Goal: Task Accomplishment & Management: Complete application form

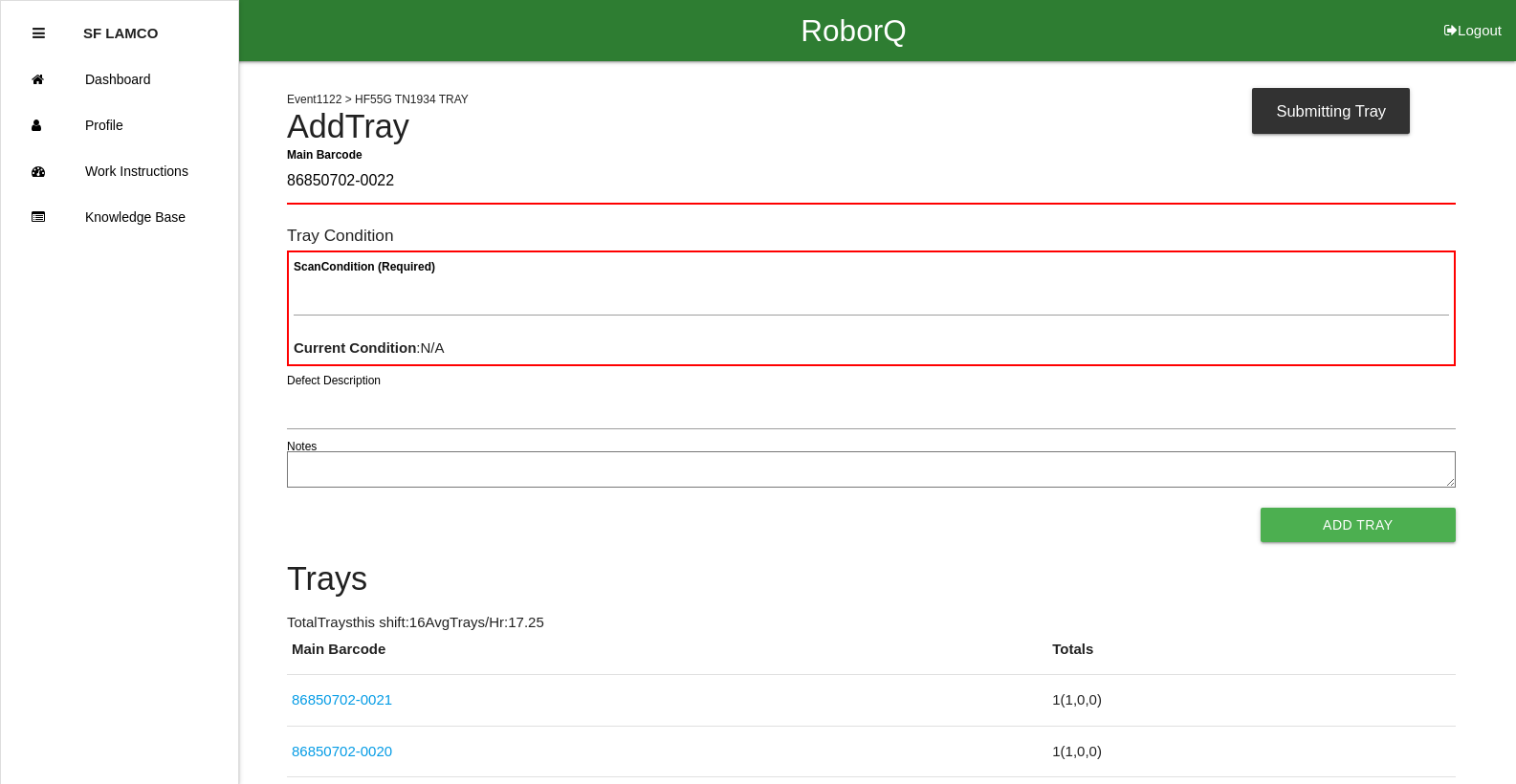
type Barcode "86850702-0022"
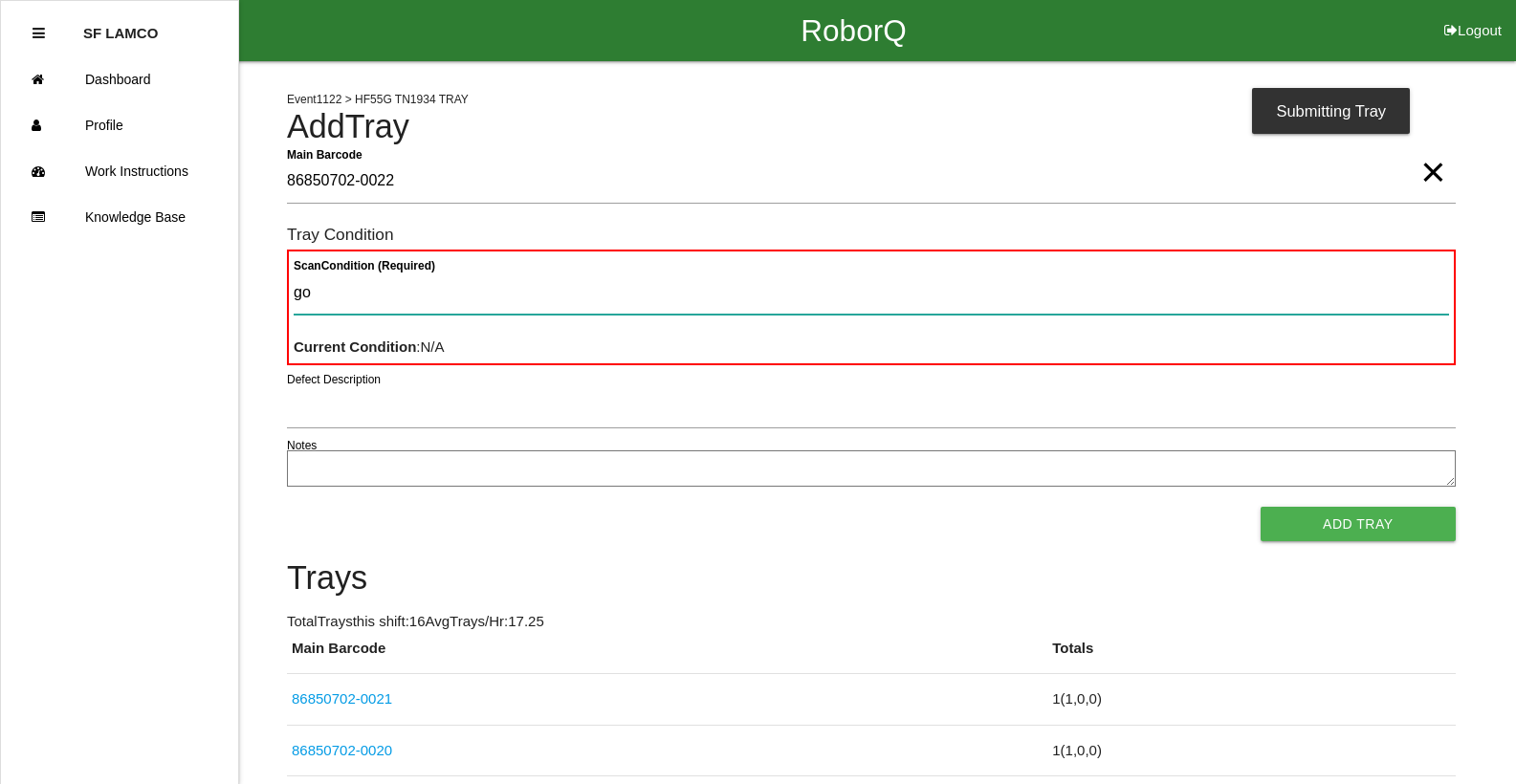
type Condition "goo"
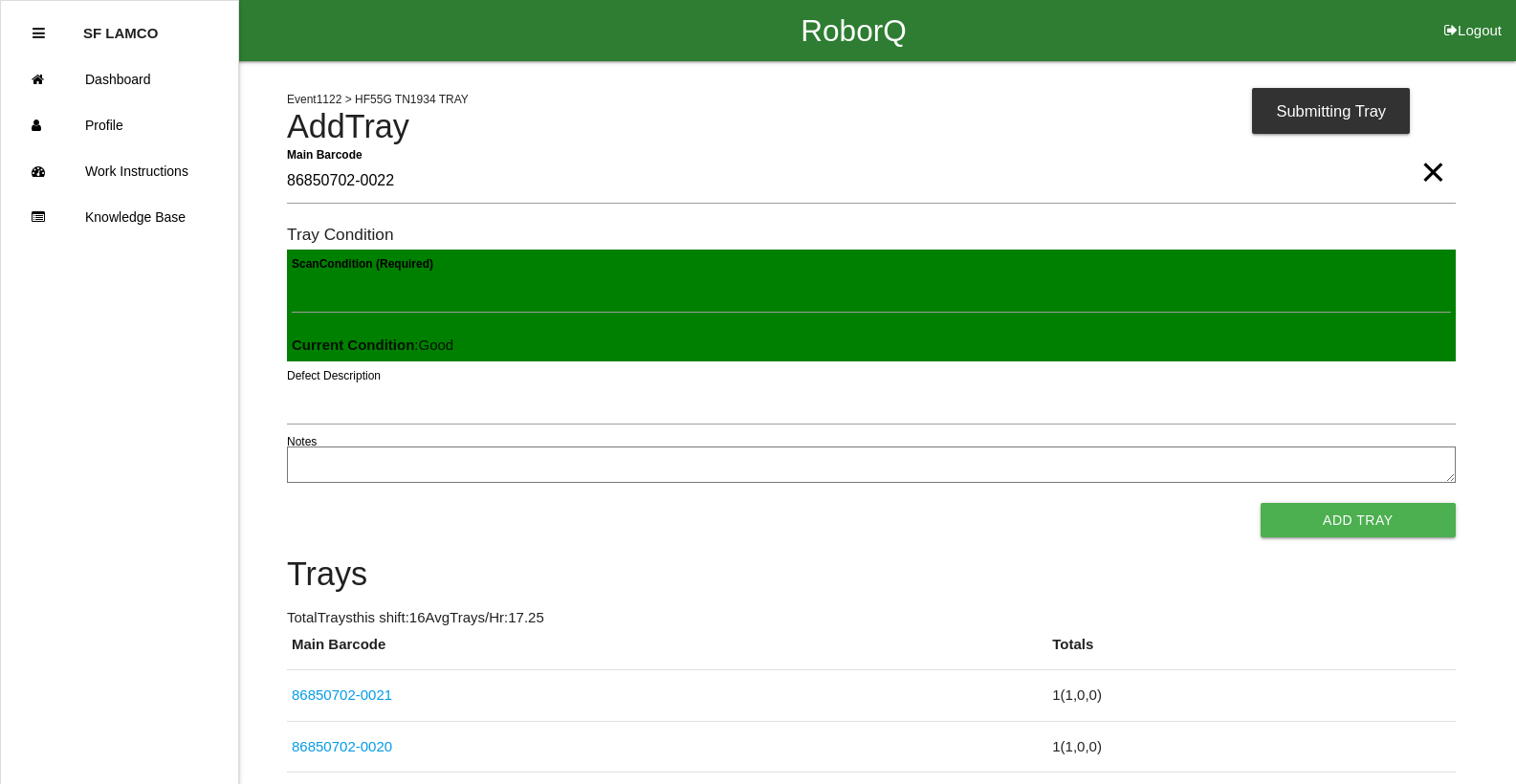
click button "Add Tray" at bounding box center [1358, 519] width 195 height 35
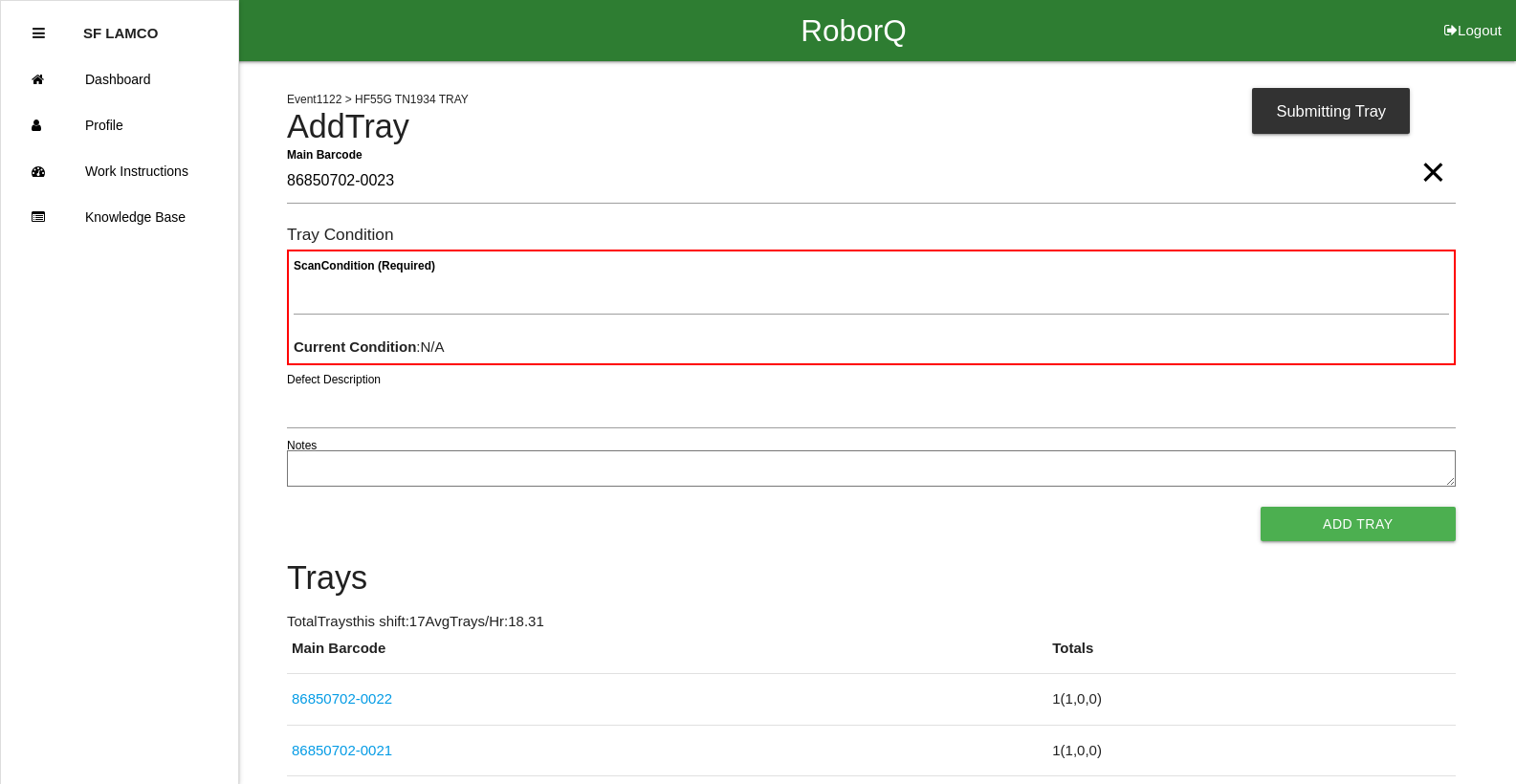
type Barcode "86850702-0023"
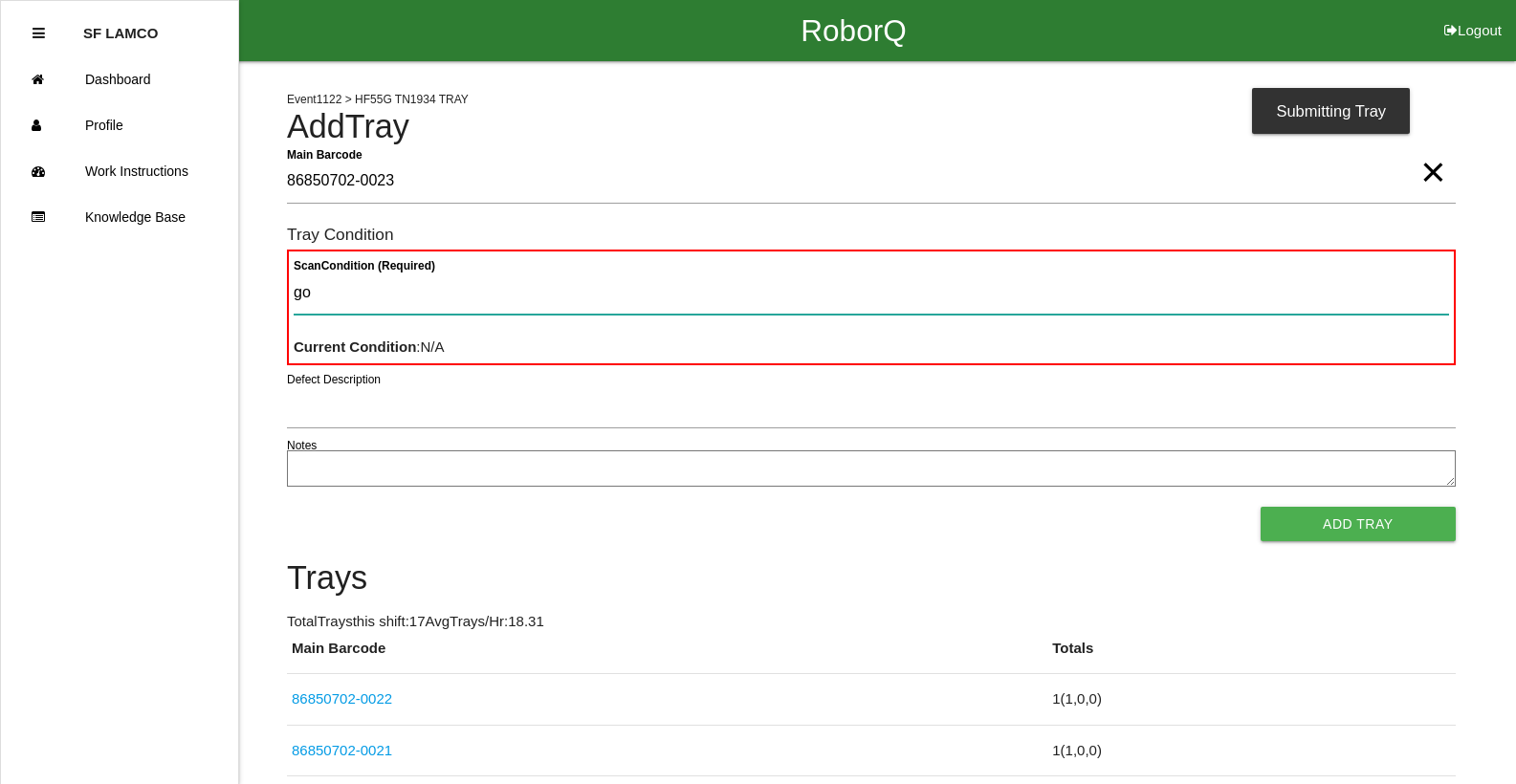
type Condition "goo"
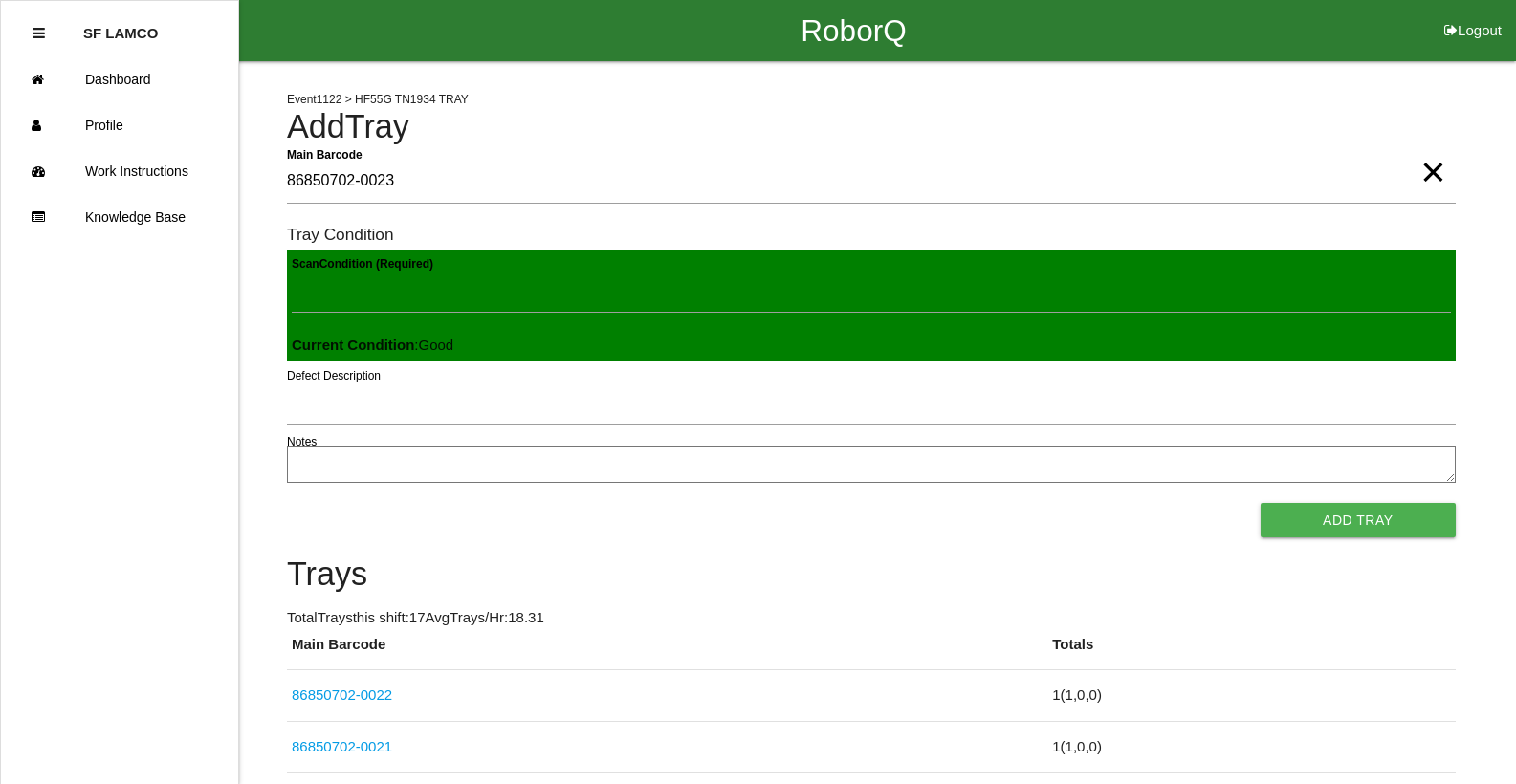
click at [1260, 502] on button "Add Tray" at bounding box center [1358, 519] width 195 height 35
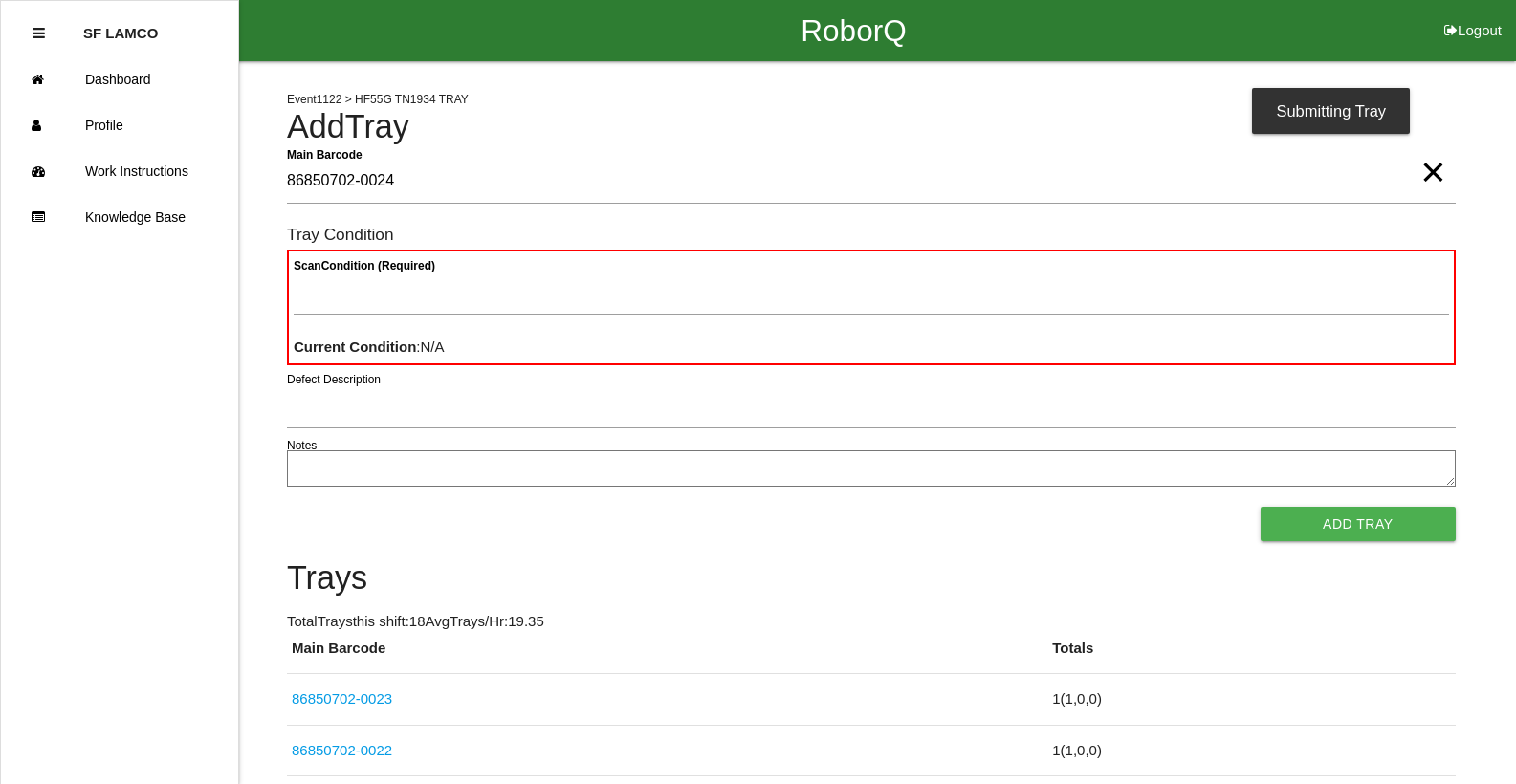
type Barcode "86850702-0024"
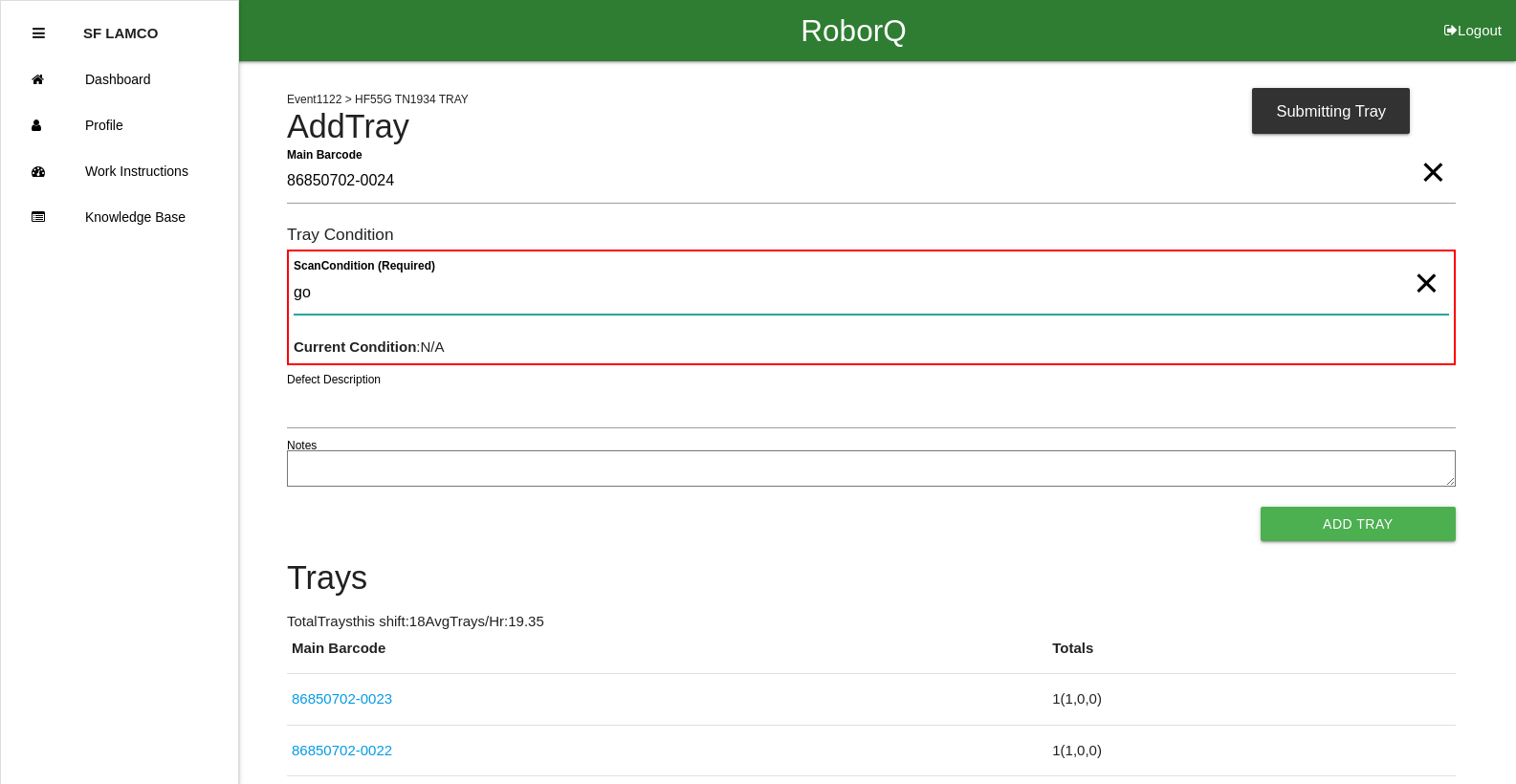
type Condition "goo"
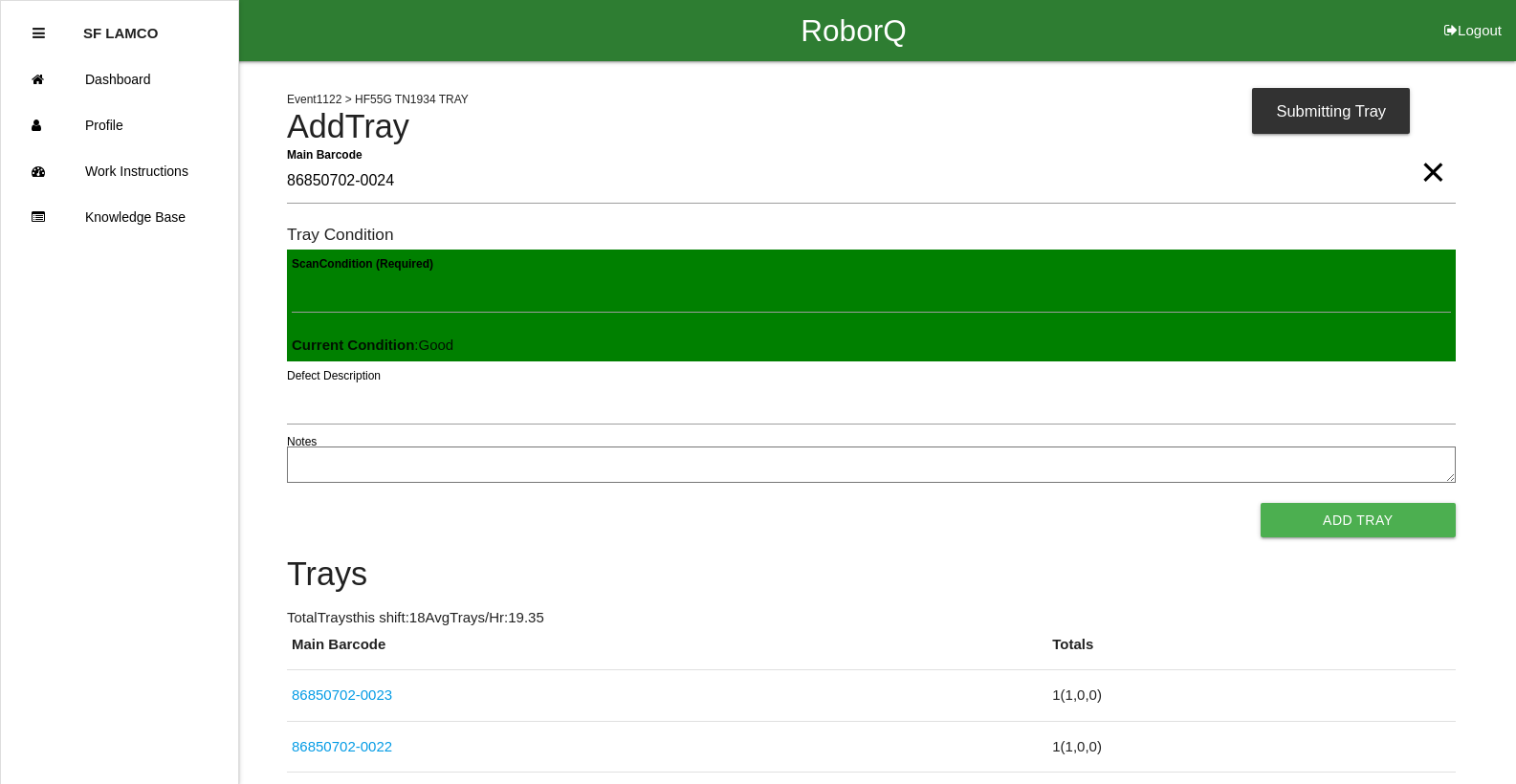
click at [1260, 502] on button "Add Tray" at bounding box center [1358, 519] width 195 height 35
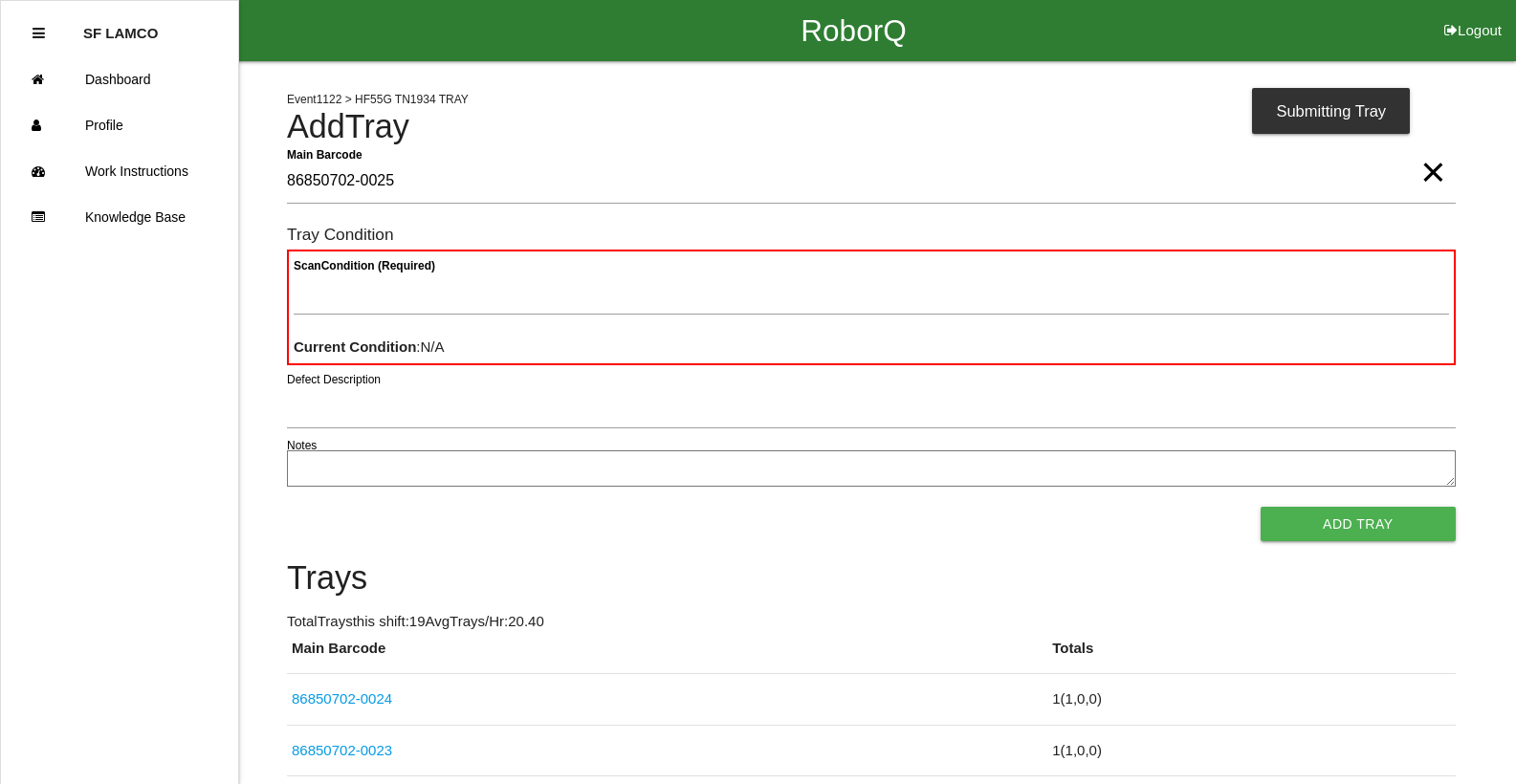
type Barcode "86850702-0025"
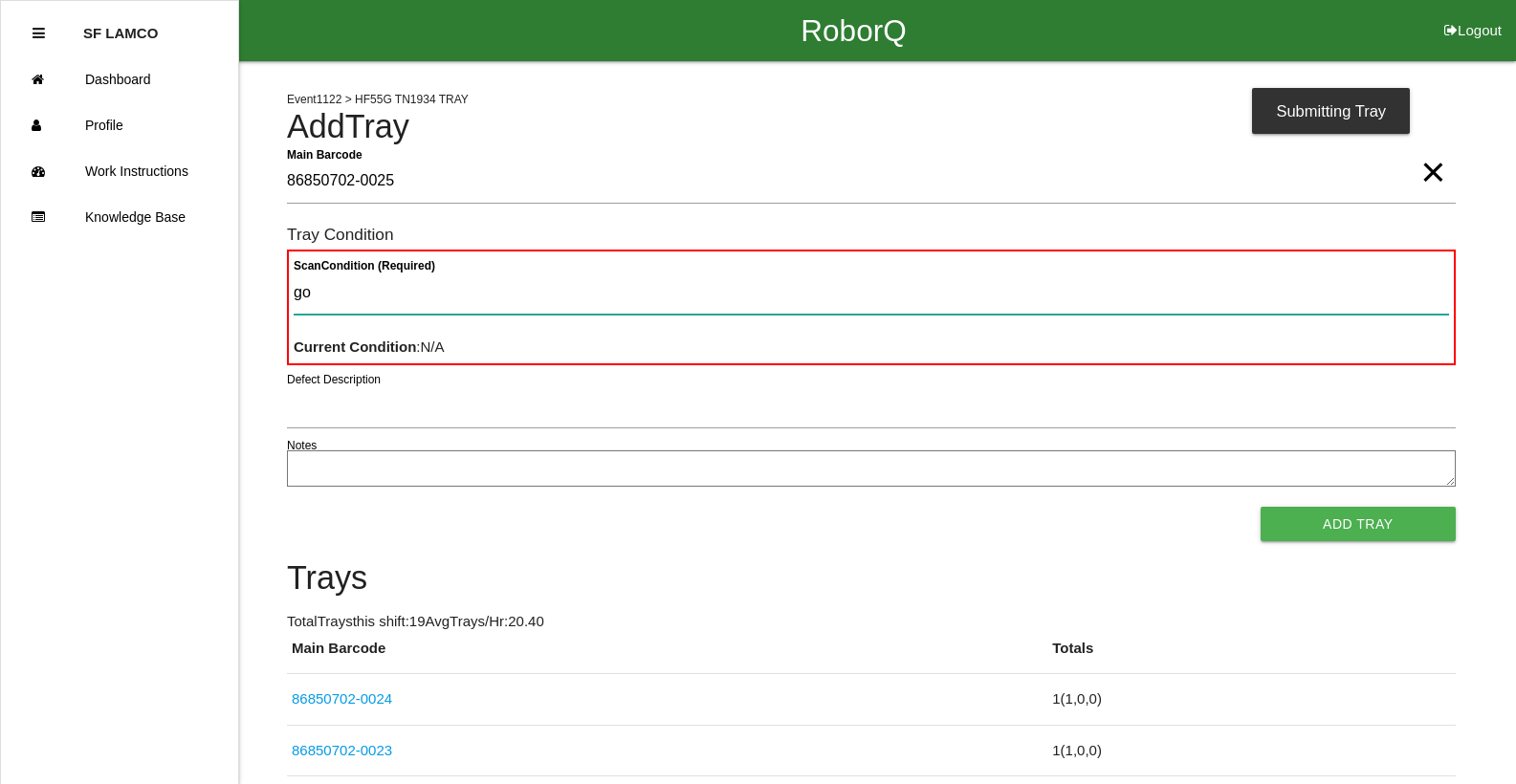
type Condition "goo"
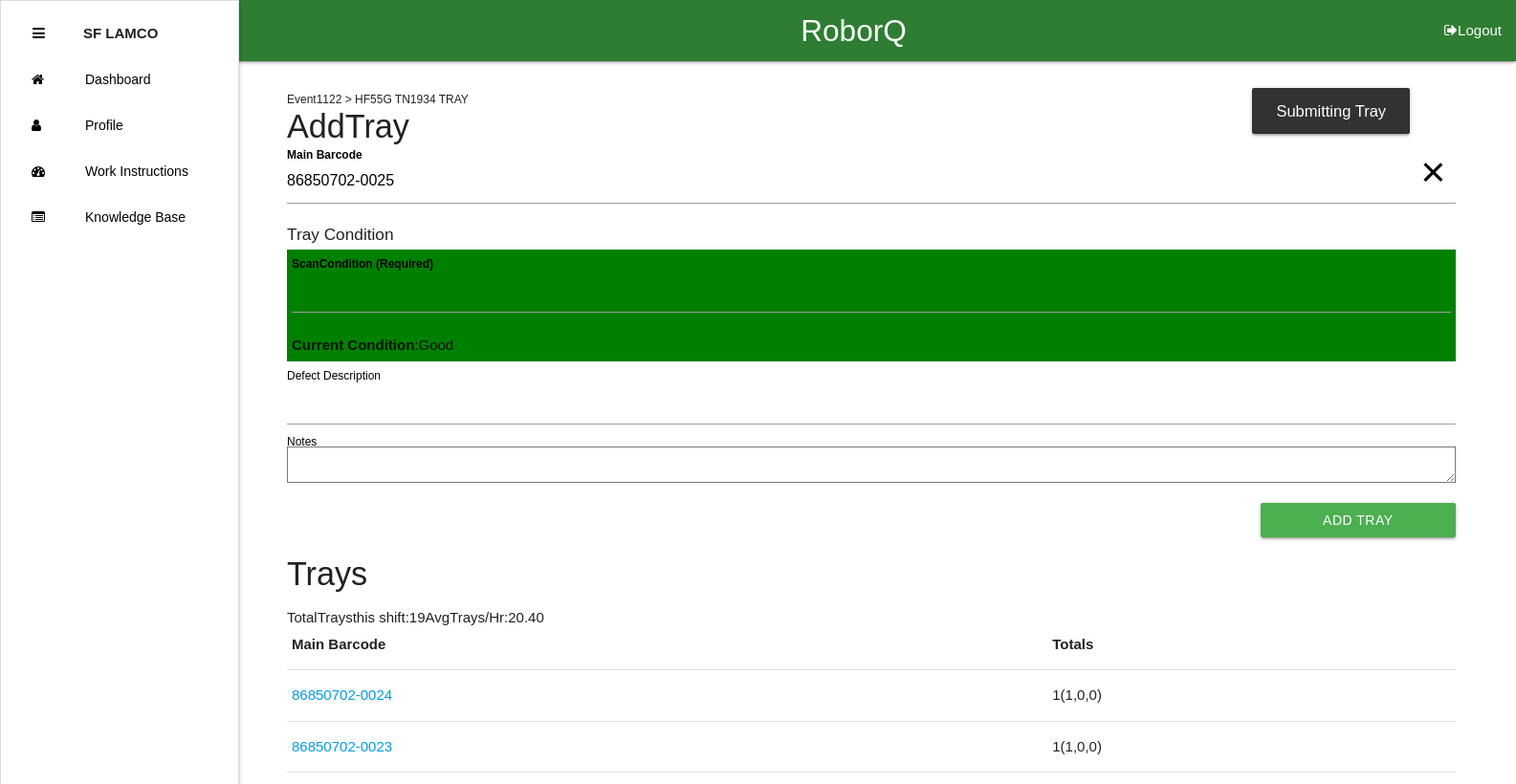
click button "Add Tray" at bounding box center [1358, 519] width 195 height 35
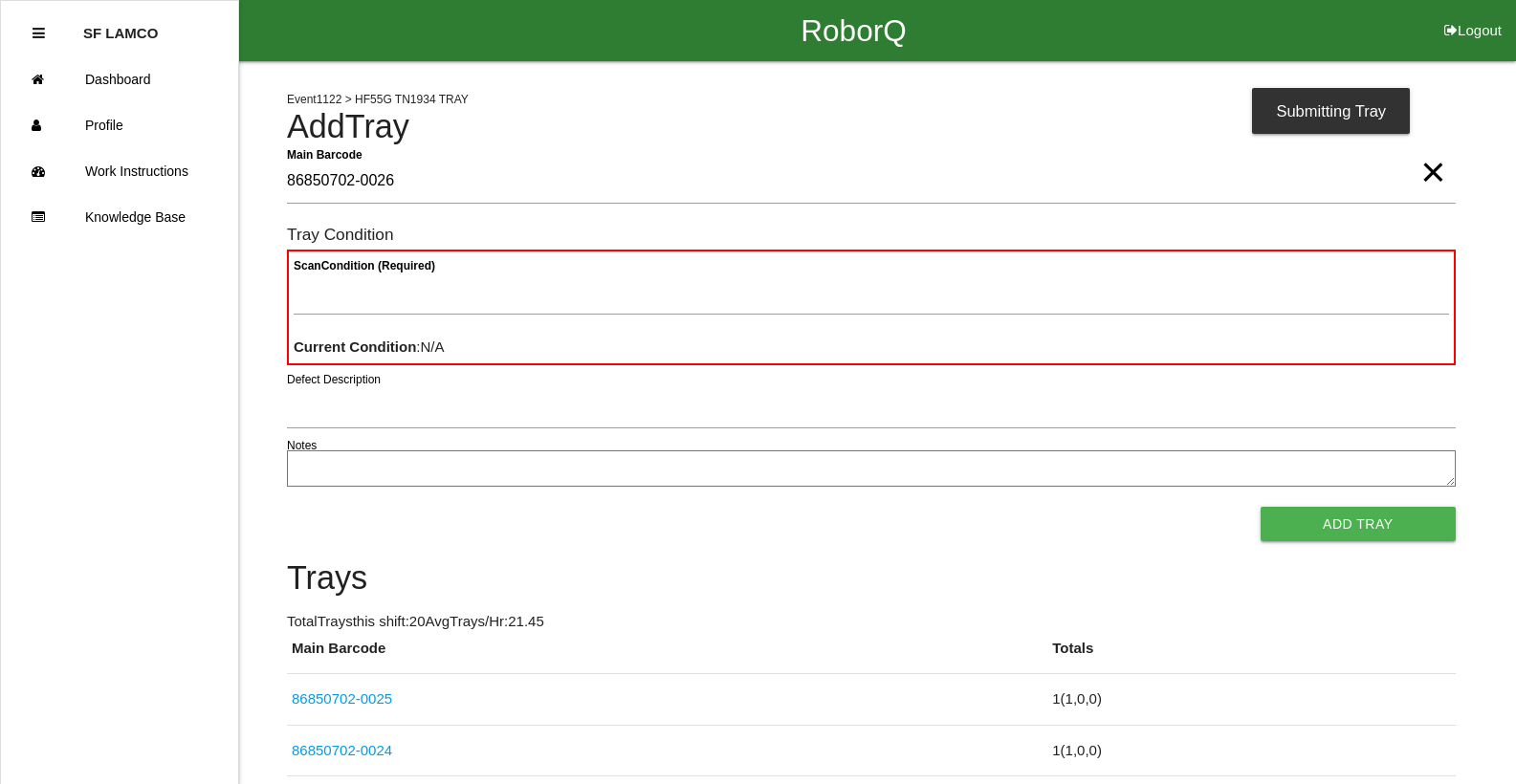
type Barcode "86850702-0026"
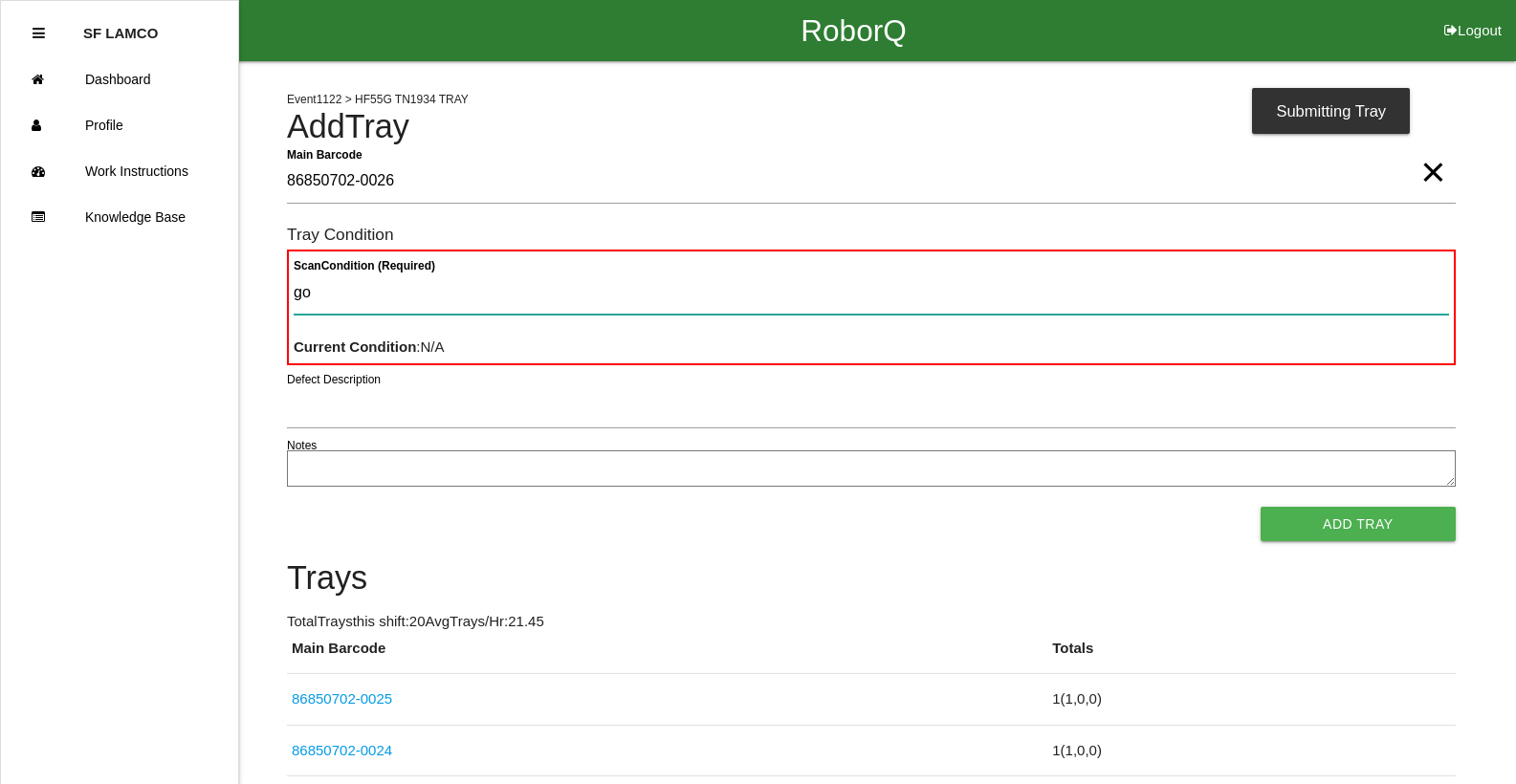
type Condition "goo"
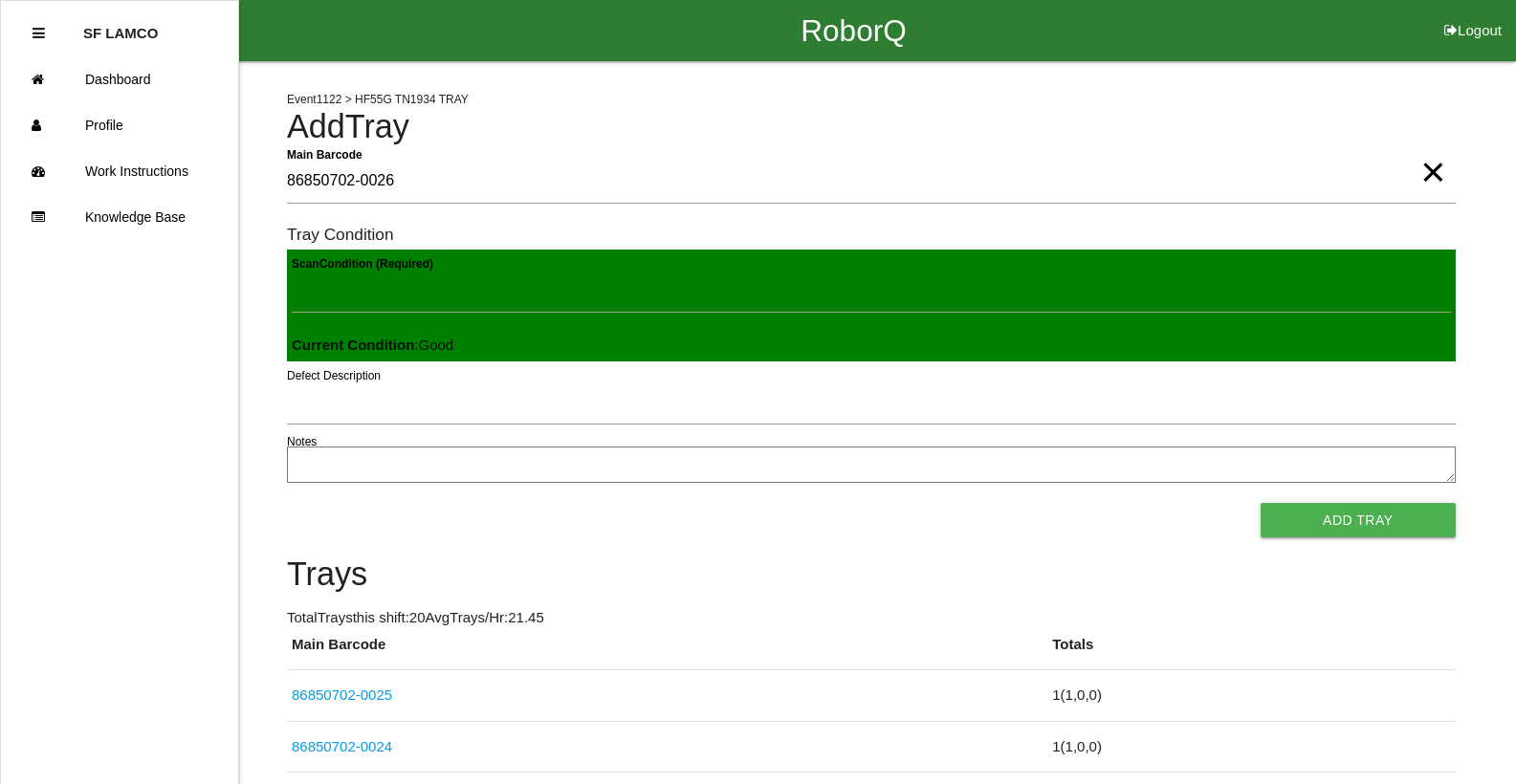
click at [1260, 502] on button "Add Tray" at bounding box center [1358, 519] width 195 height 35
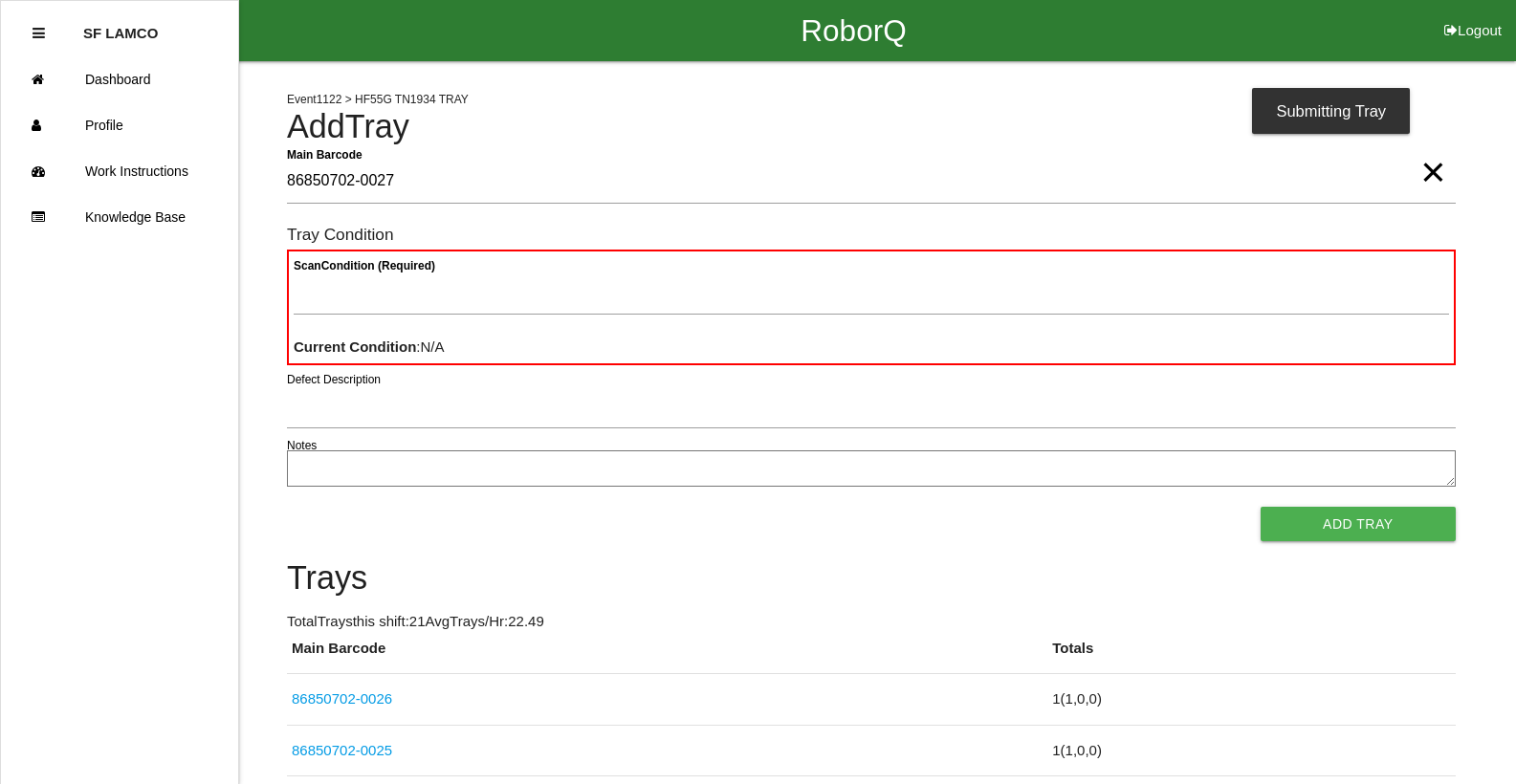
type Barcode "86850702-0027"
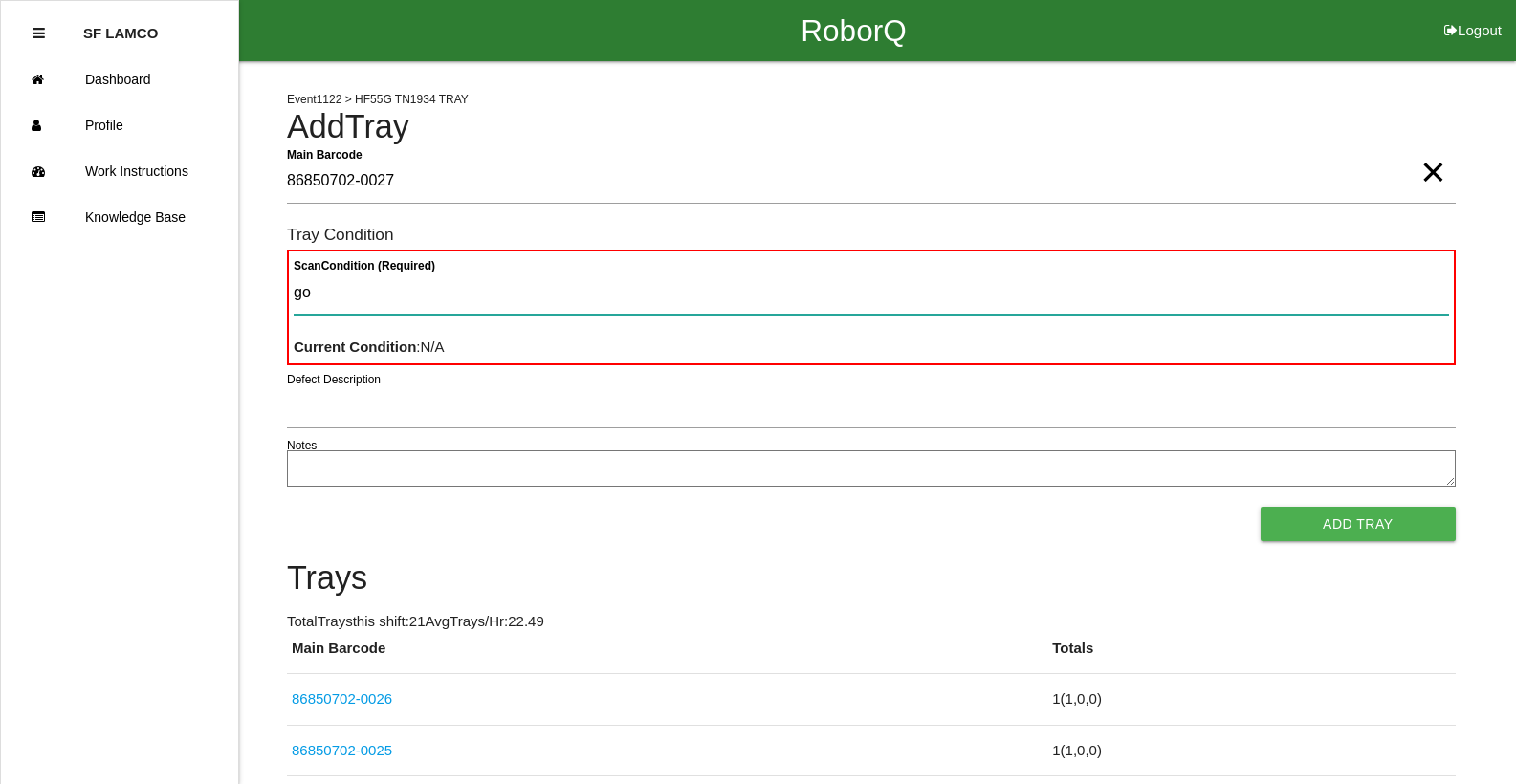
type Condition "goo"
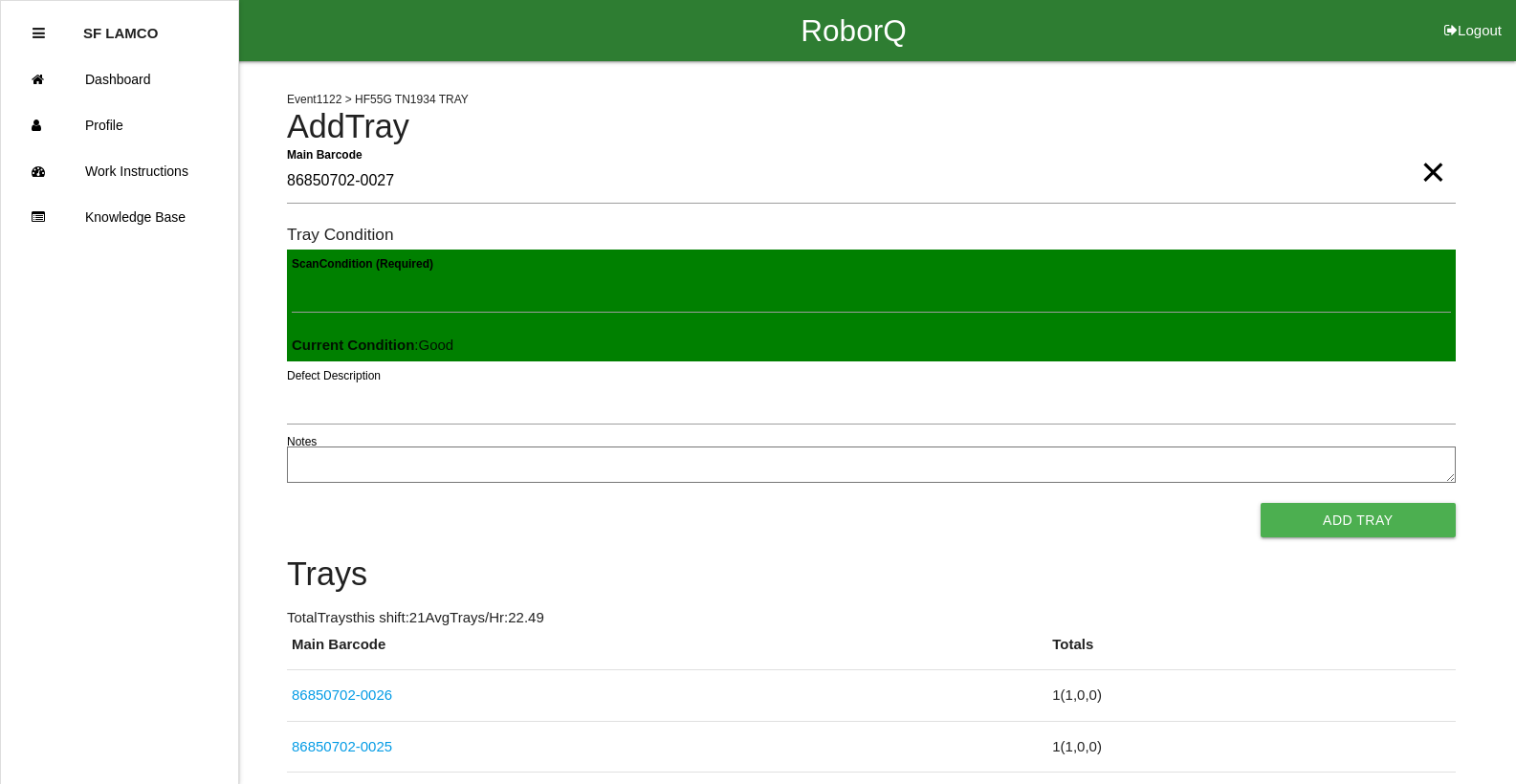
click at [1260, 502] on button "Add Tray" at bounding box center [1358, 519] width 195 height 35
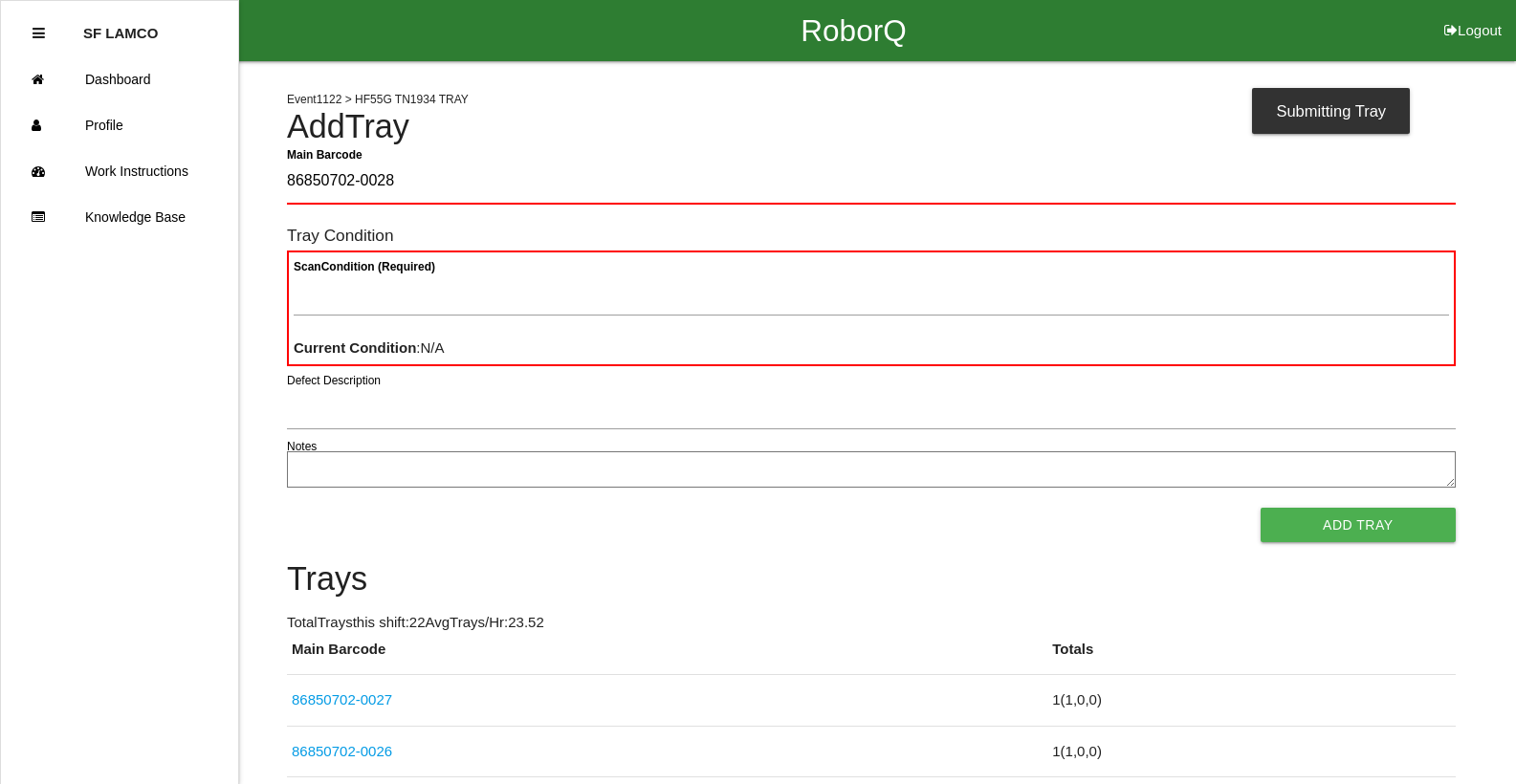
type Barcode "86850702-0028"
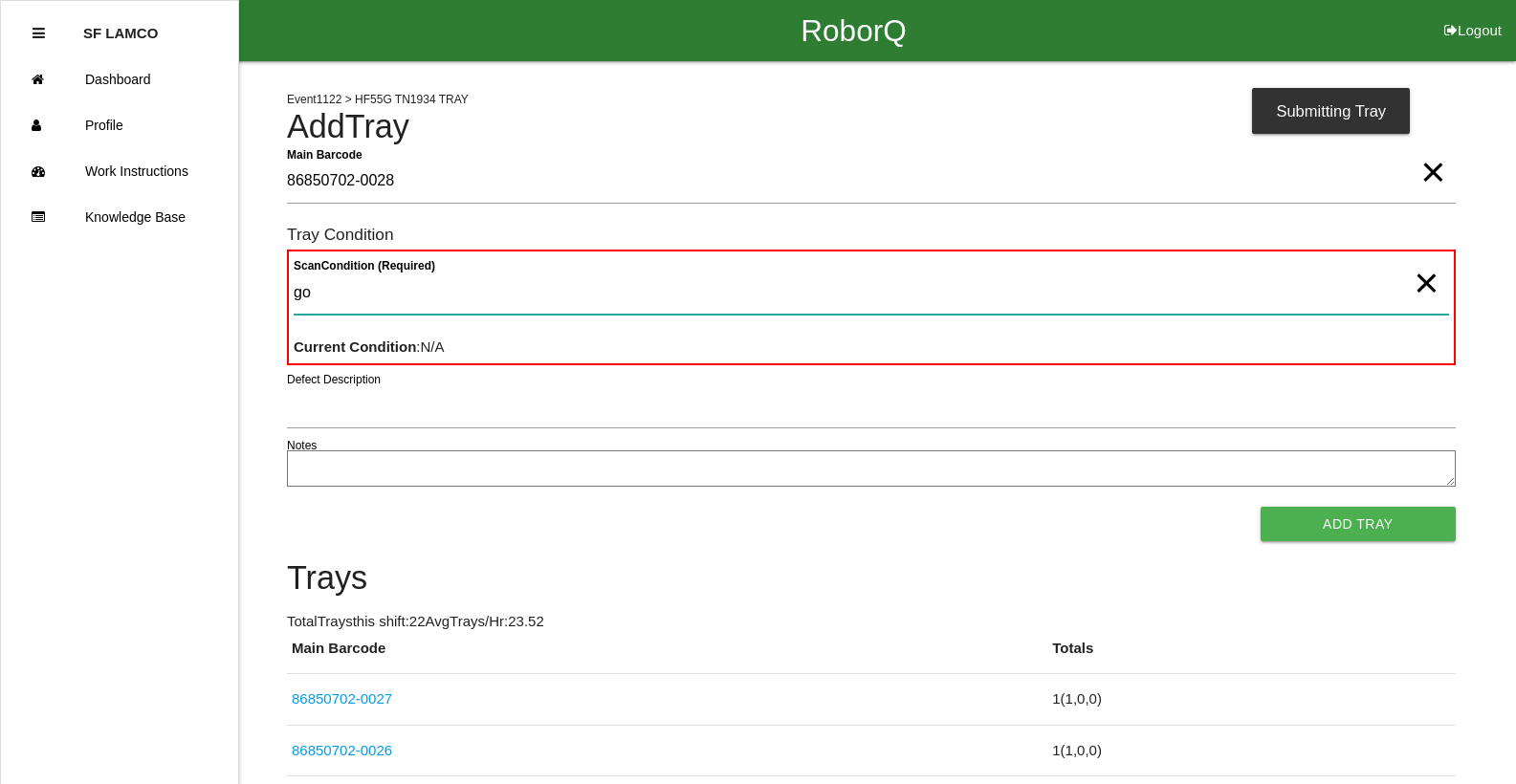
type Condition "goo"
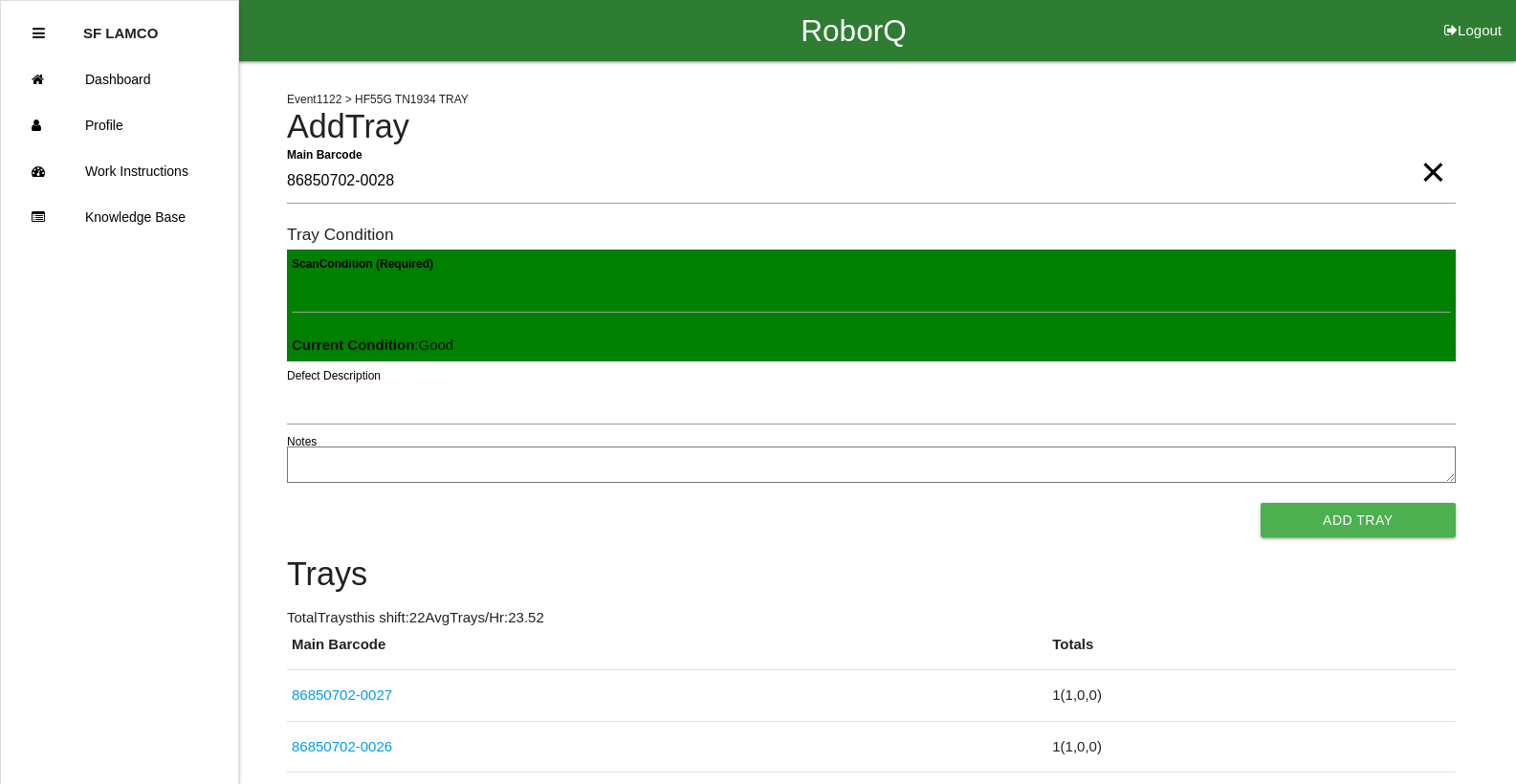
click at [1260, 502] on button "Add Tray" at bounding box center [1358, 519] width 195 height 35
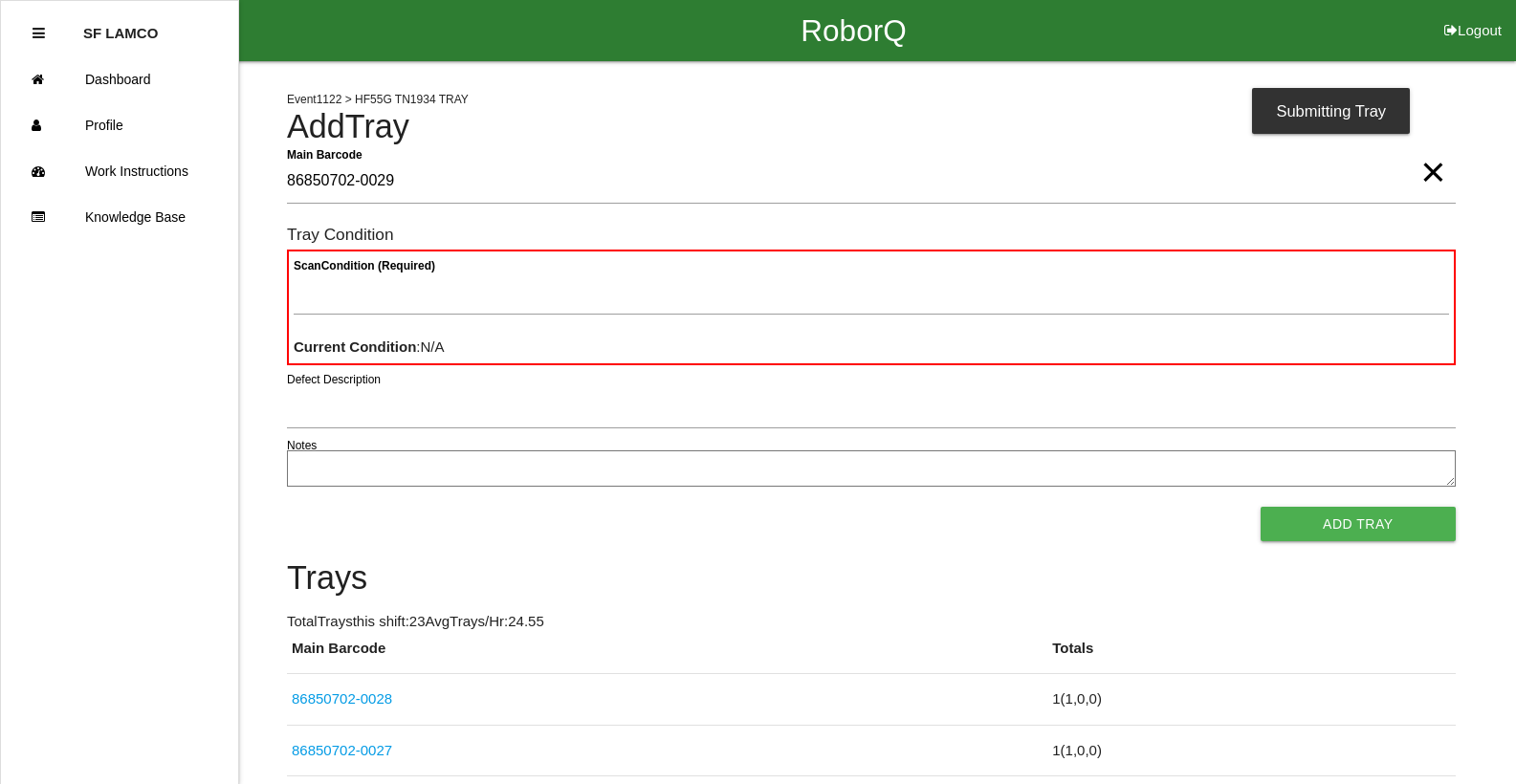
type Barcode "86850702-0029"
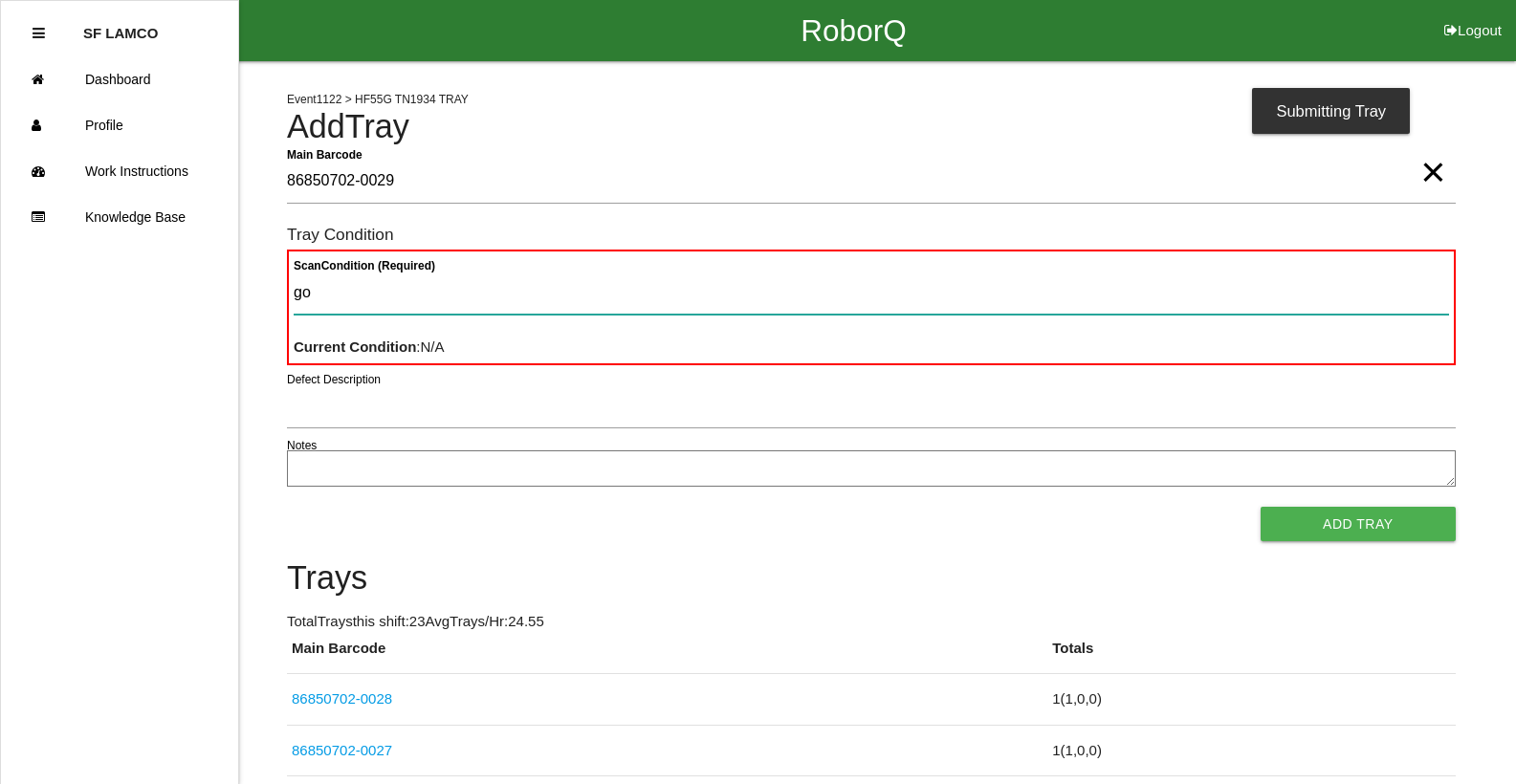
type Condition "goo"
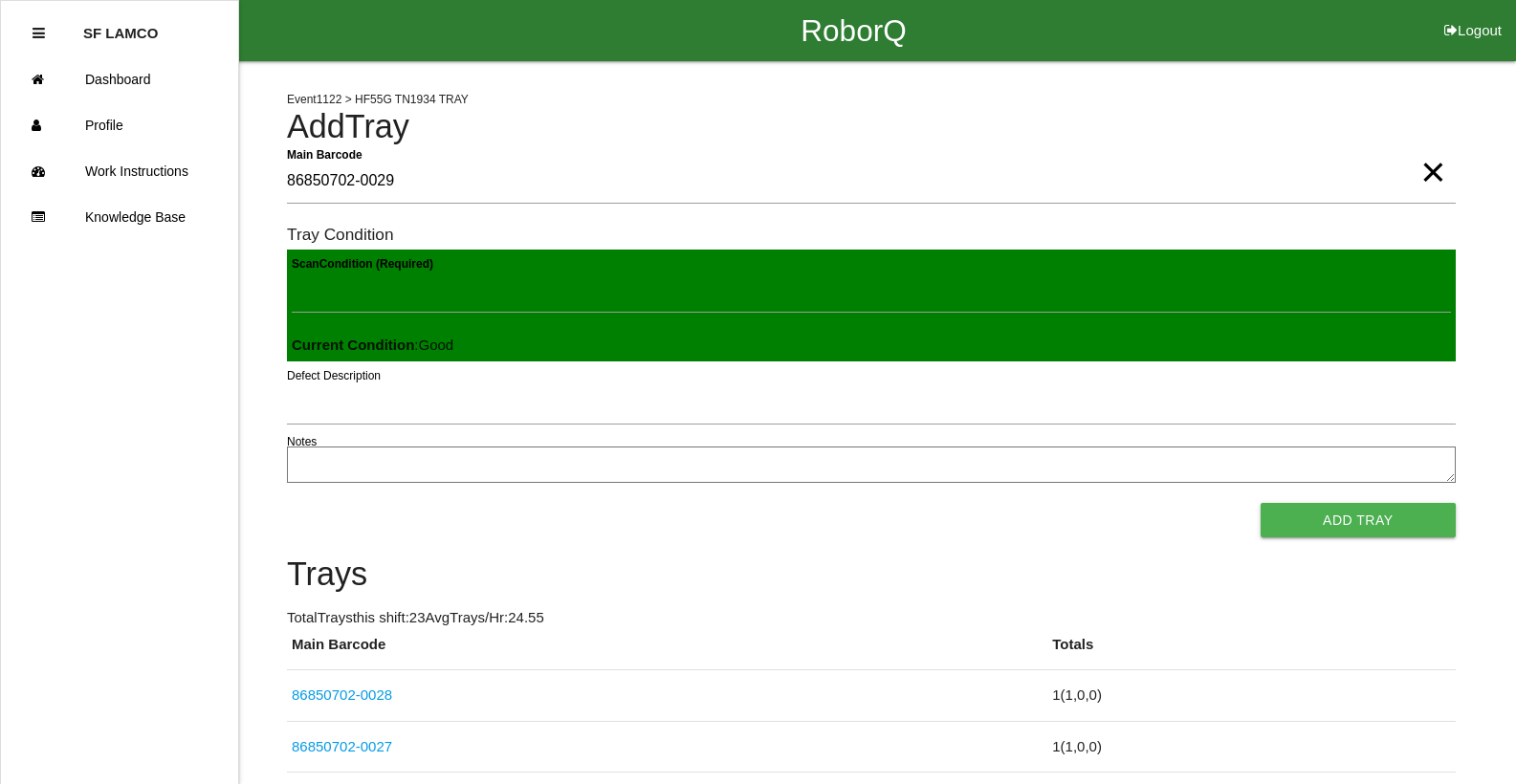
click at [1260, 502] on button "Add Tray" at bounding box center [1358, 519] width 195 height 35
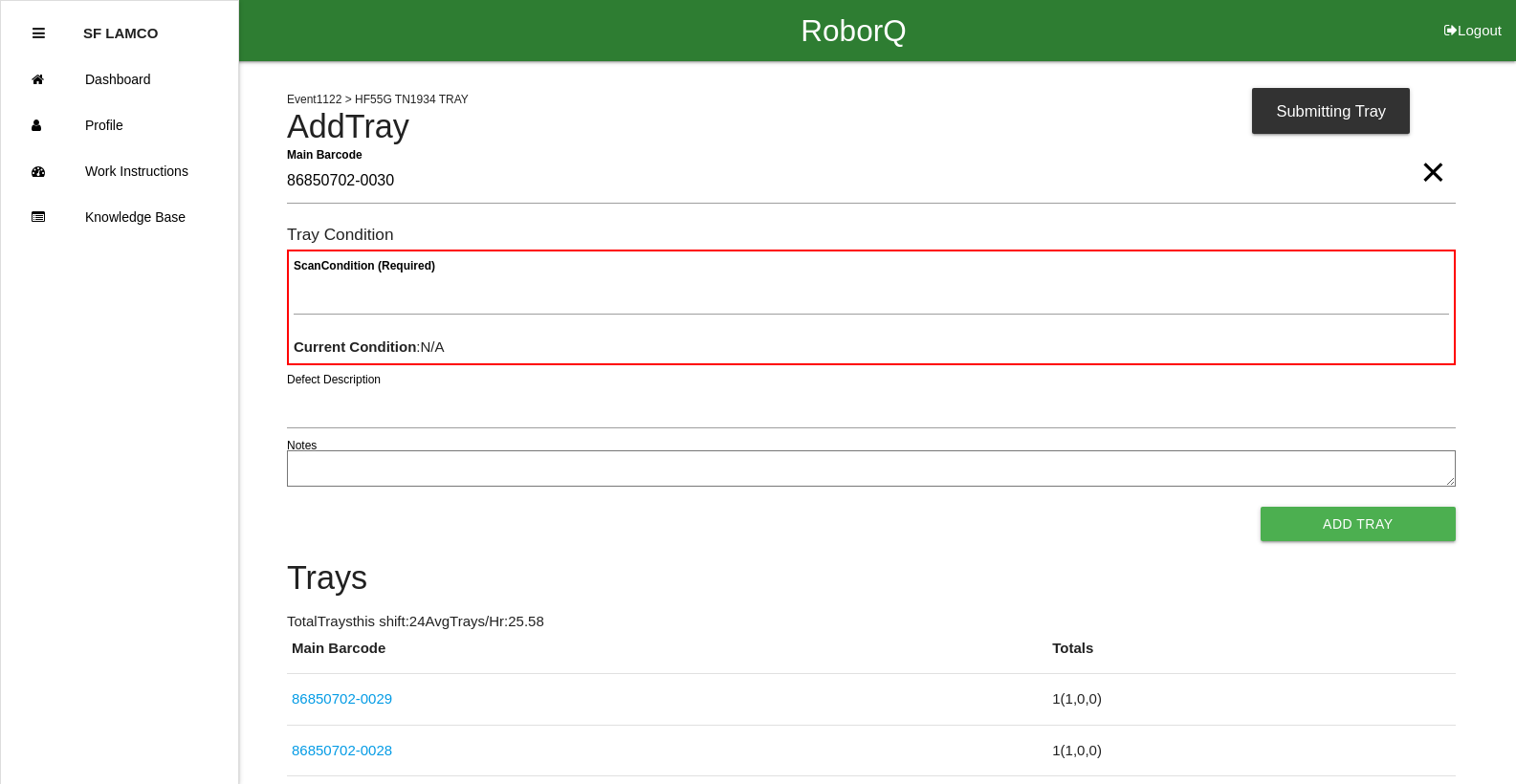
type Barcode "86850702-0030"
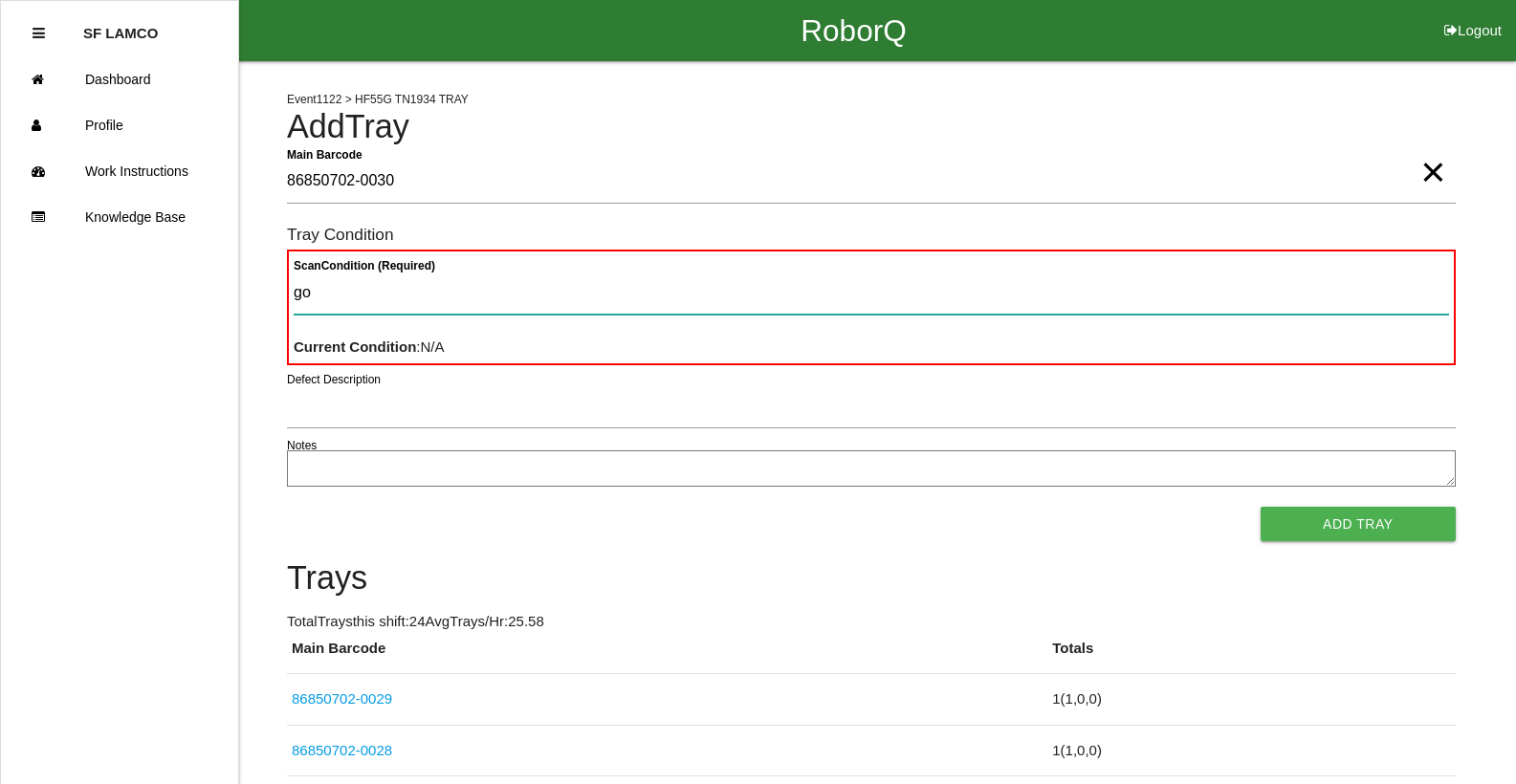
type Condition "goo"
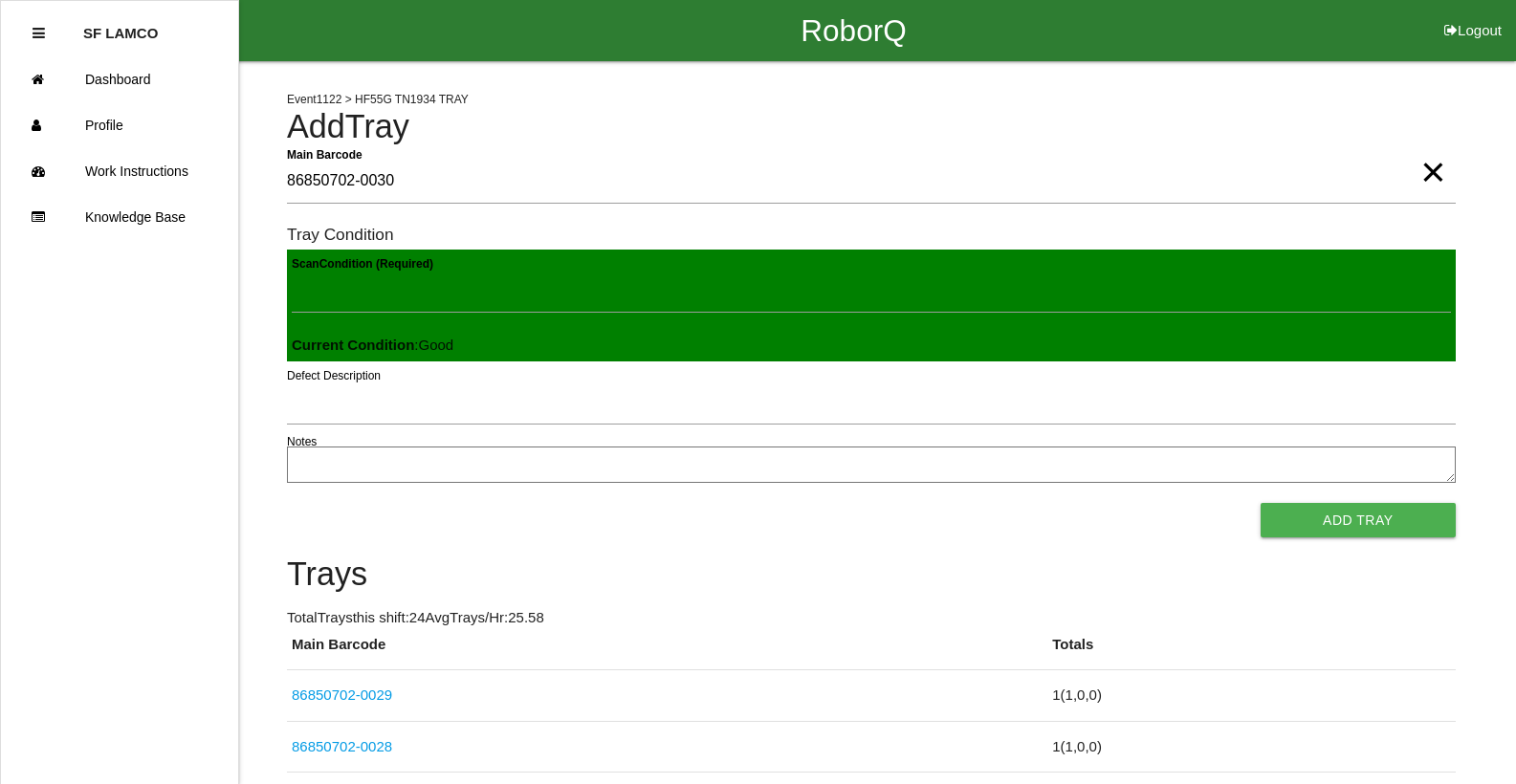
click at [1260, 502] on button "Add Tray" at bounding box center [1358, 519] width 195 height 35
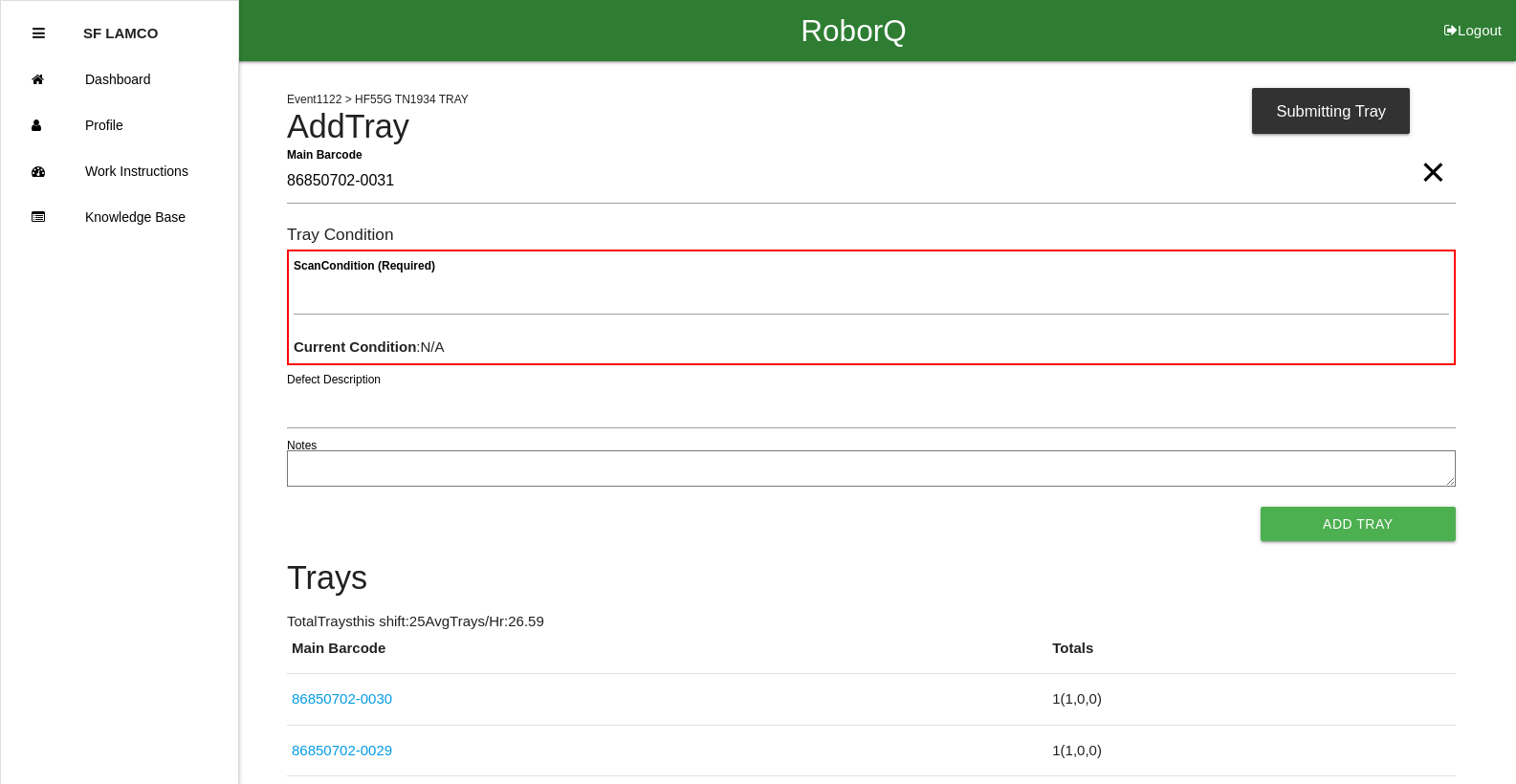
type Barcode "86850702-0031"
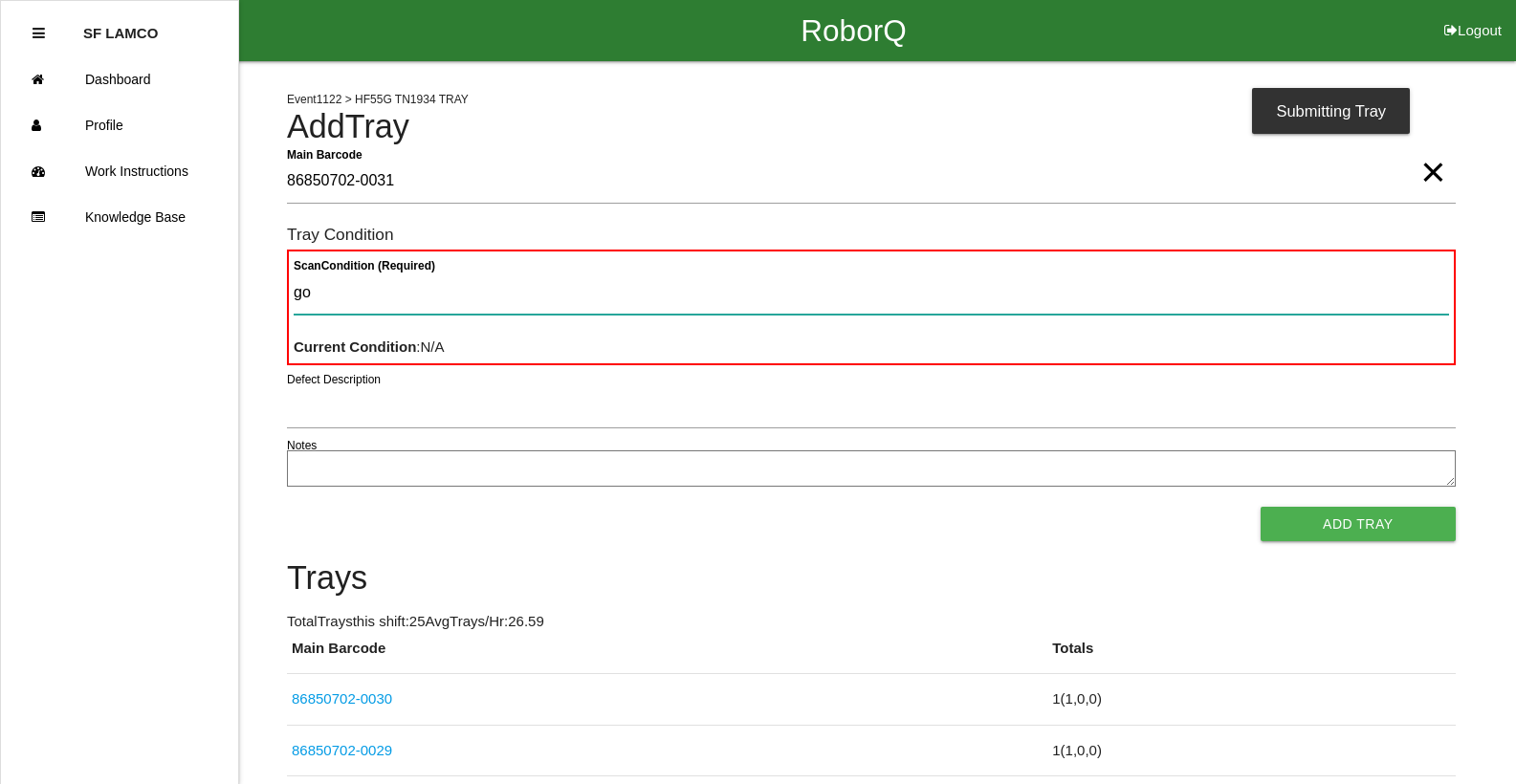
type Condition "goo"
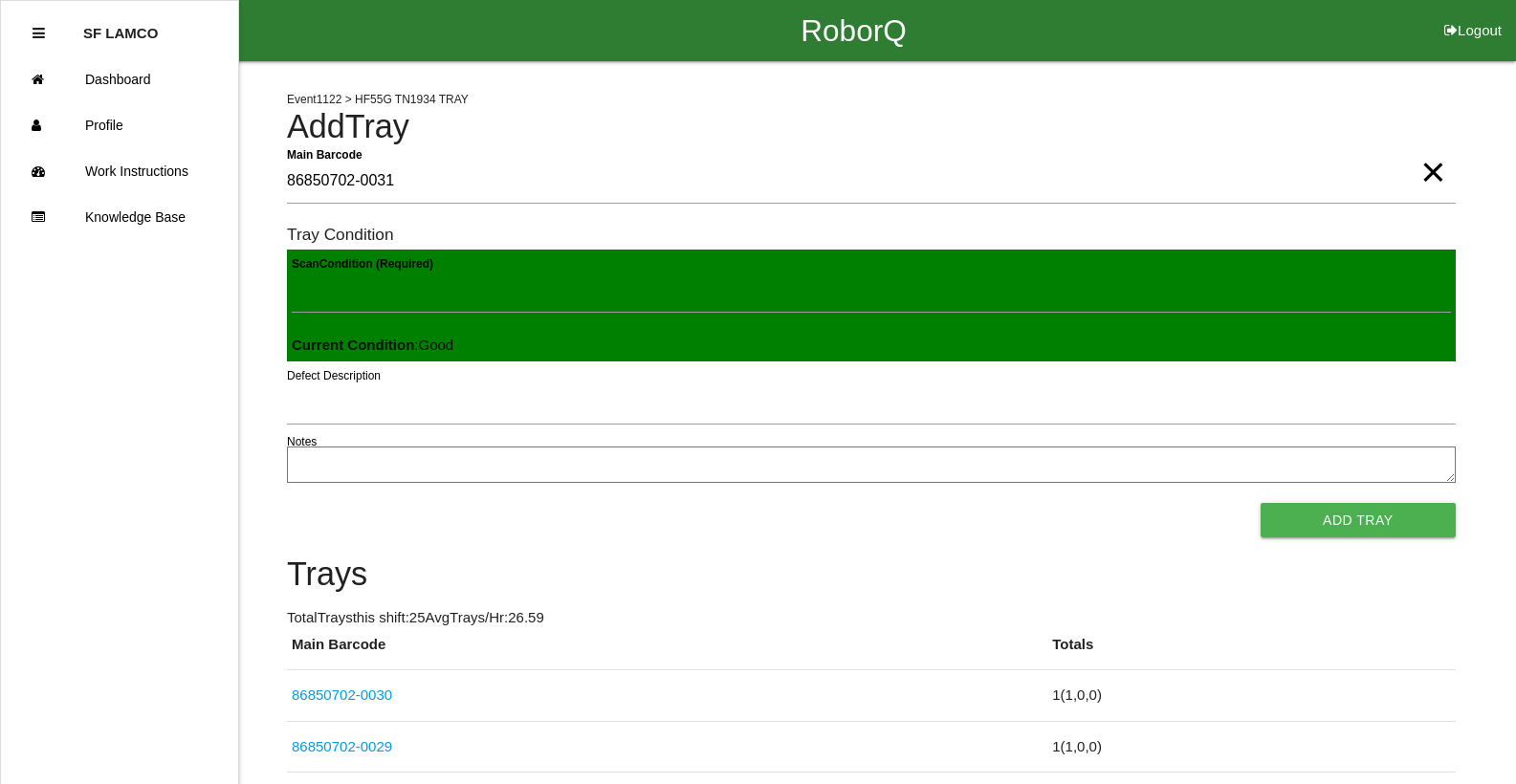
click at [1260, 502] on button "Add Tray" at bounding box center [1358, 519] width 195 height 35
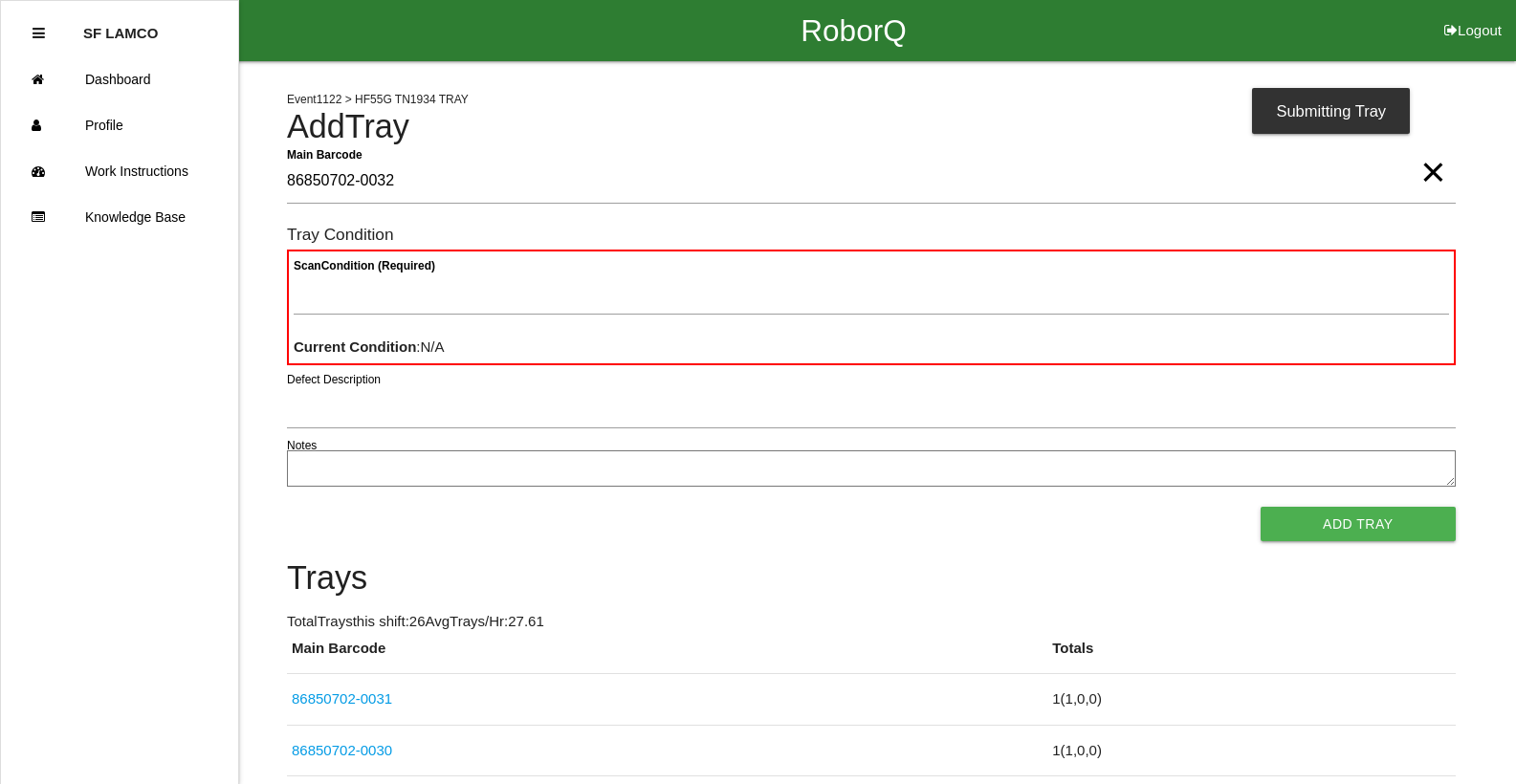
type Barcode "86850702-0032"
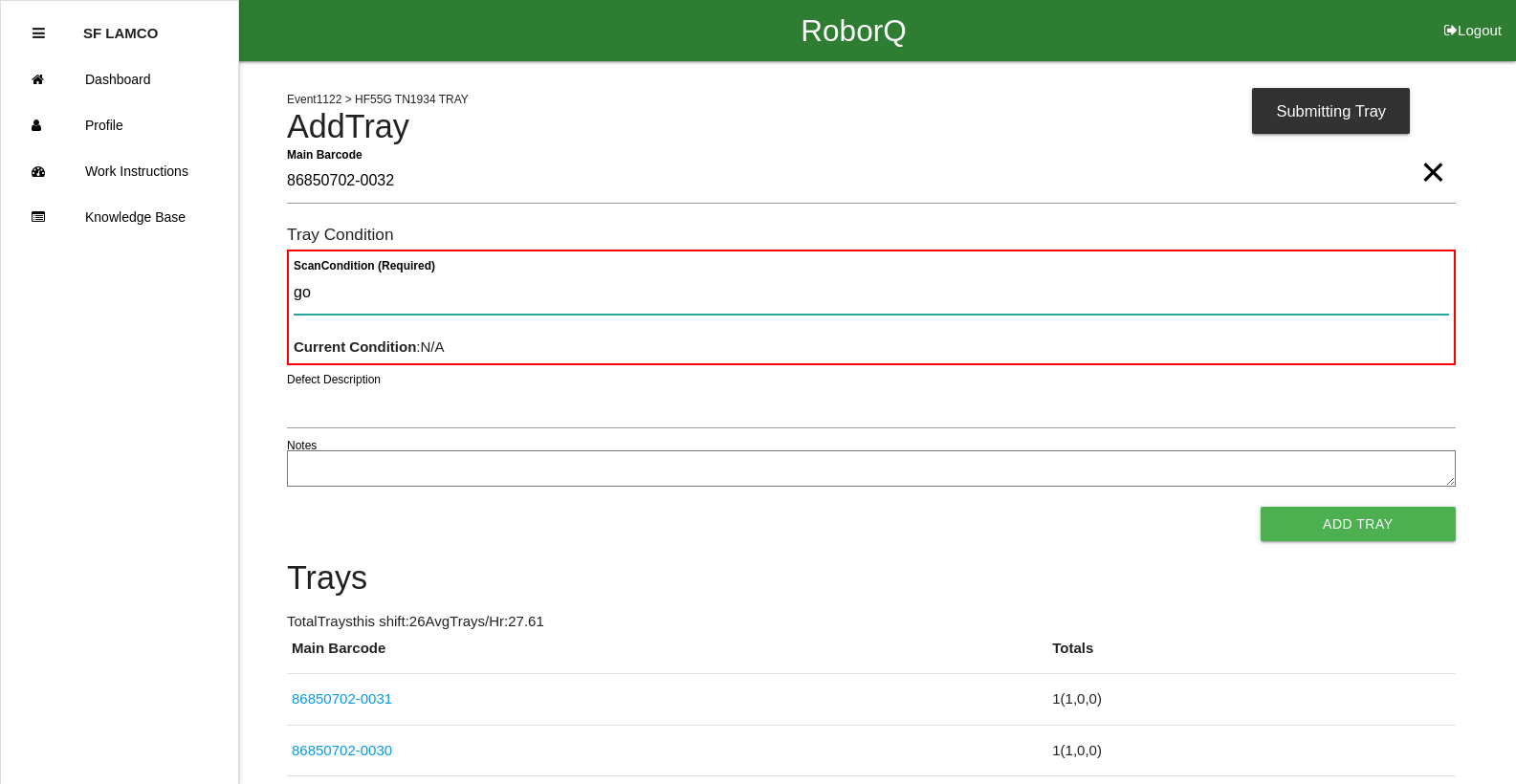
type Condition "goo"
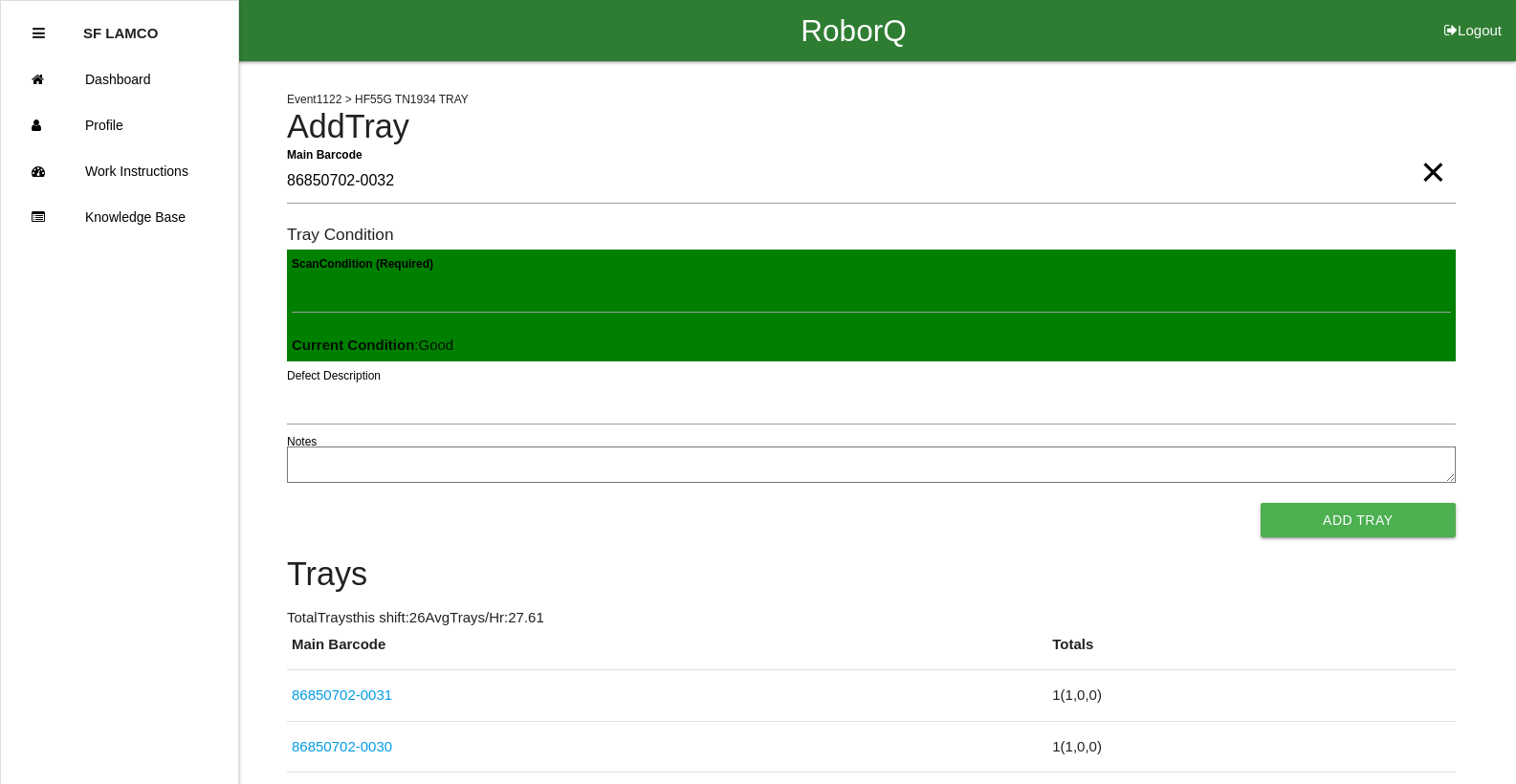
click at [1260, 502] on button "Add Tray" at bounding box center [1358, 519] width 195 height 35
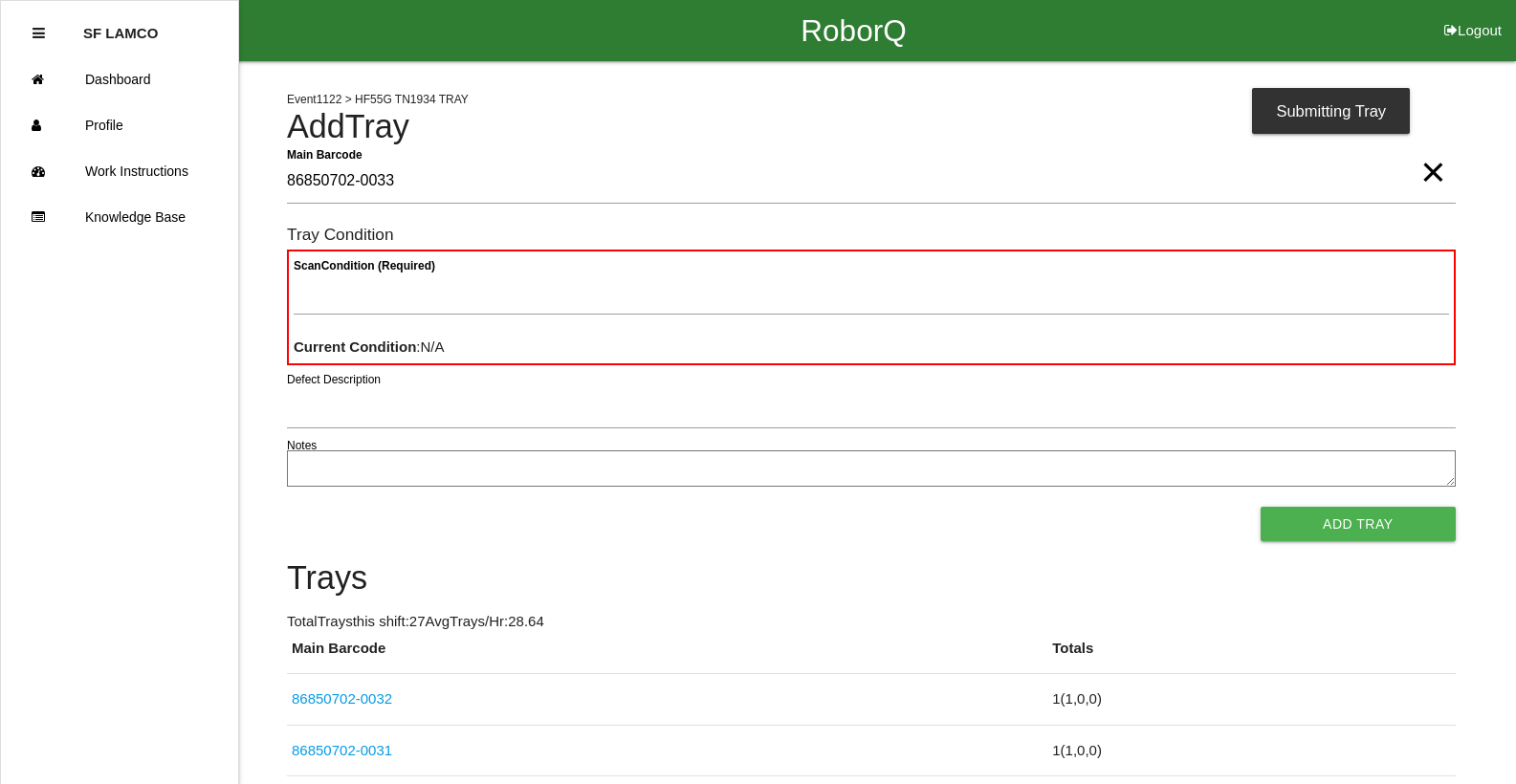
type Barcode "86850702-0033"
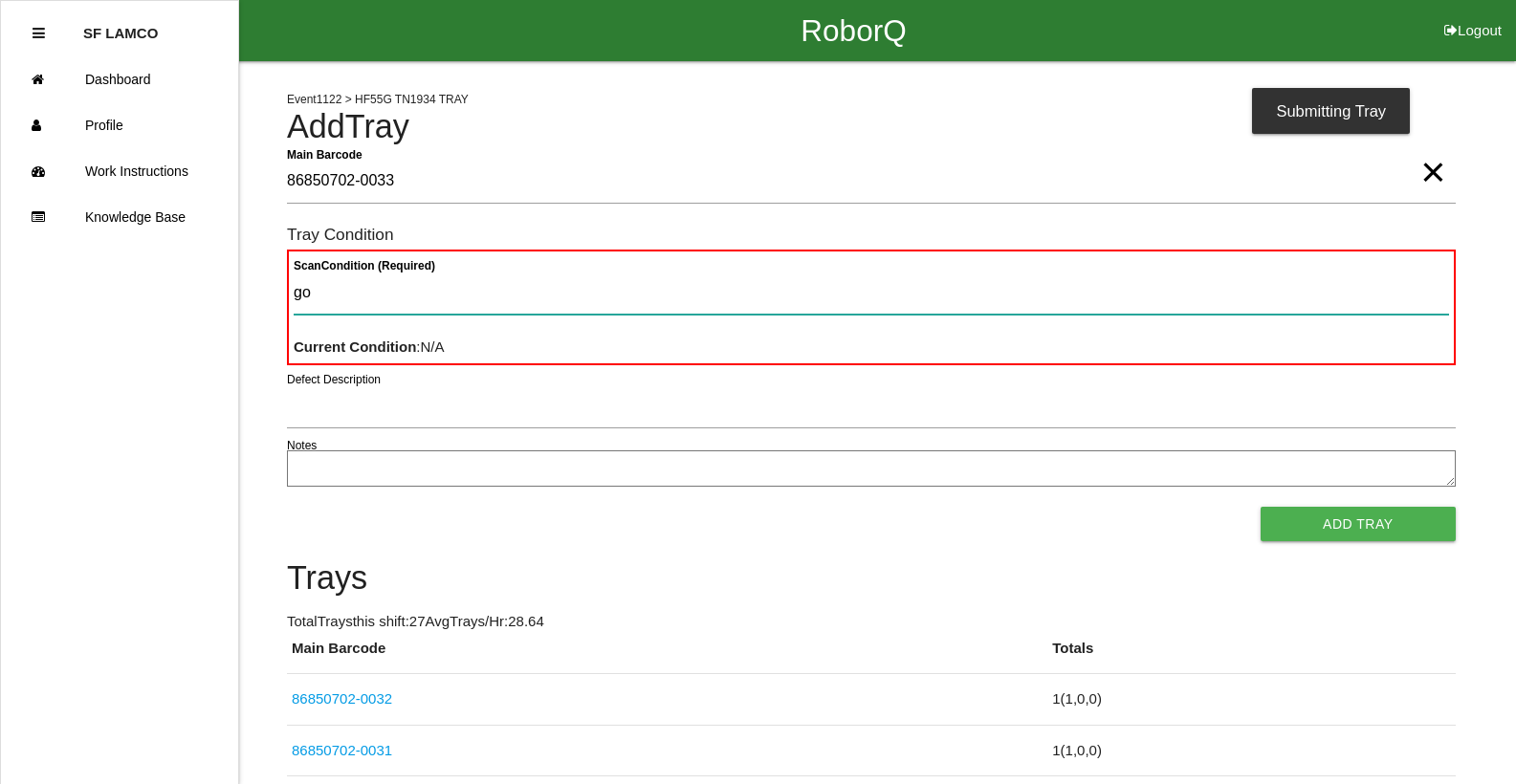
type Condition "goo"
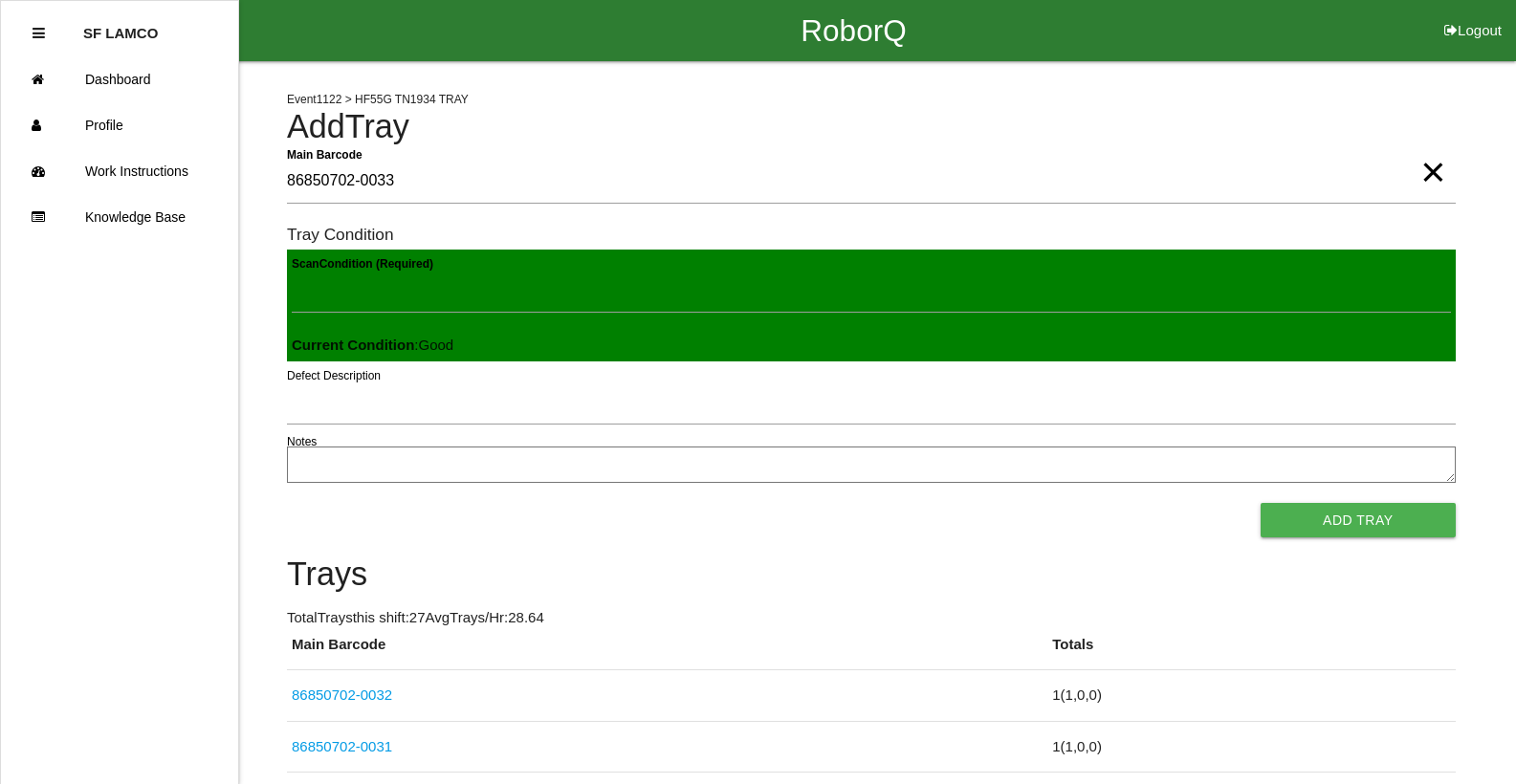
click at [1260, 502] on button "Add Tray" at bounding box center [1358, 519] width 195 height 35
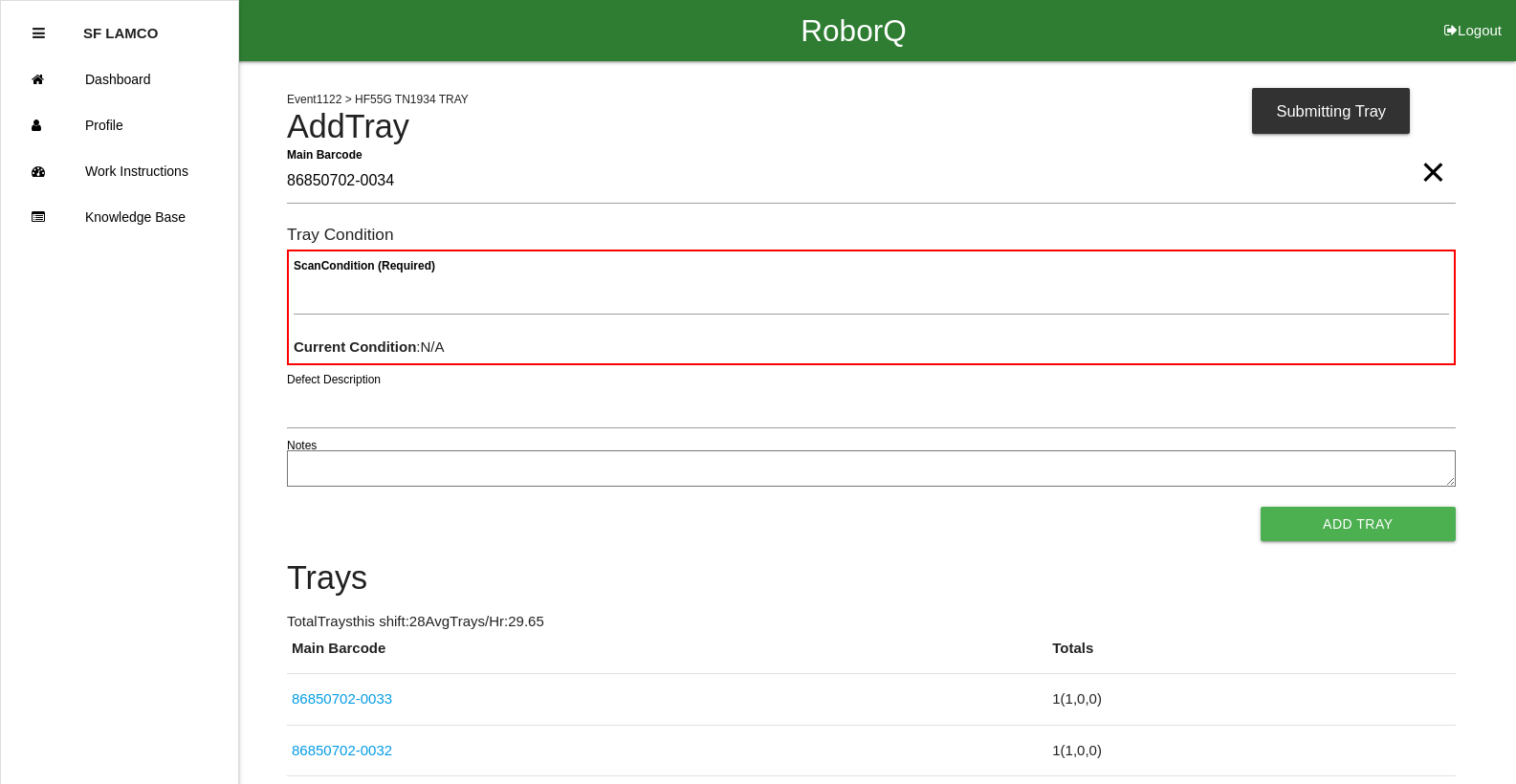
type Barcode "86850702-0034"
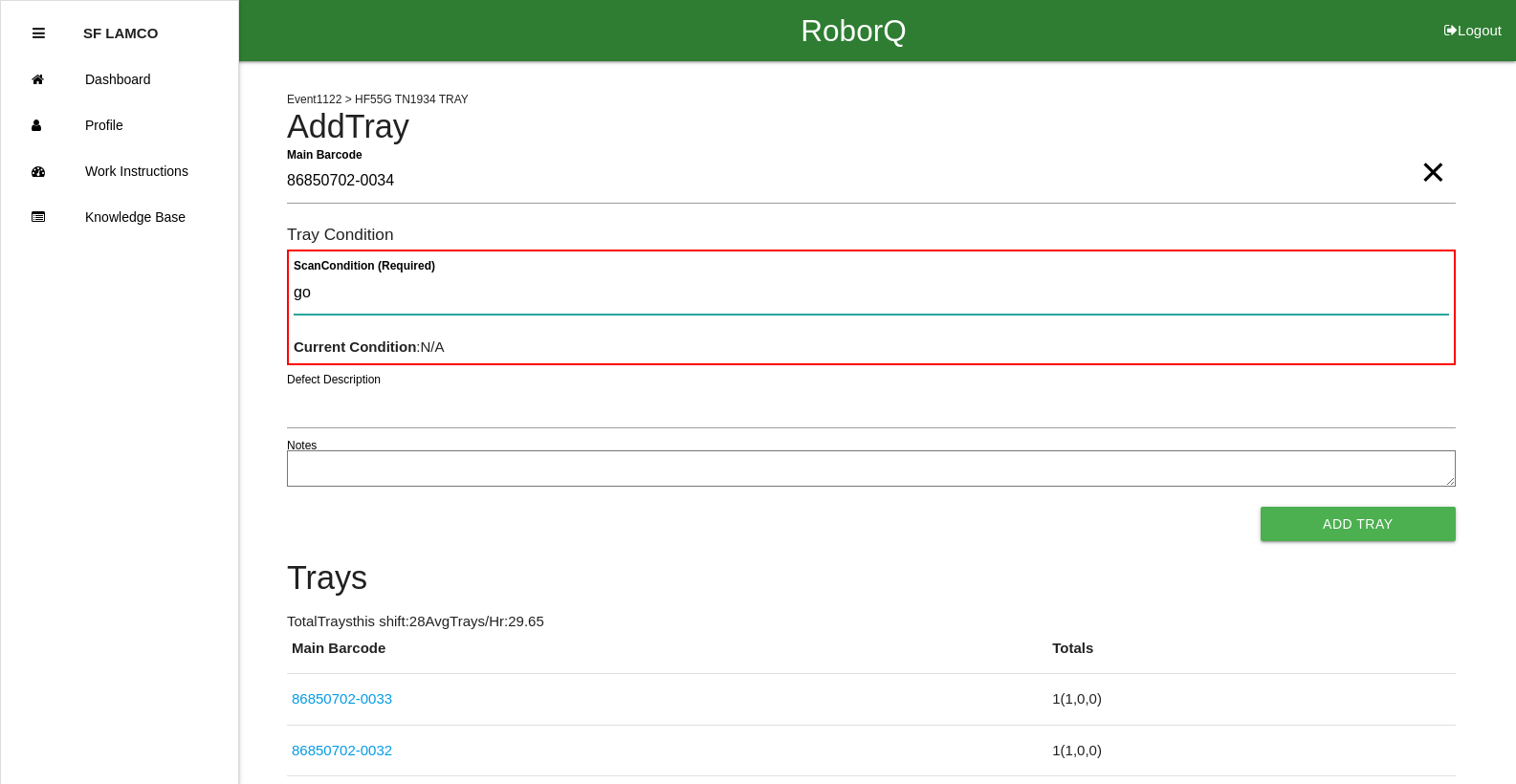
type Condition "goo"
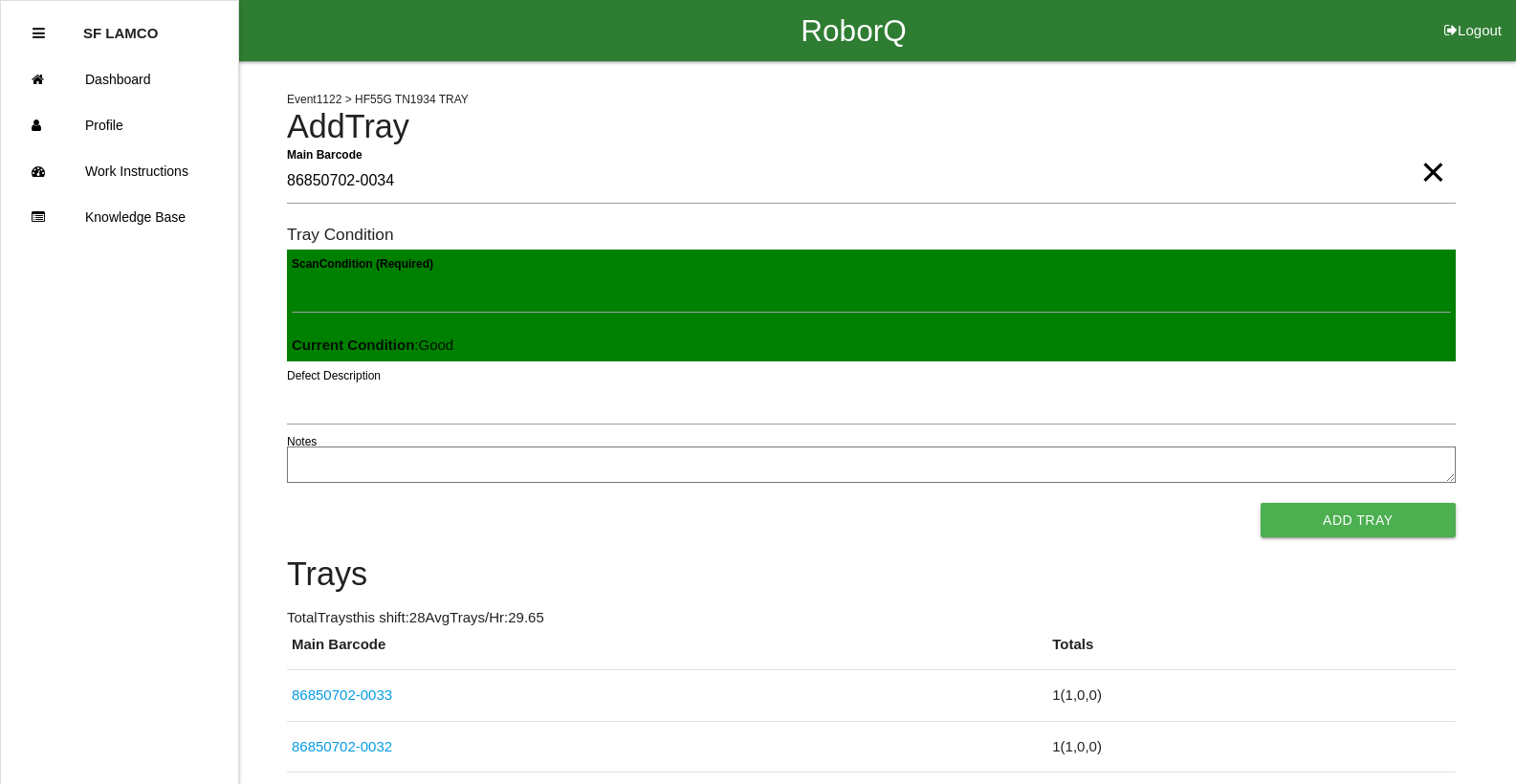
click button "Add Tray" at bounding box center [1358, 519] width 195 height 35
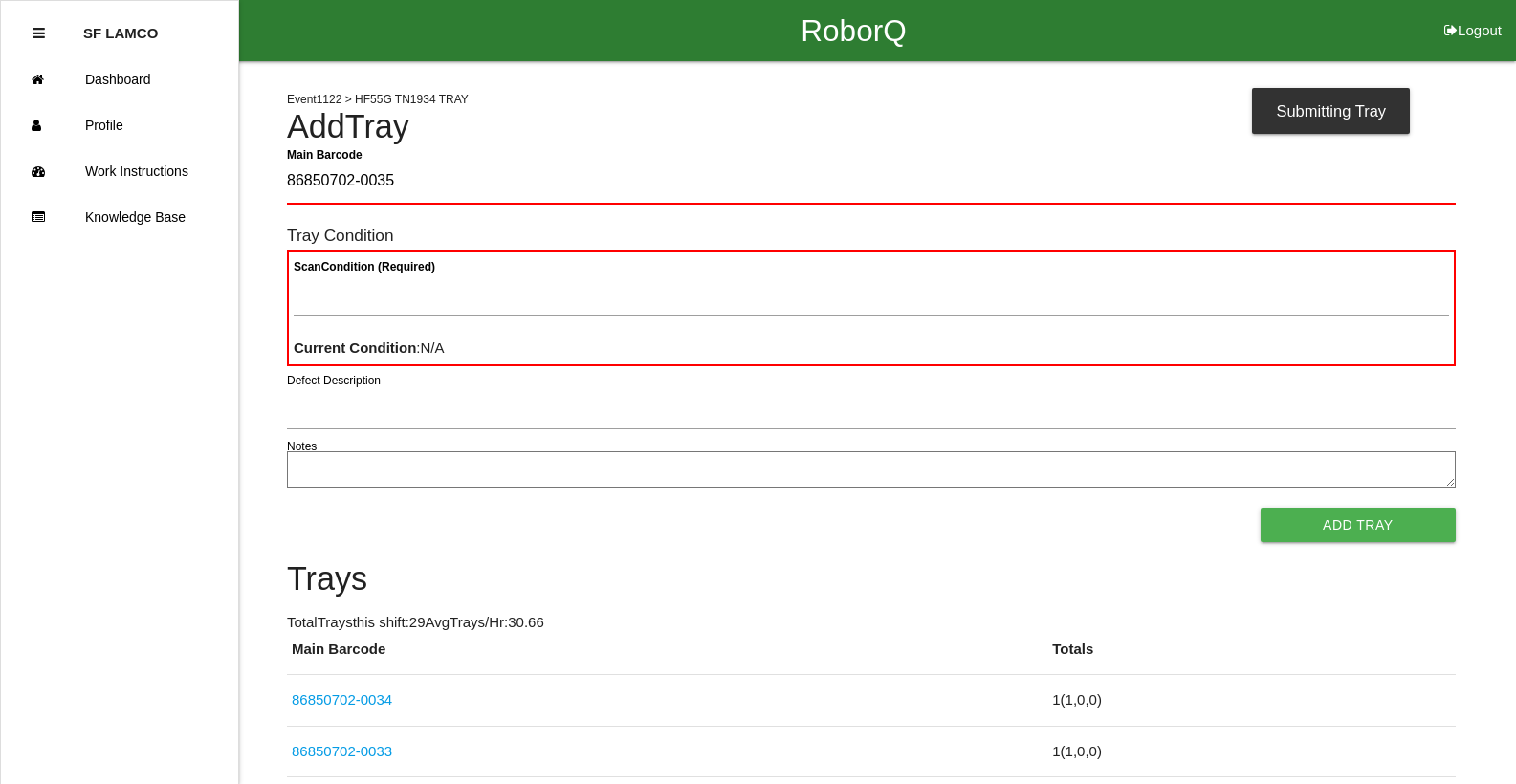
type Barcode "86850702-0035"
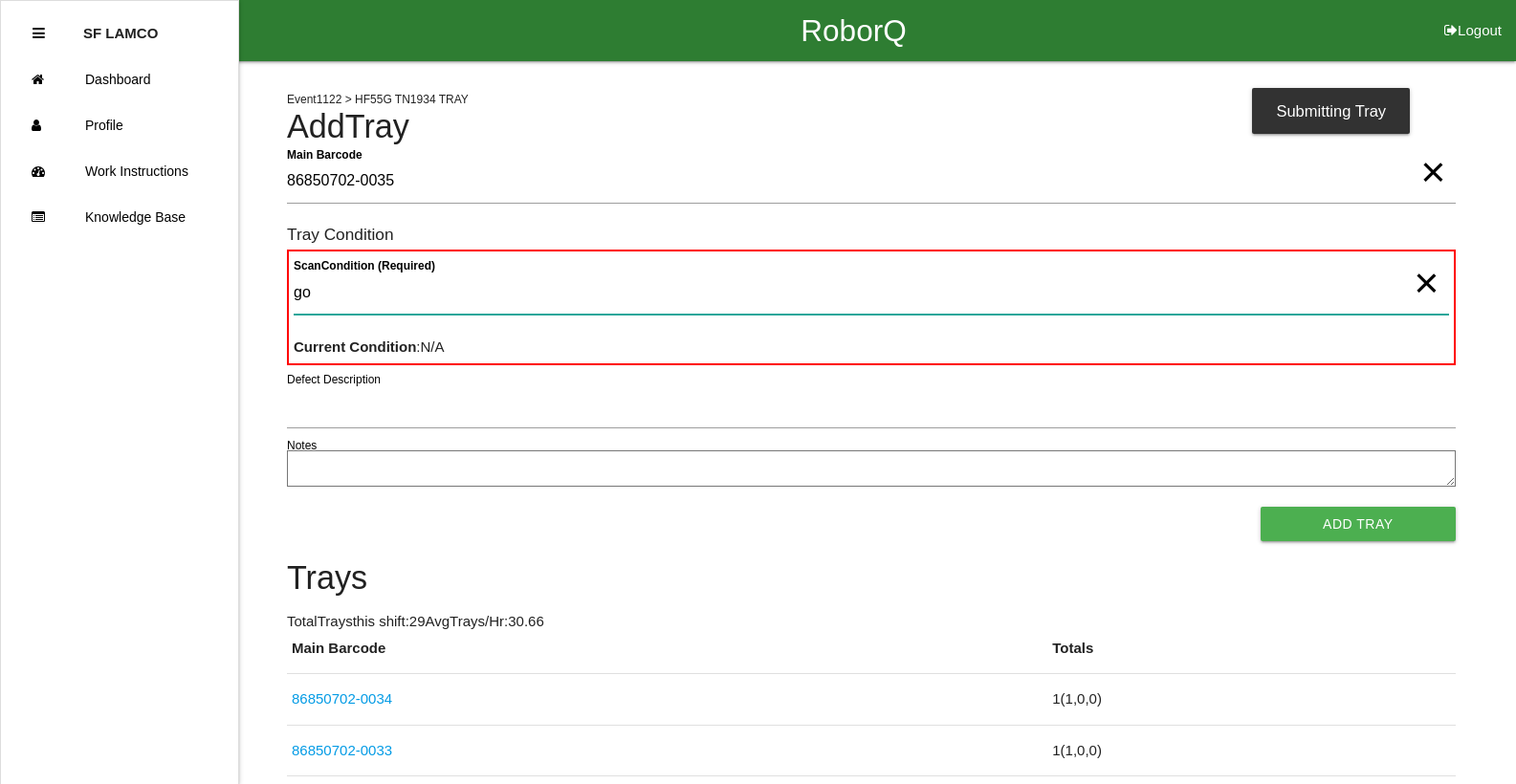
type Condition "goo"
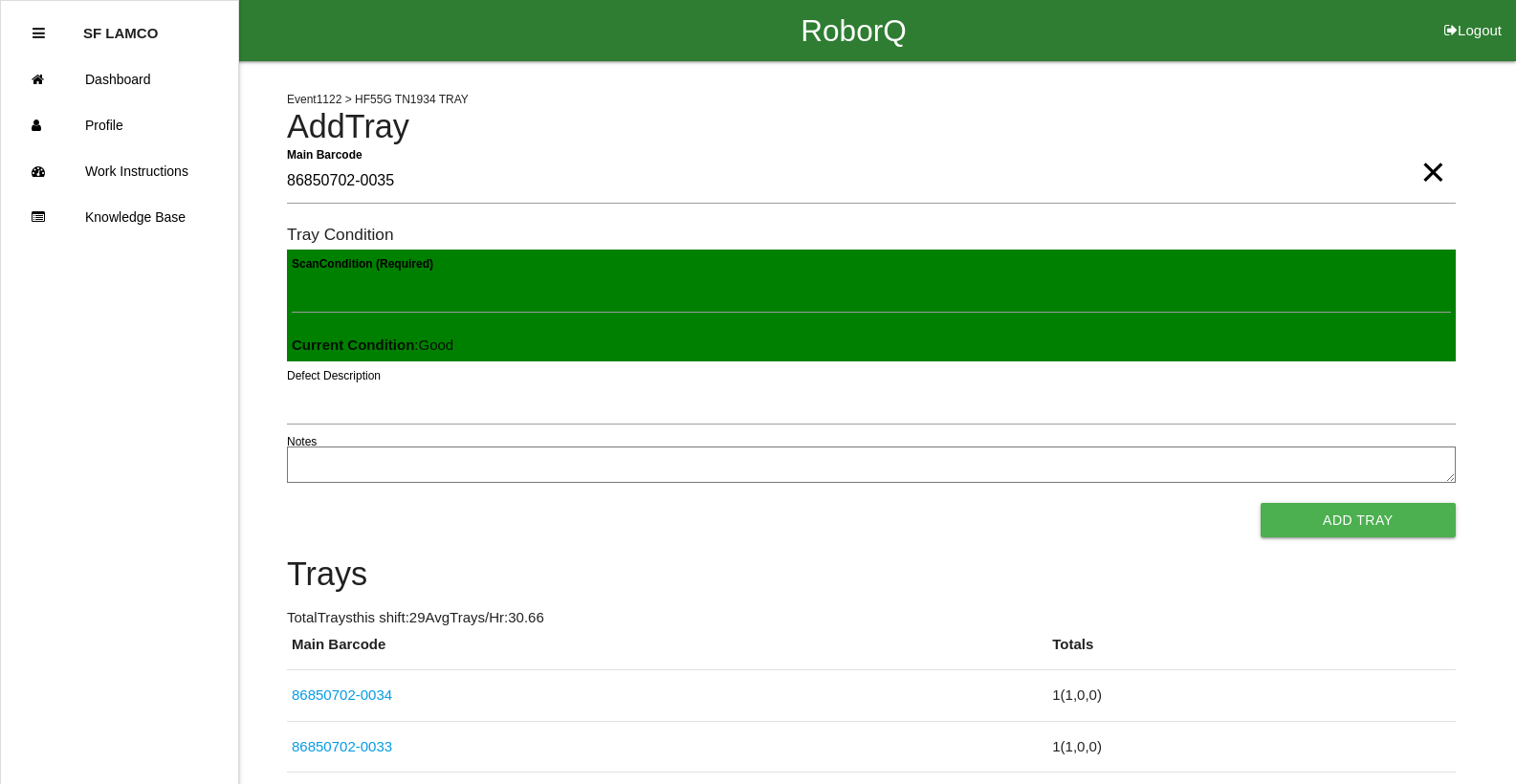
click at [1260, 502] on button "Add Tray" at bounding box center [1358, 519] width 195 height 35
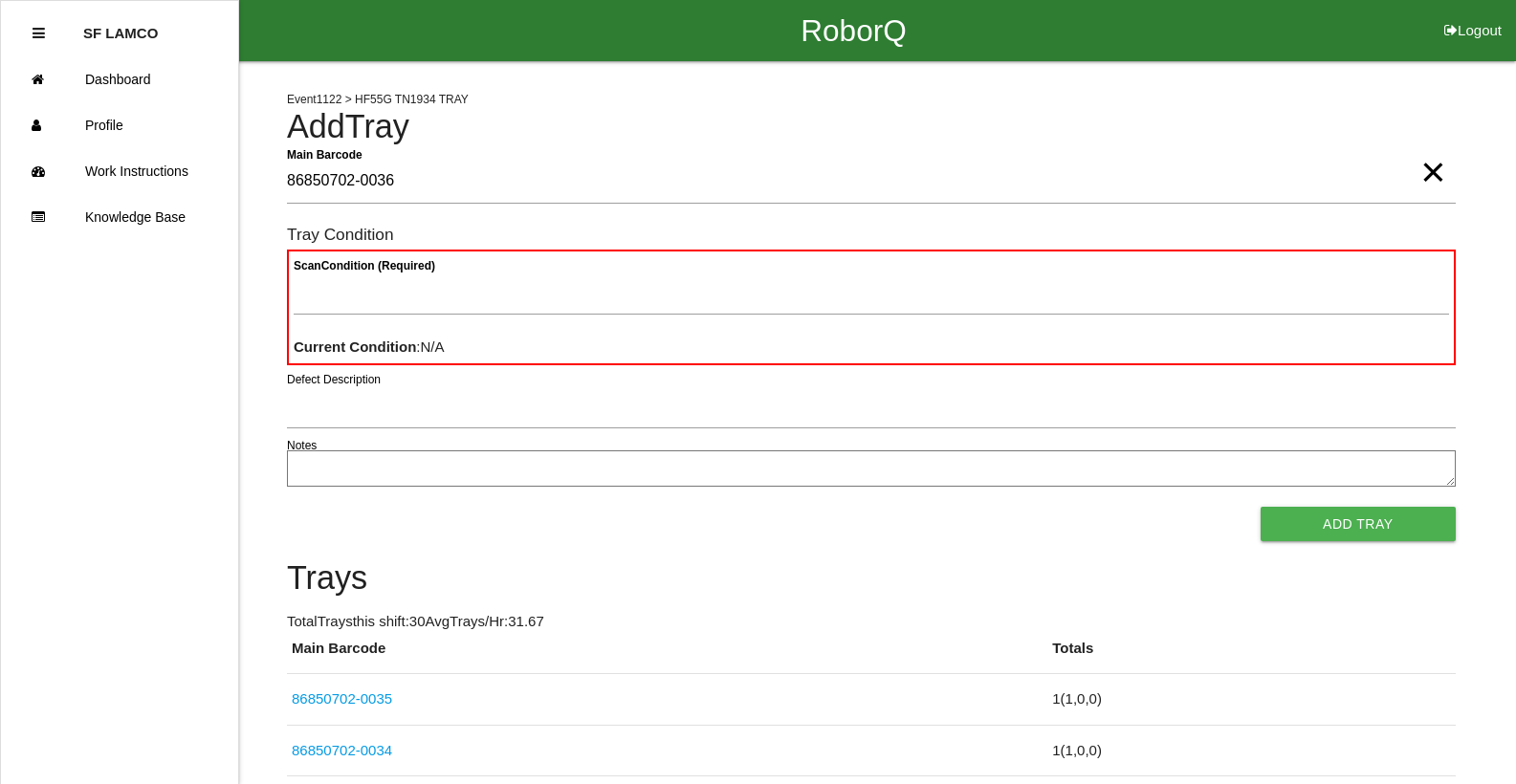
type Barcode "86850702-0036"
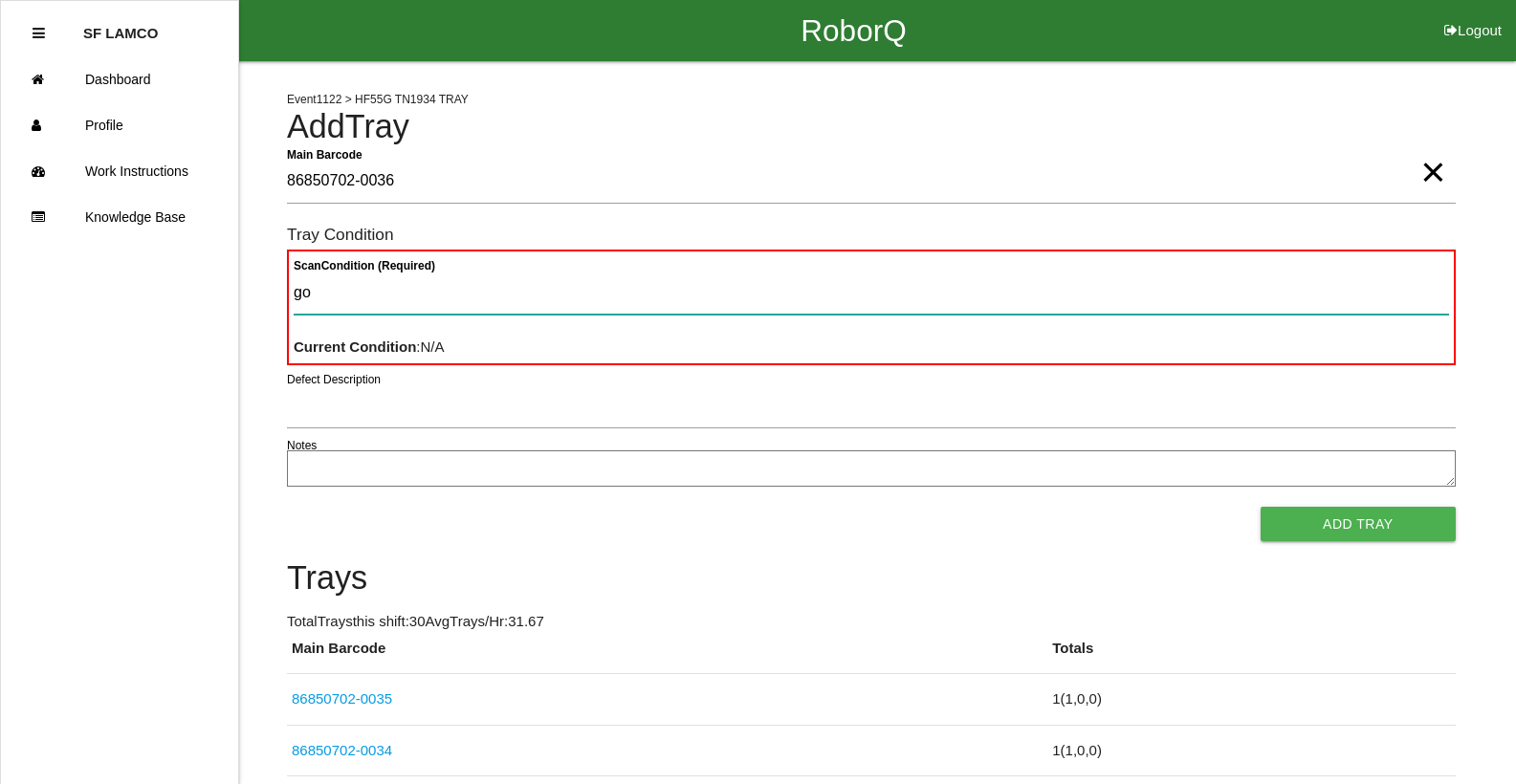
type Condition "goo"
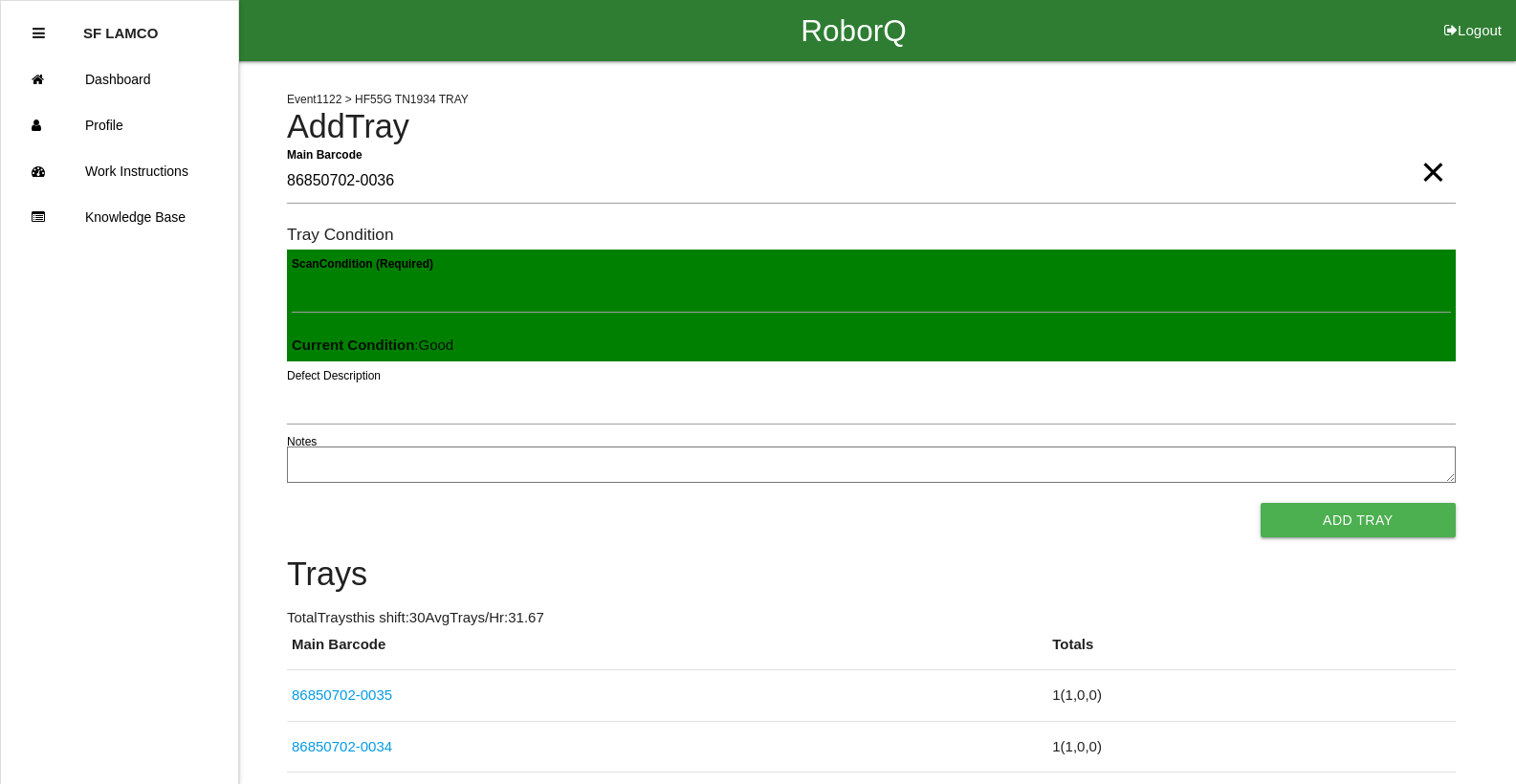
click at [1260, 502] on button "Add Tray" at bounding box center [1358, 519] width 195 height 35
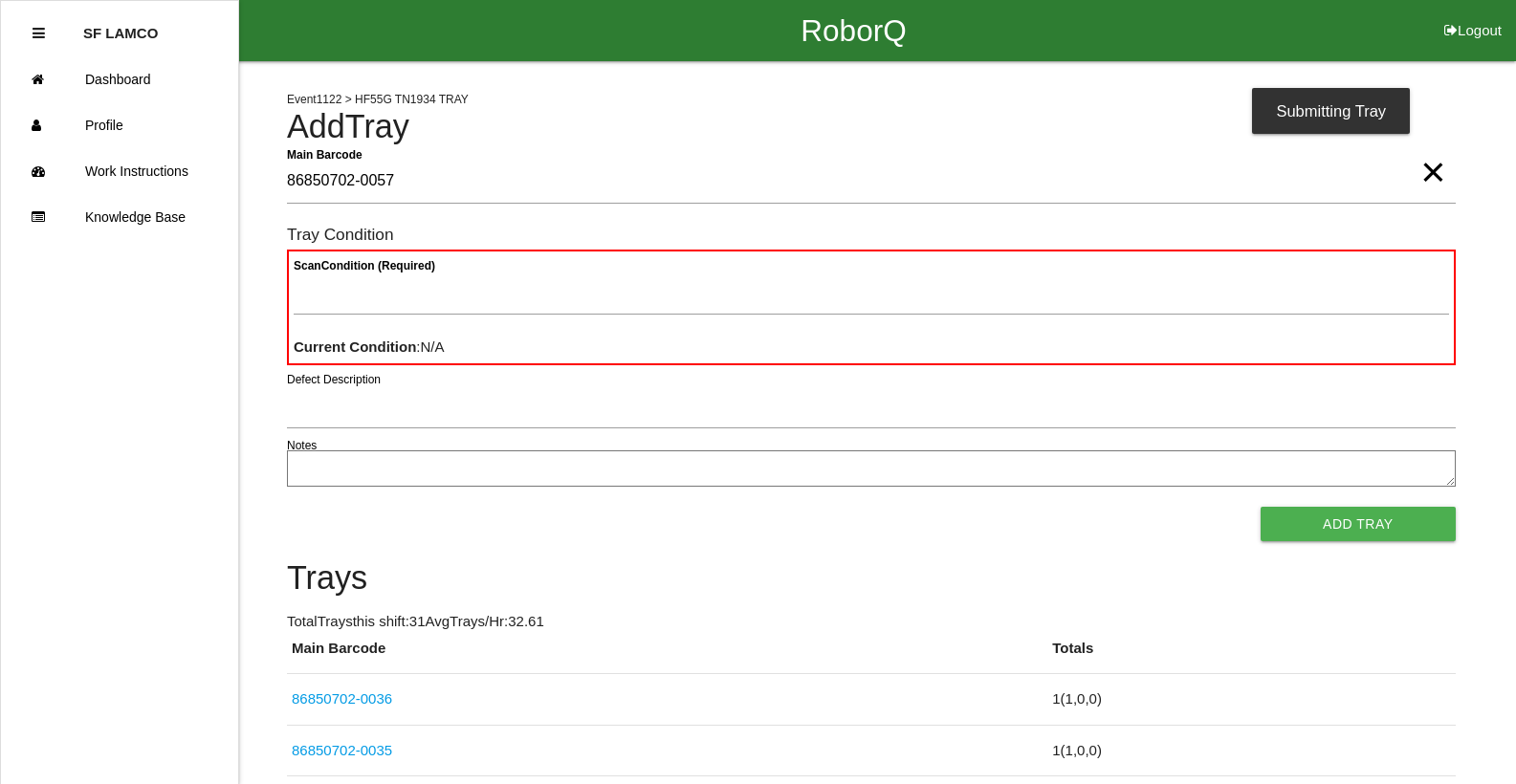
type Barcode "86850702-0057"
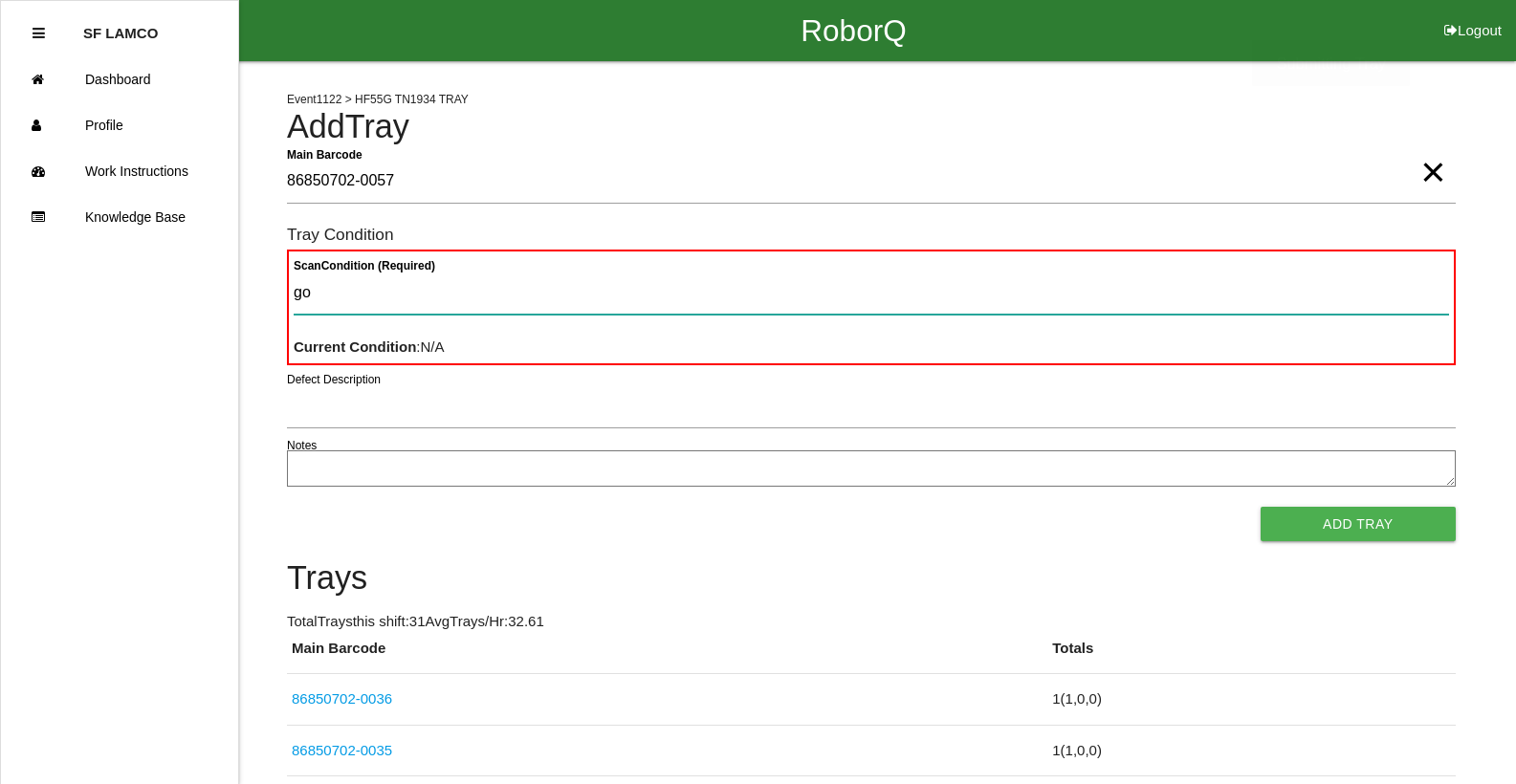
type Condition "goo"
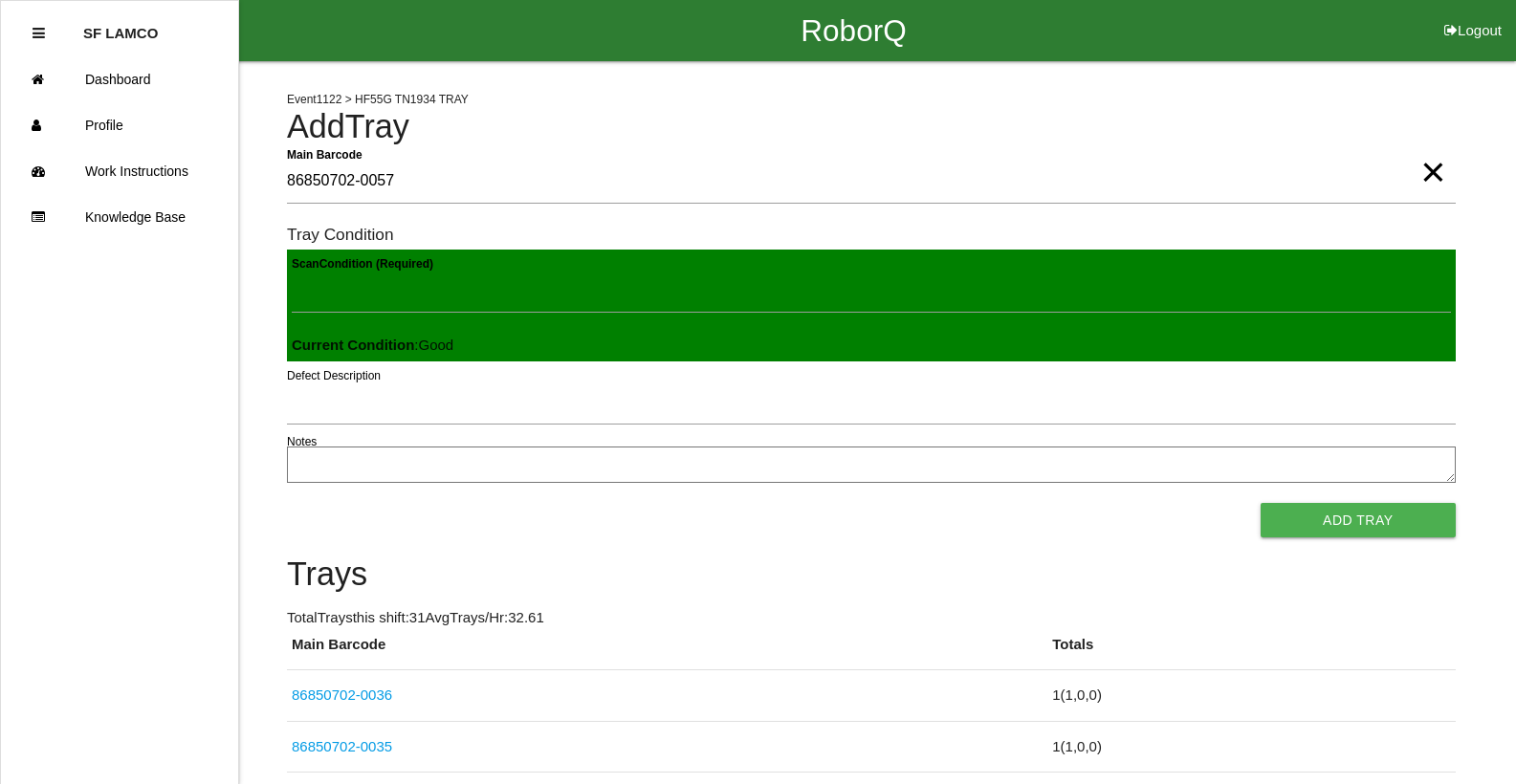
click at [1260, 502] on button "Add Tray" at bounding box center [1358, 519] width 195 height 35
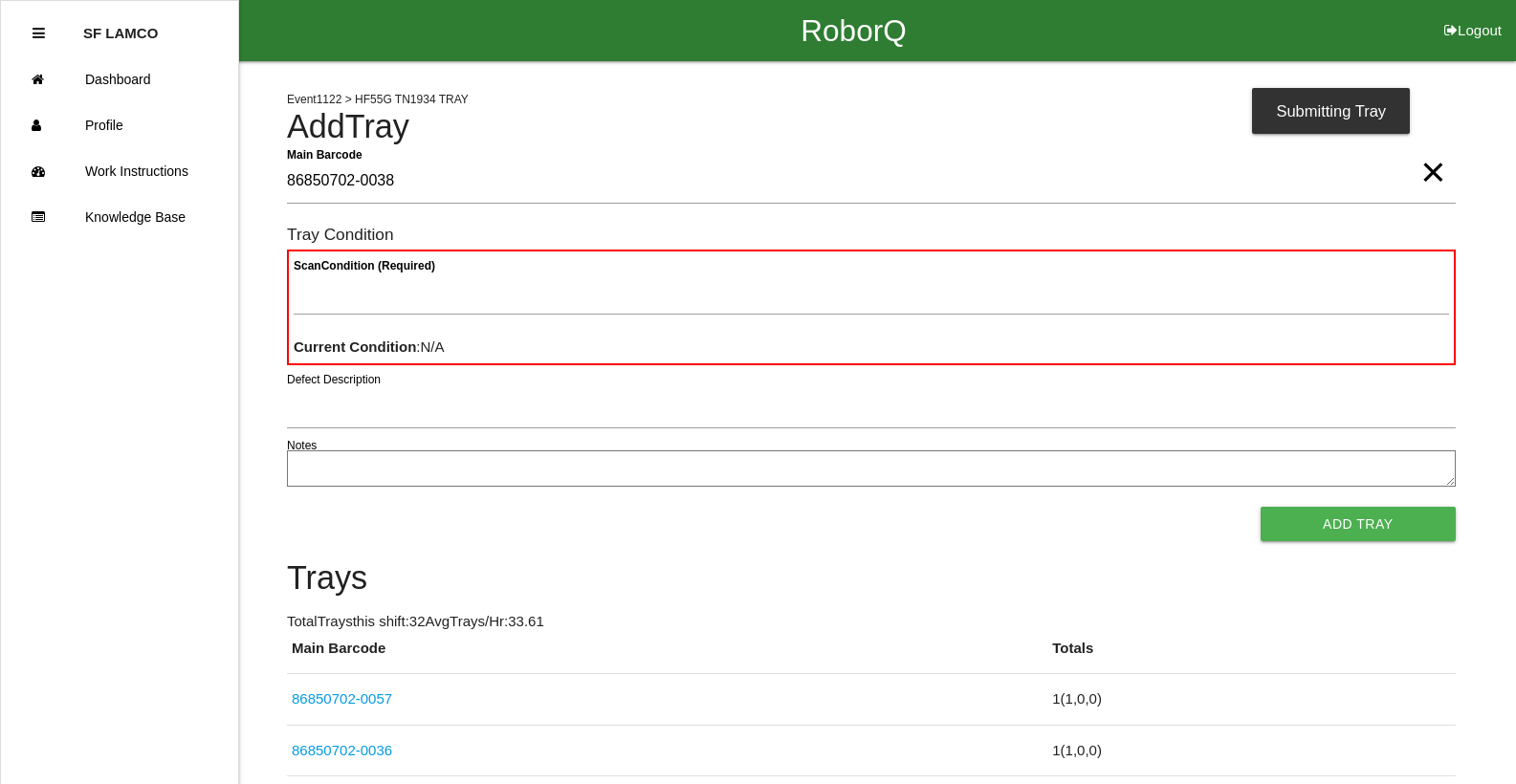
type Barcode "86850702-0038"
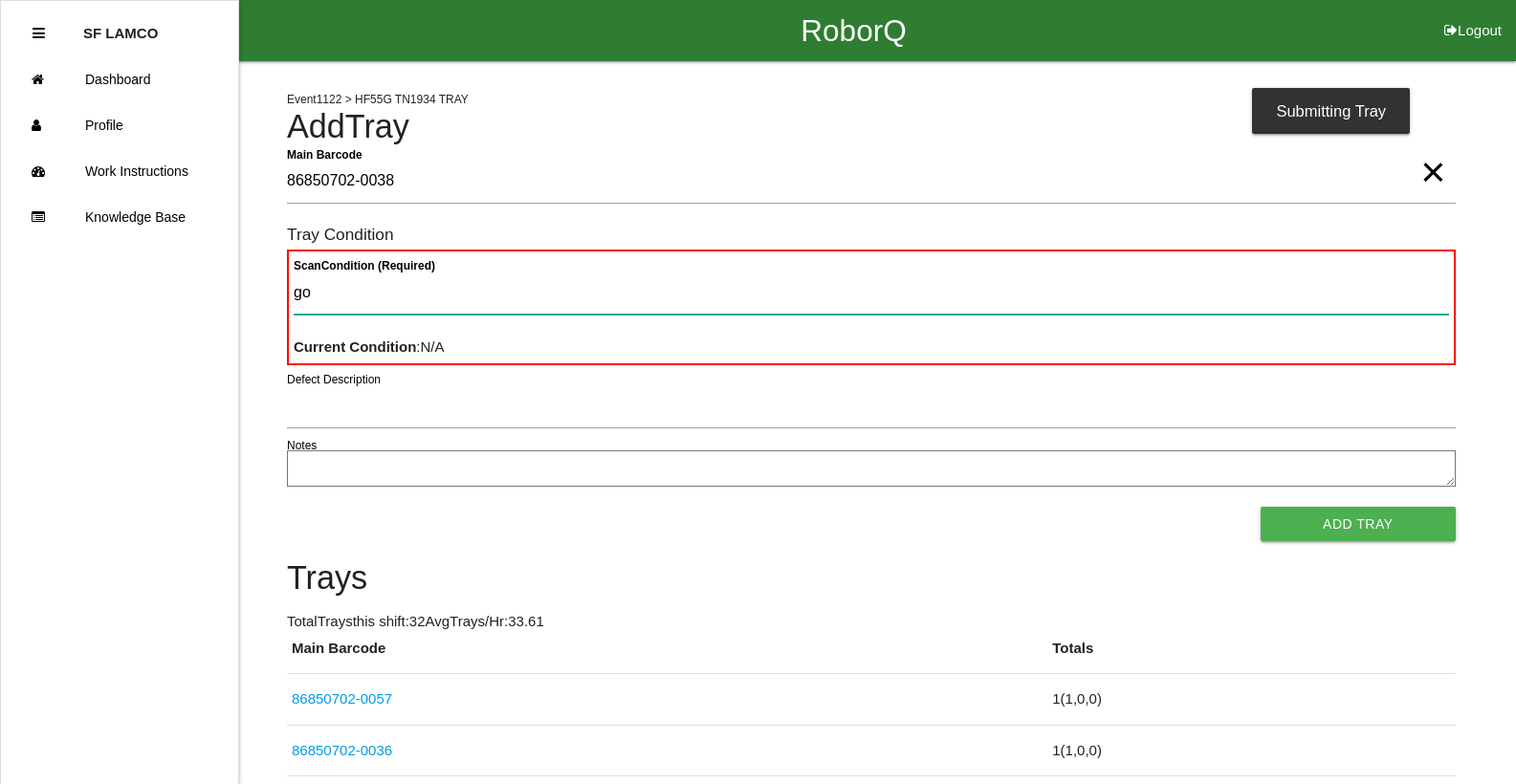
type Condition "goo"
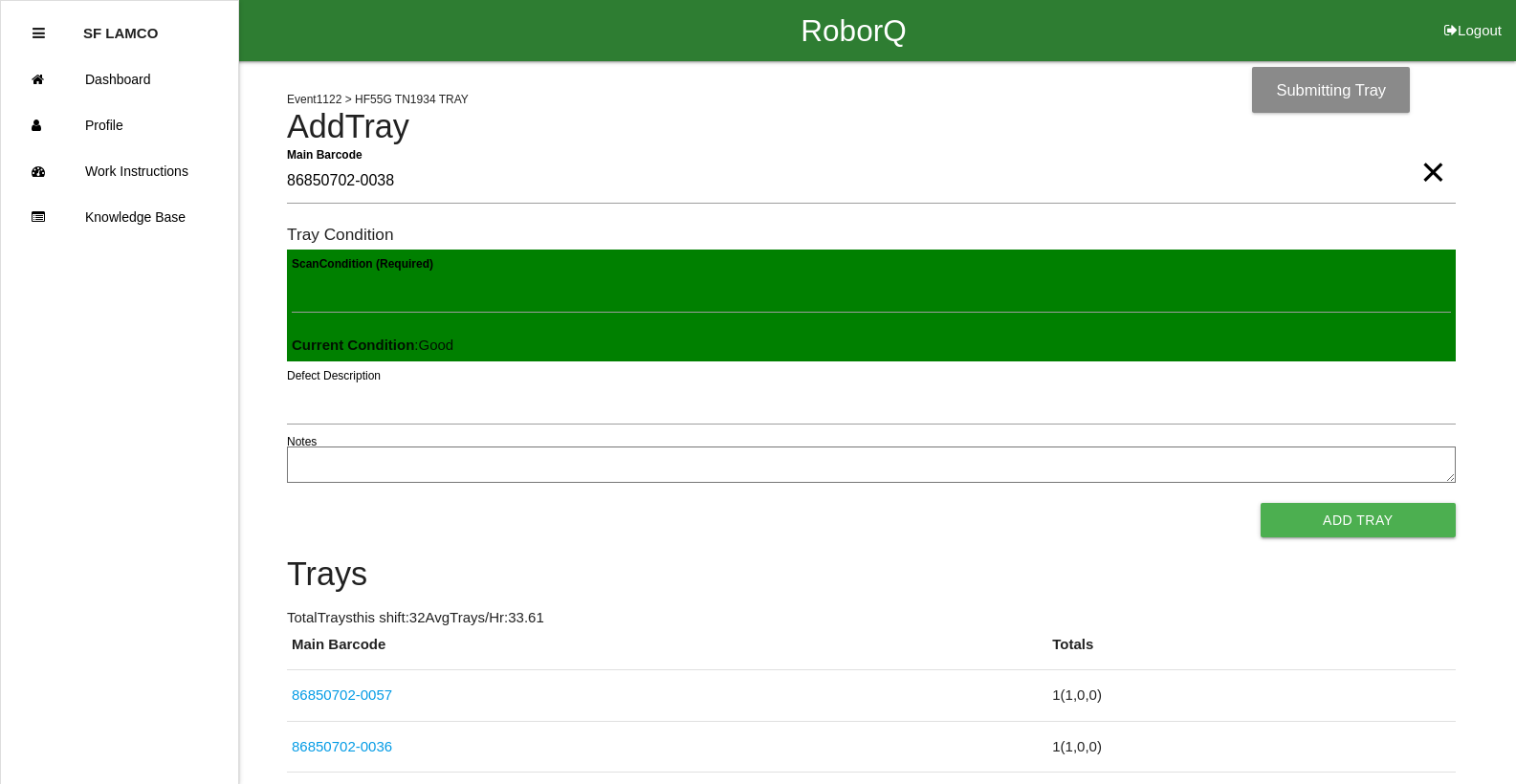
click at [1260, 502] on button "Add Tray" at bounding box center [1358, 519] width 195 height 35
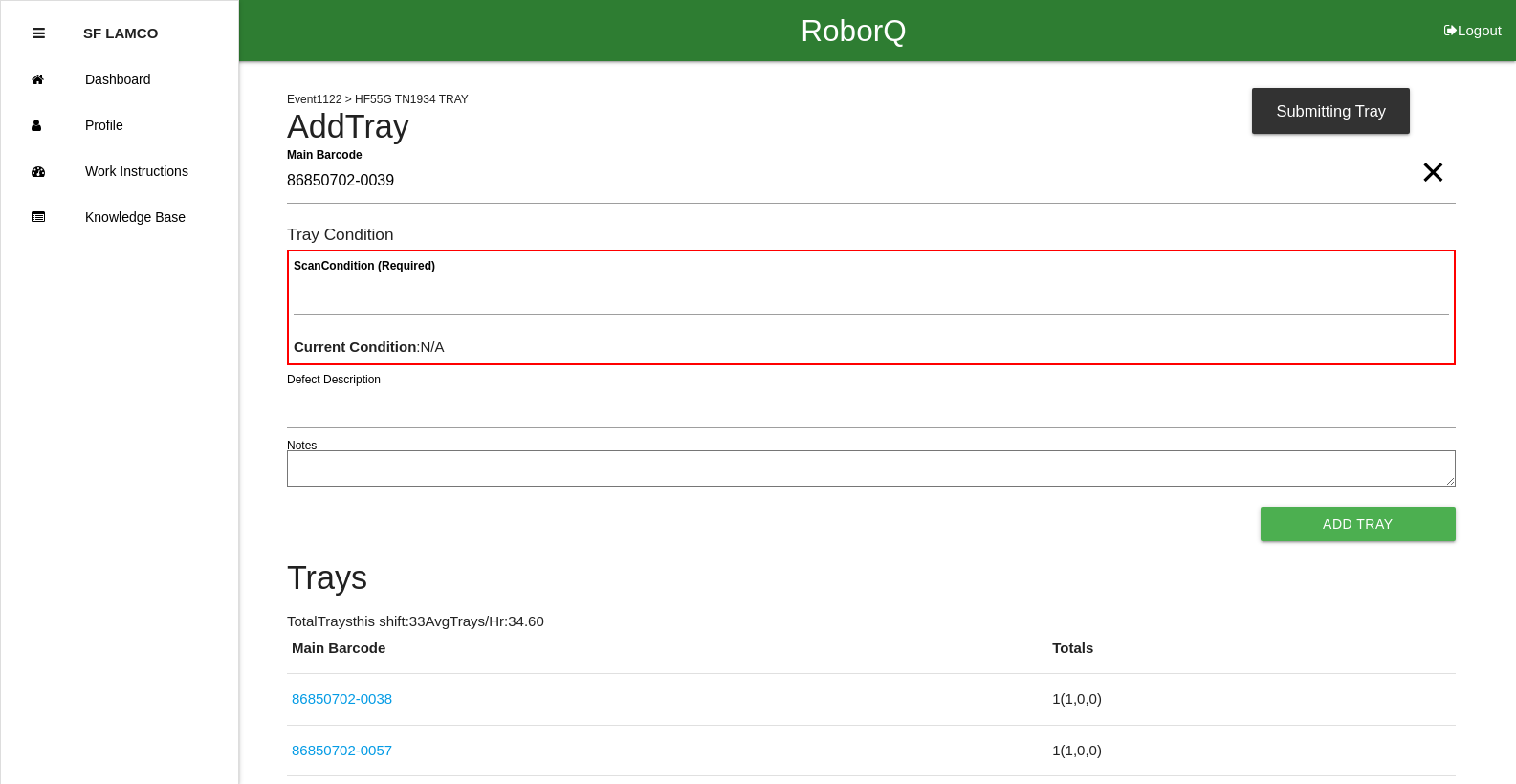
type Barcode "86850702-0039"
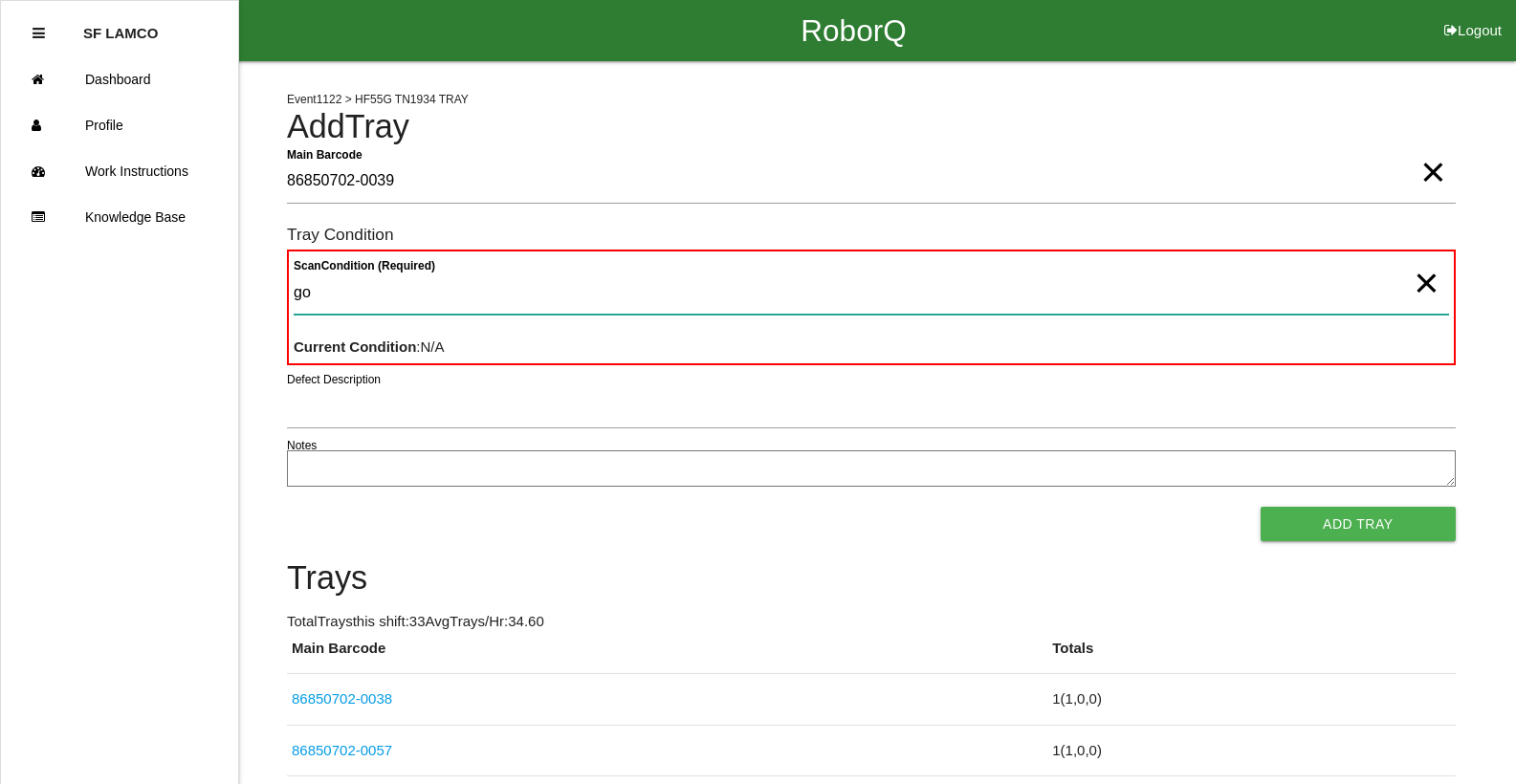
type Condition "goo"
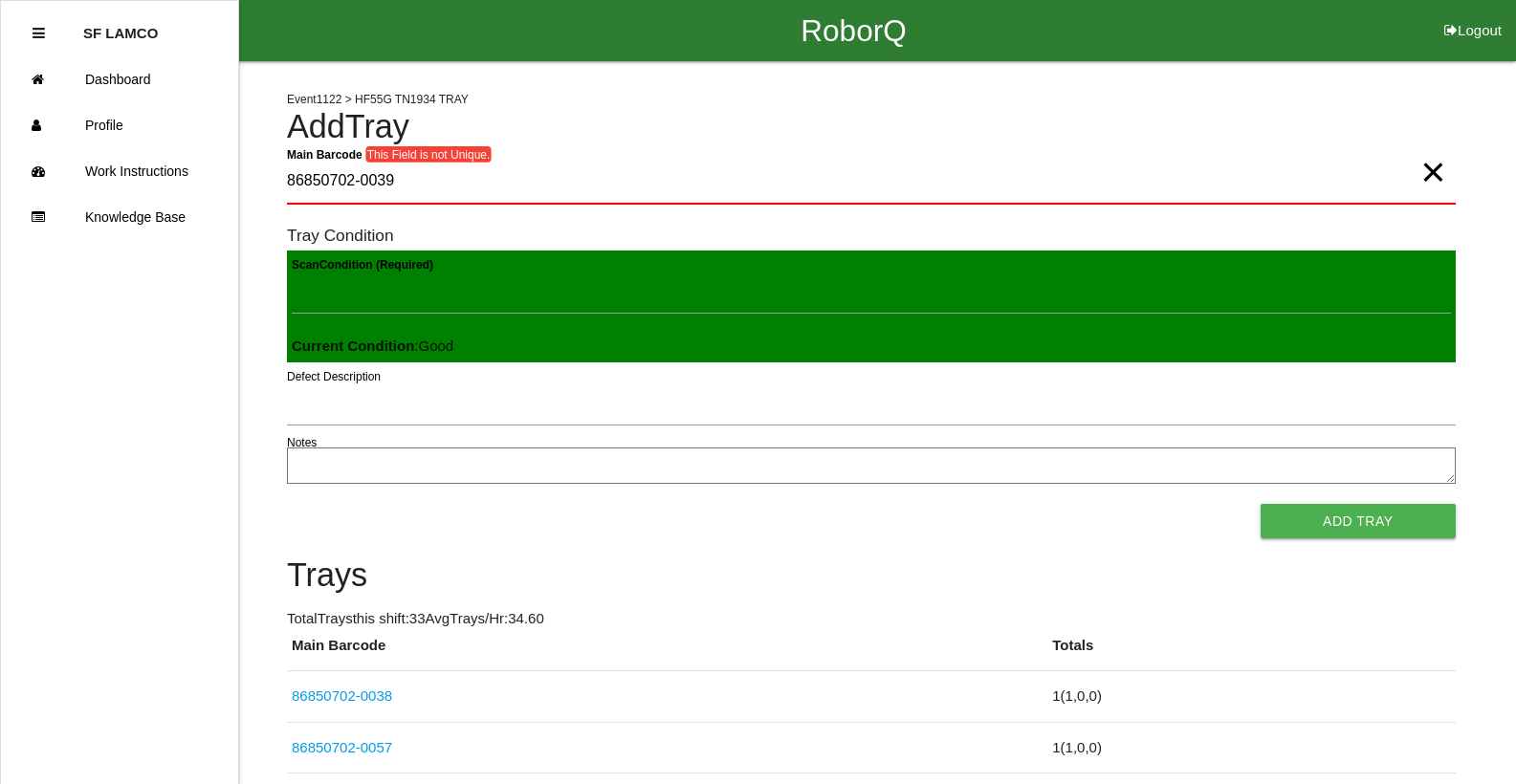
click at [1260, 503] on button "Add Tray" at bounding box center [1358, 520] width 195 height 35
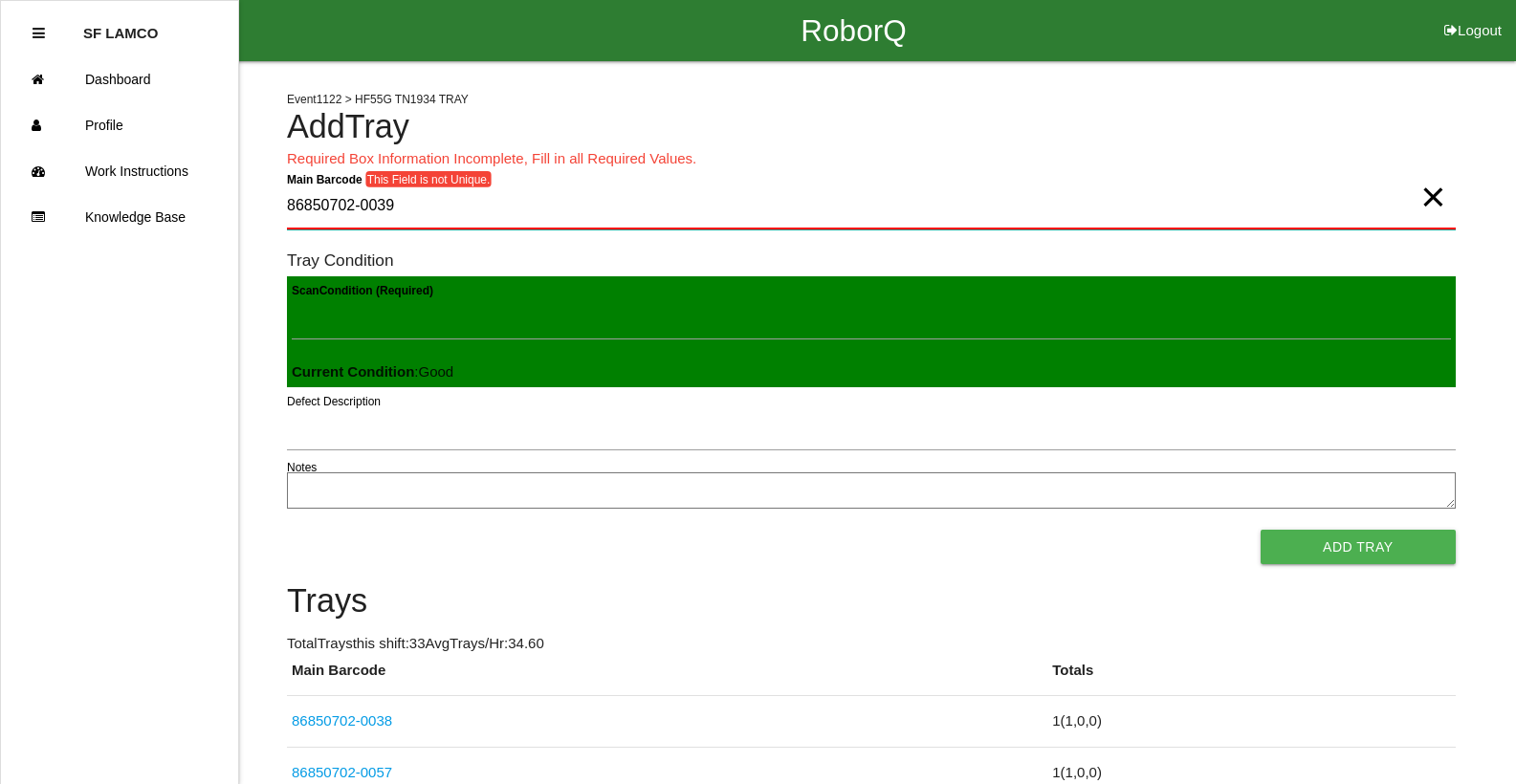
click at [399, 207] on Barcode "86850702-0039" at bounding box center [871, 206] width 1169 height 45
click at [400, 207] on Barcode "86850702-0039" at bounding box center [871, 206] width 1169 height 45
click at [401, 207] on Barcode "86850702-0039" at bounding box center [871, 206] width 1169 height 45
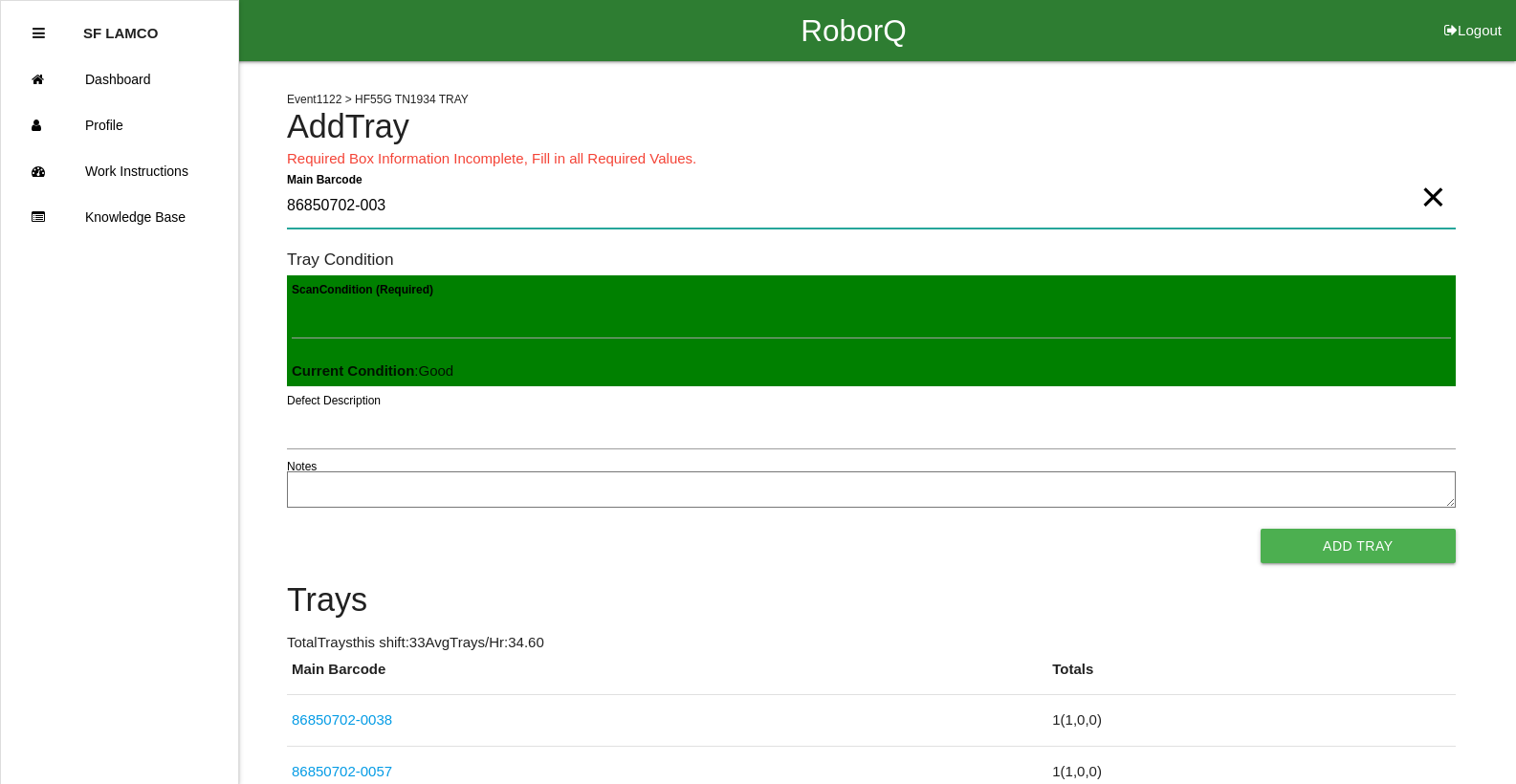
type Barcode "86850702-0039"
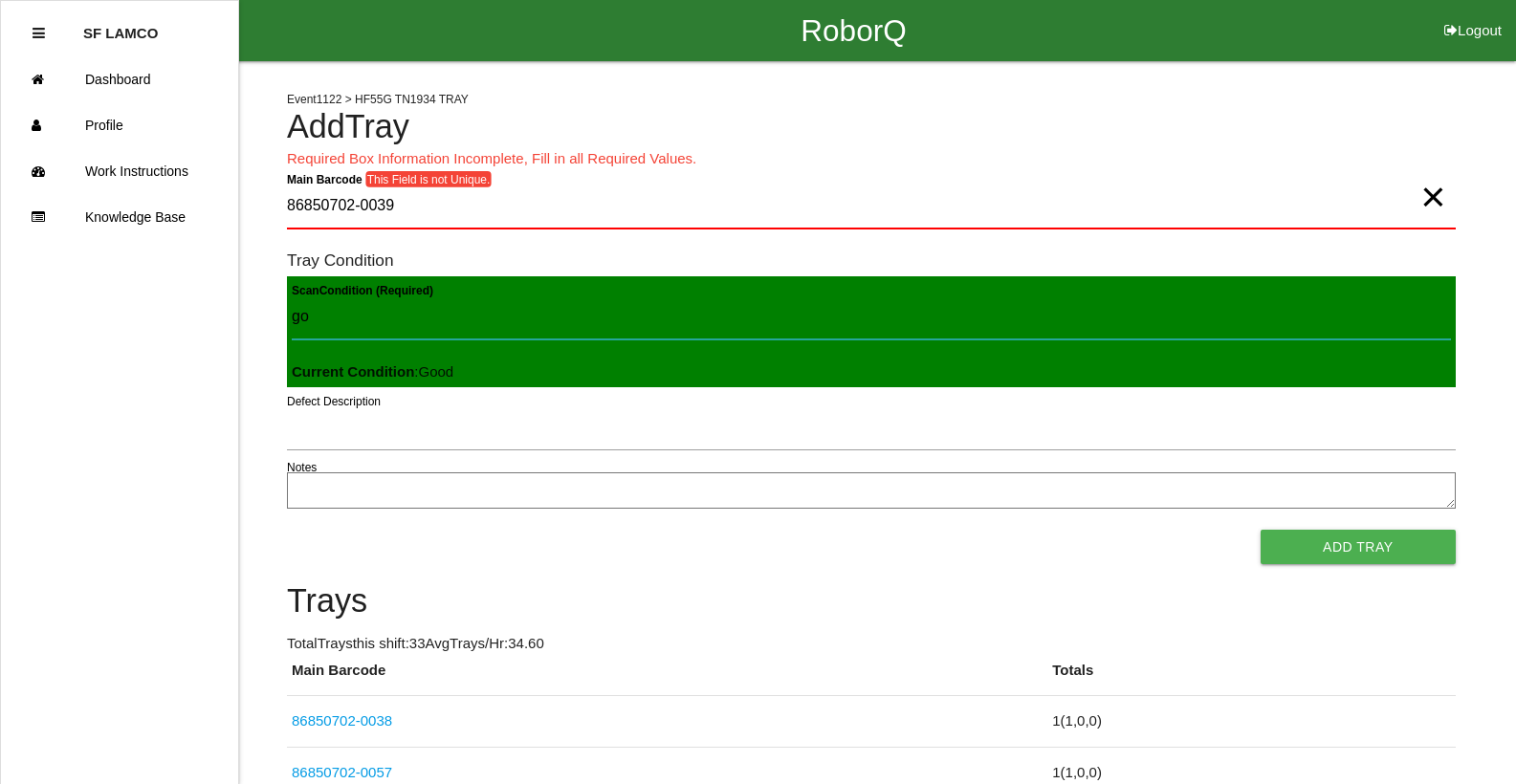
type Condition "goo"
click at [1260, 529] on button "Add Tray" at bounding box center [1358, 546] width 195 height 35
click at [409, 205] on Barcode "86850702-0039" at bounding box center [871, 206] width 1169 height 45
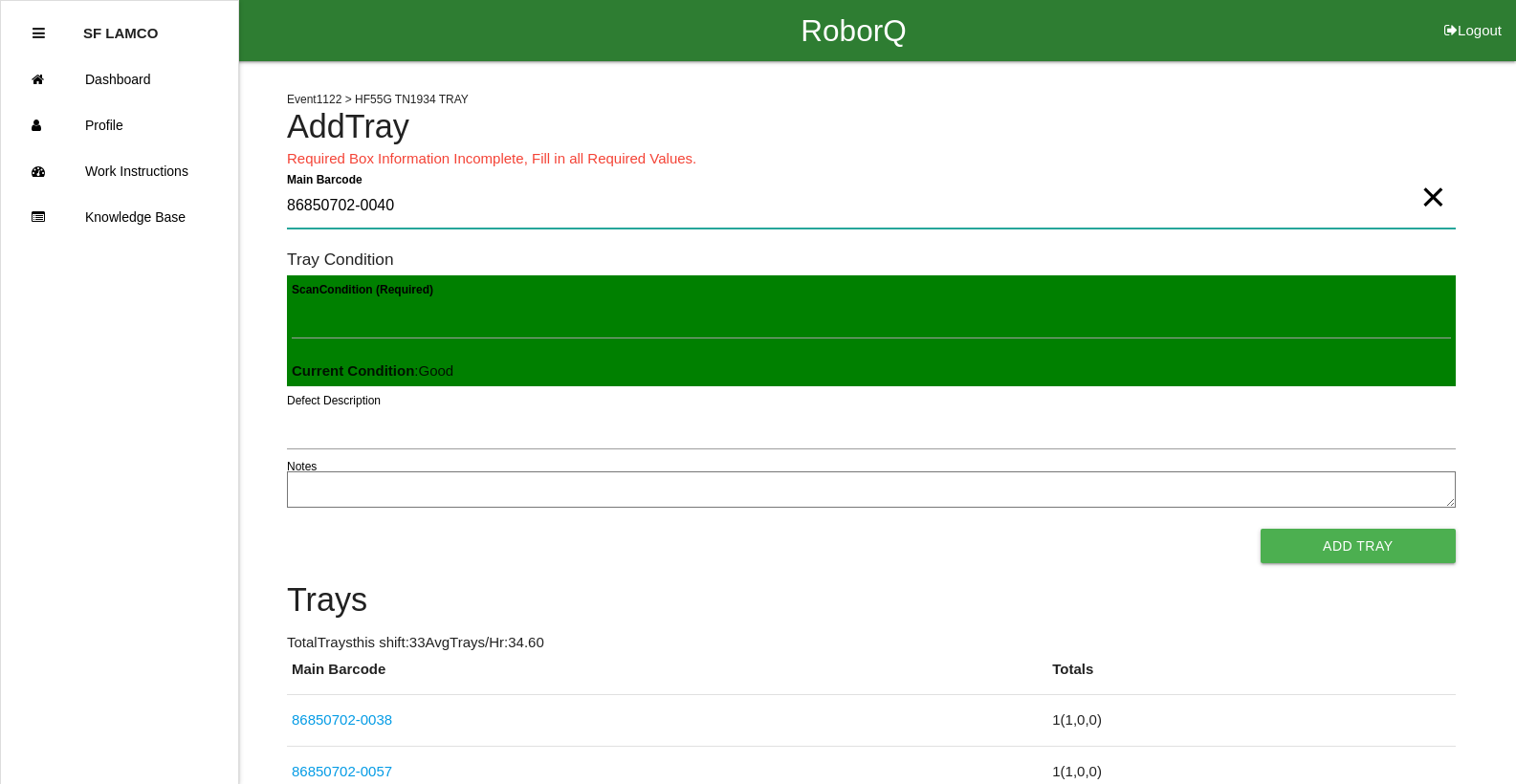
type Barcode "86850702-0040"
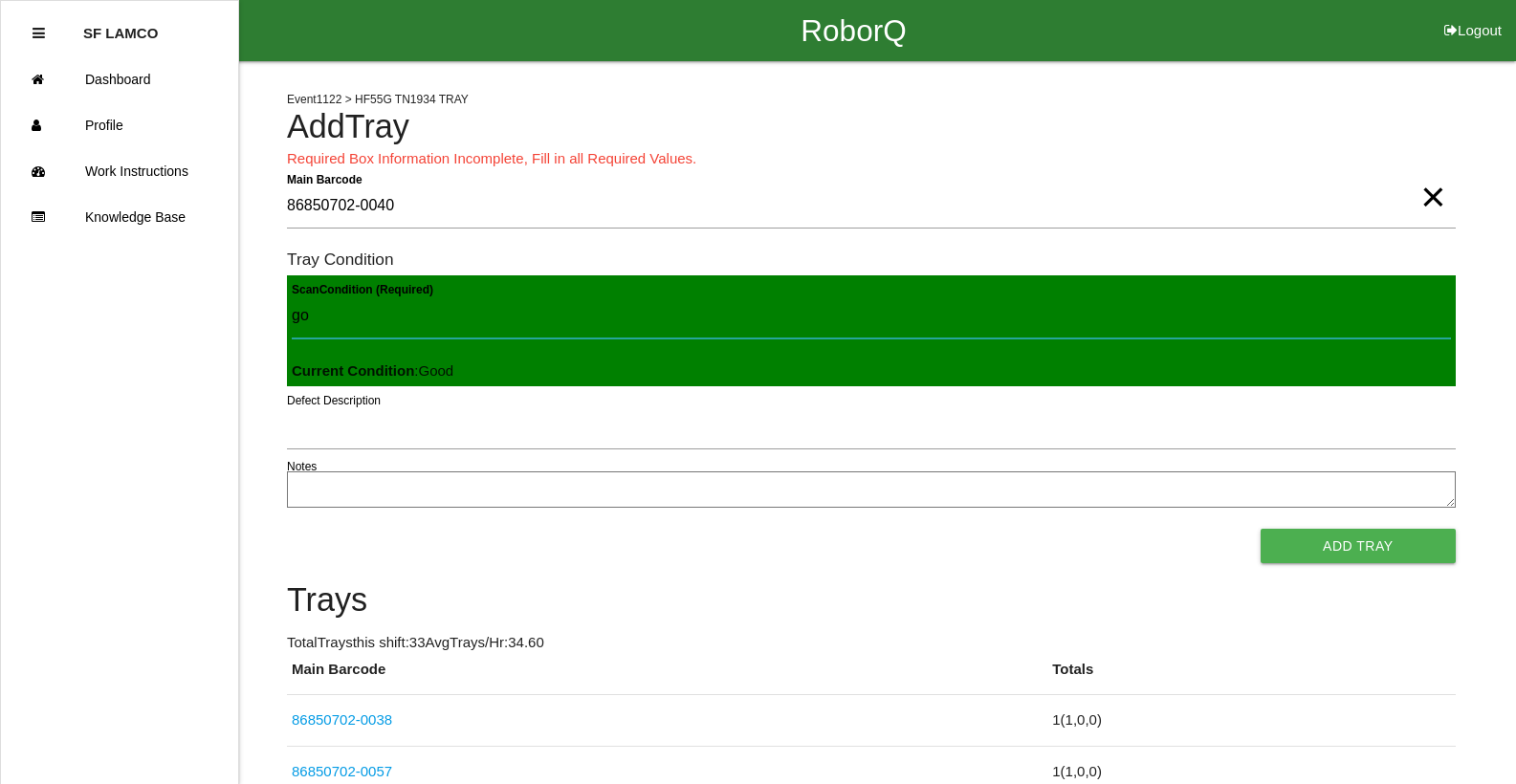
type Condition "goo"
click at [1260, 528] on button "Add Tray" at bounding box center [1358, 545] width 195 height 35
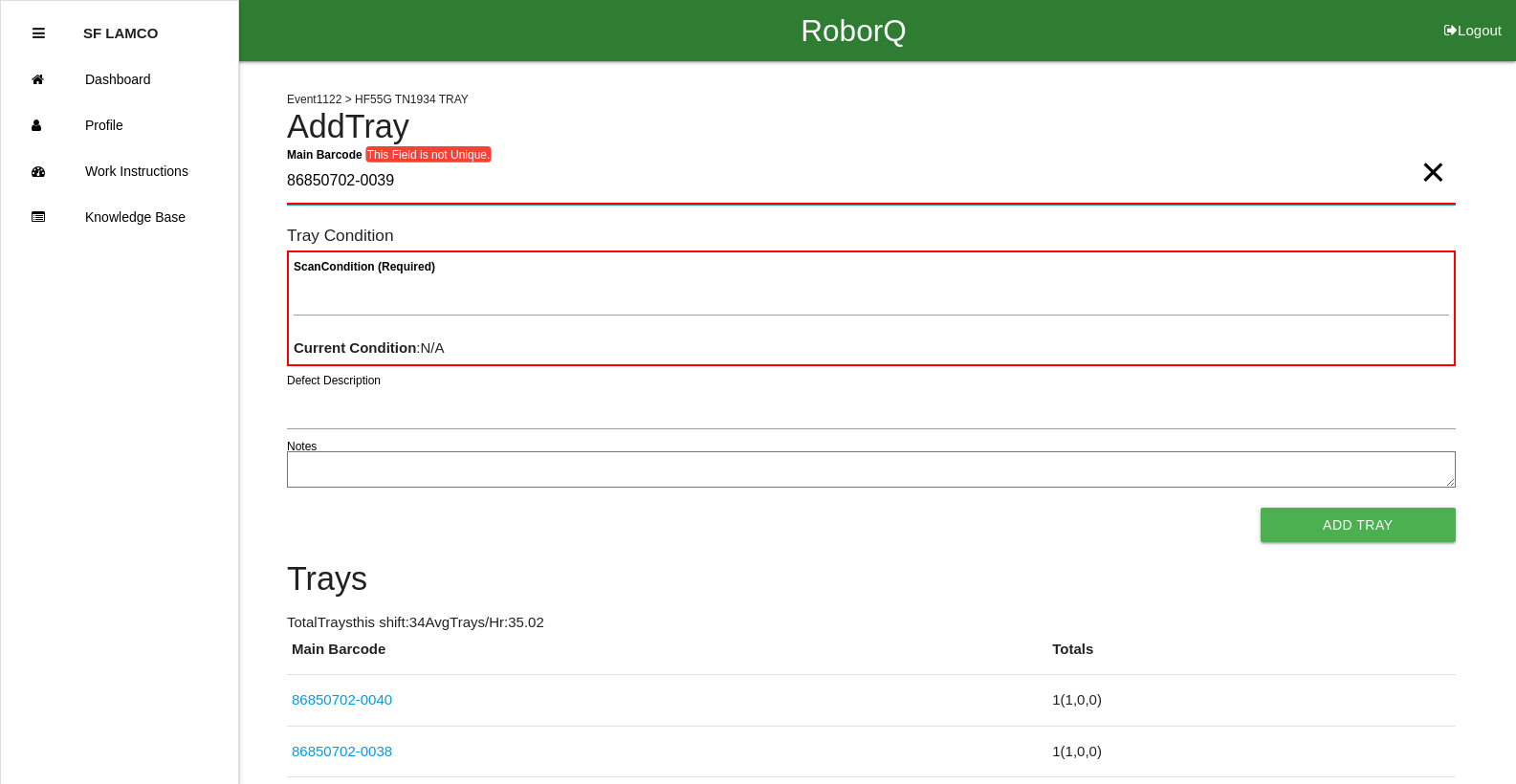
click at [402, 196] on Barcode "86850702-0039" at bounding box center [871, 181] width 1169 height 45
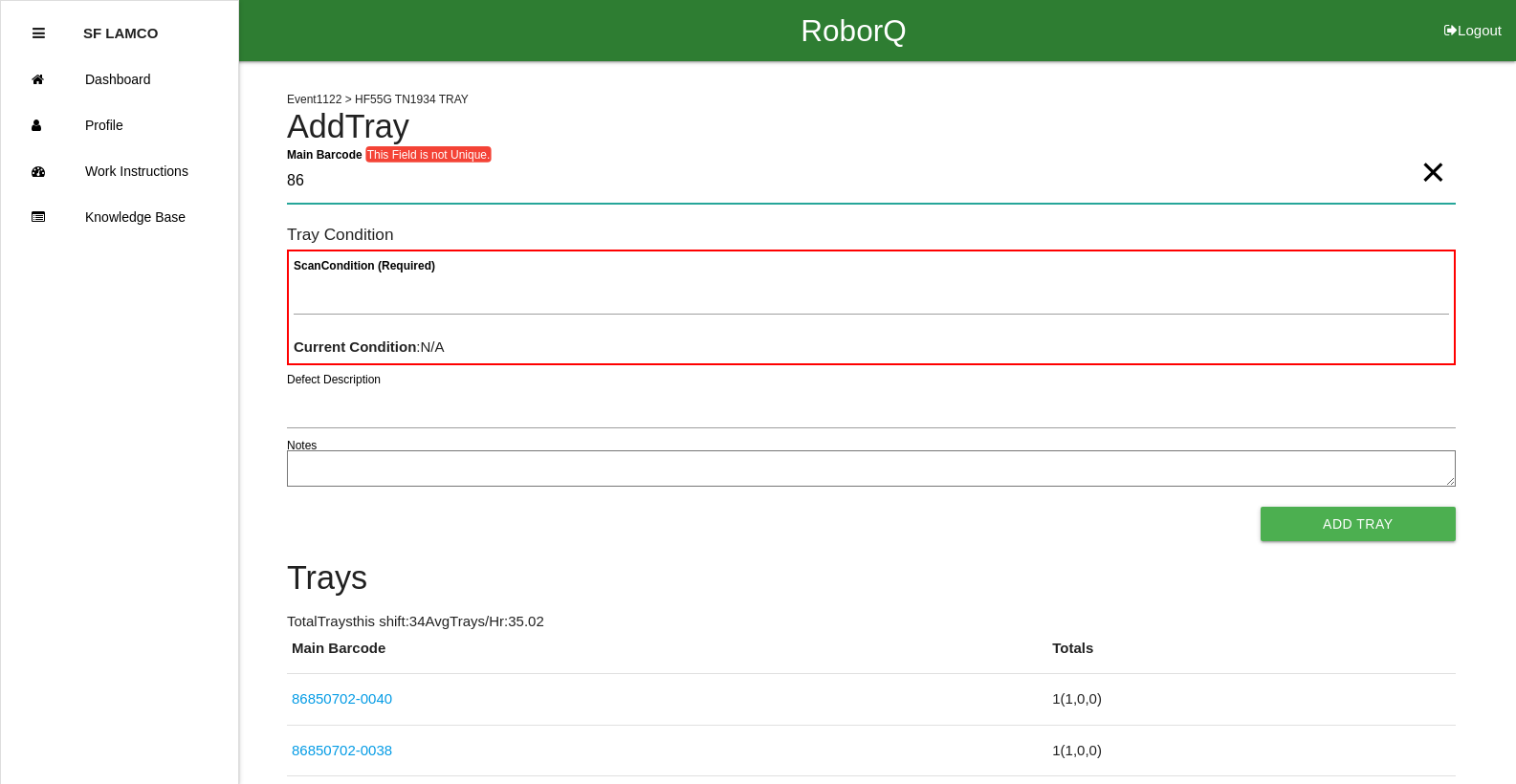
type Barcode "8"
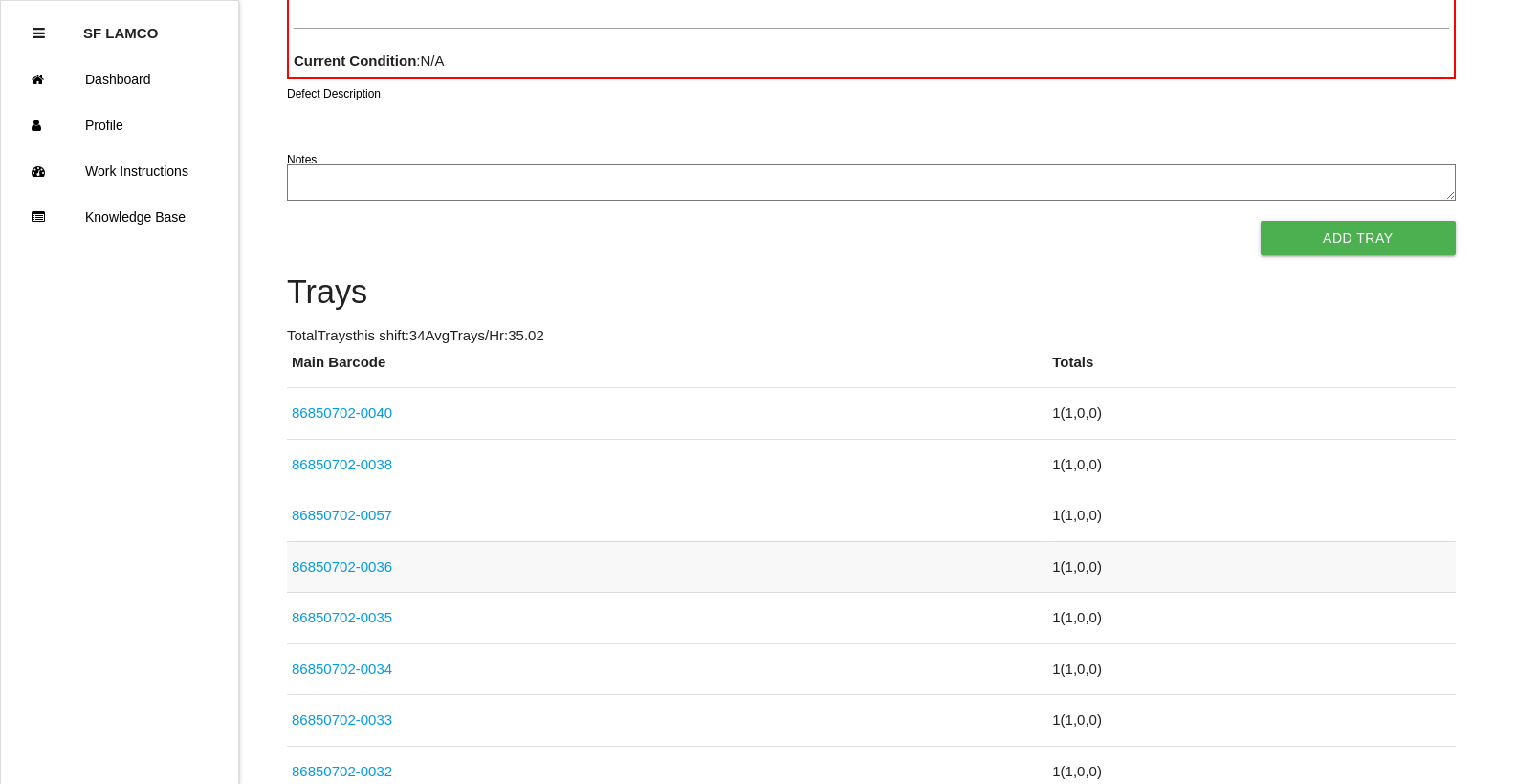
scroll to position [171, 0]
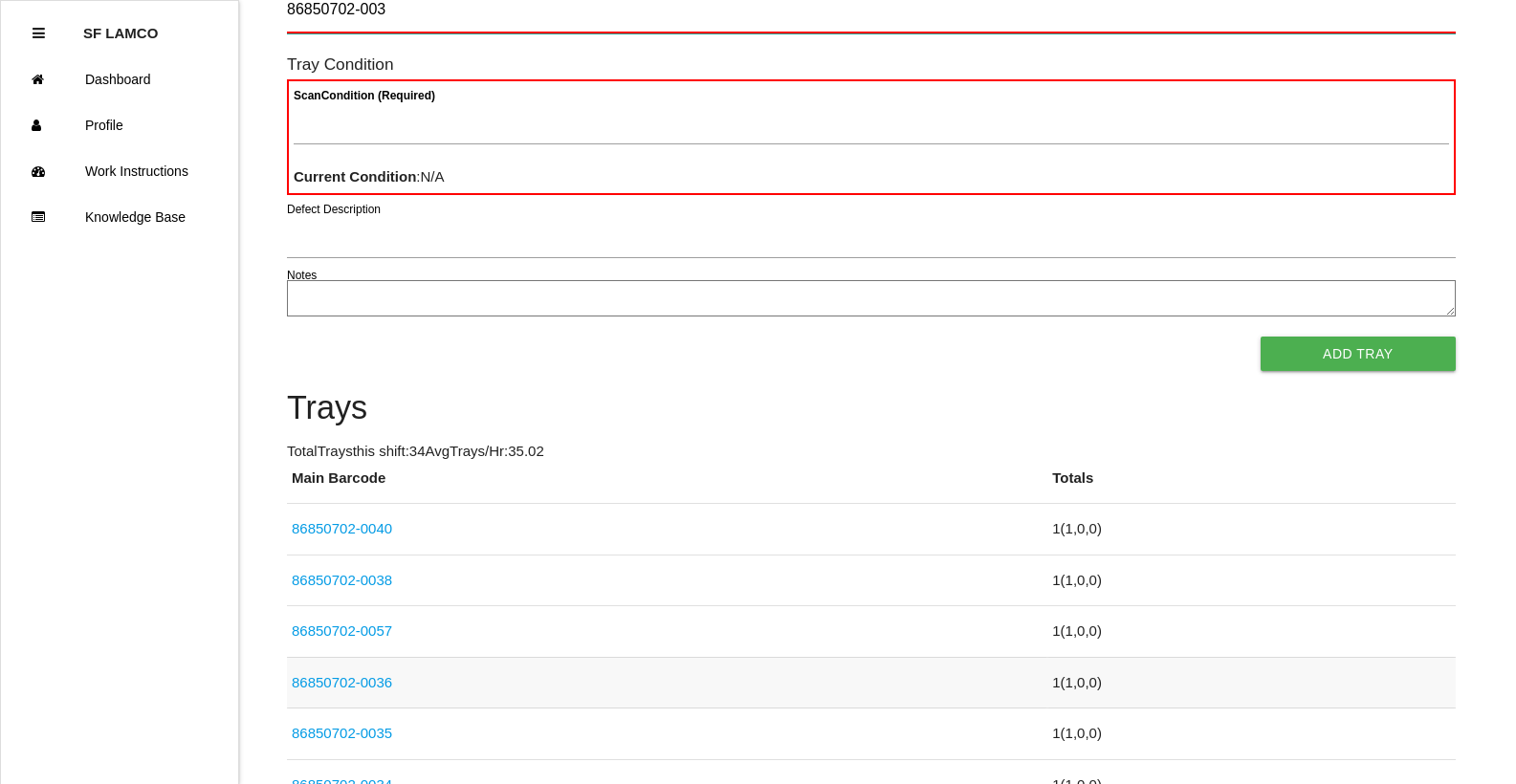
type Barcode "86850702-0039"
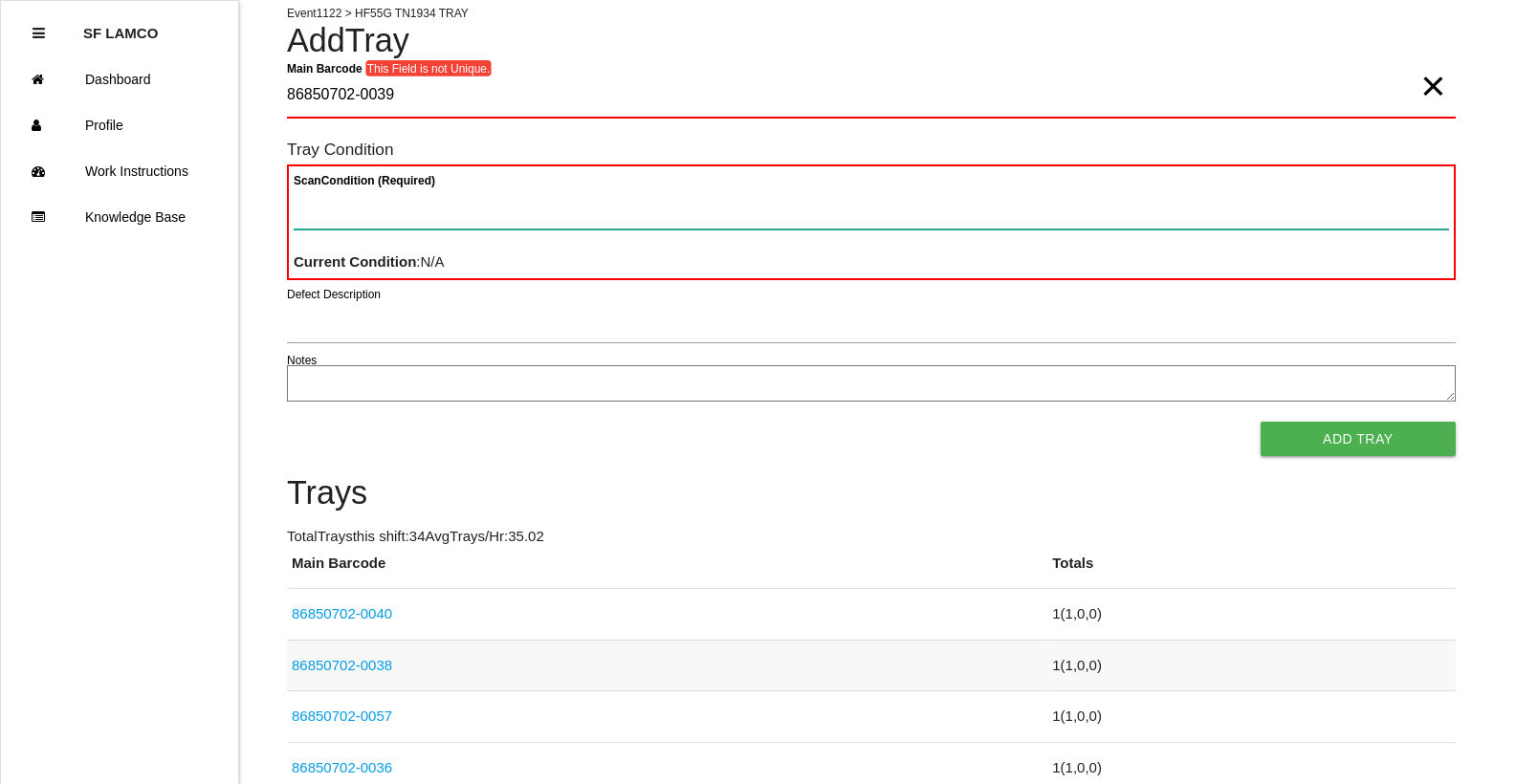
scroll to position [0, 0]
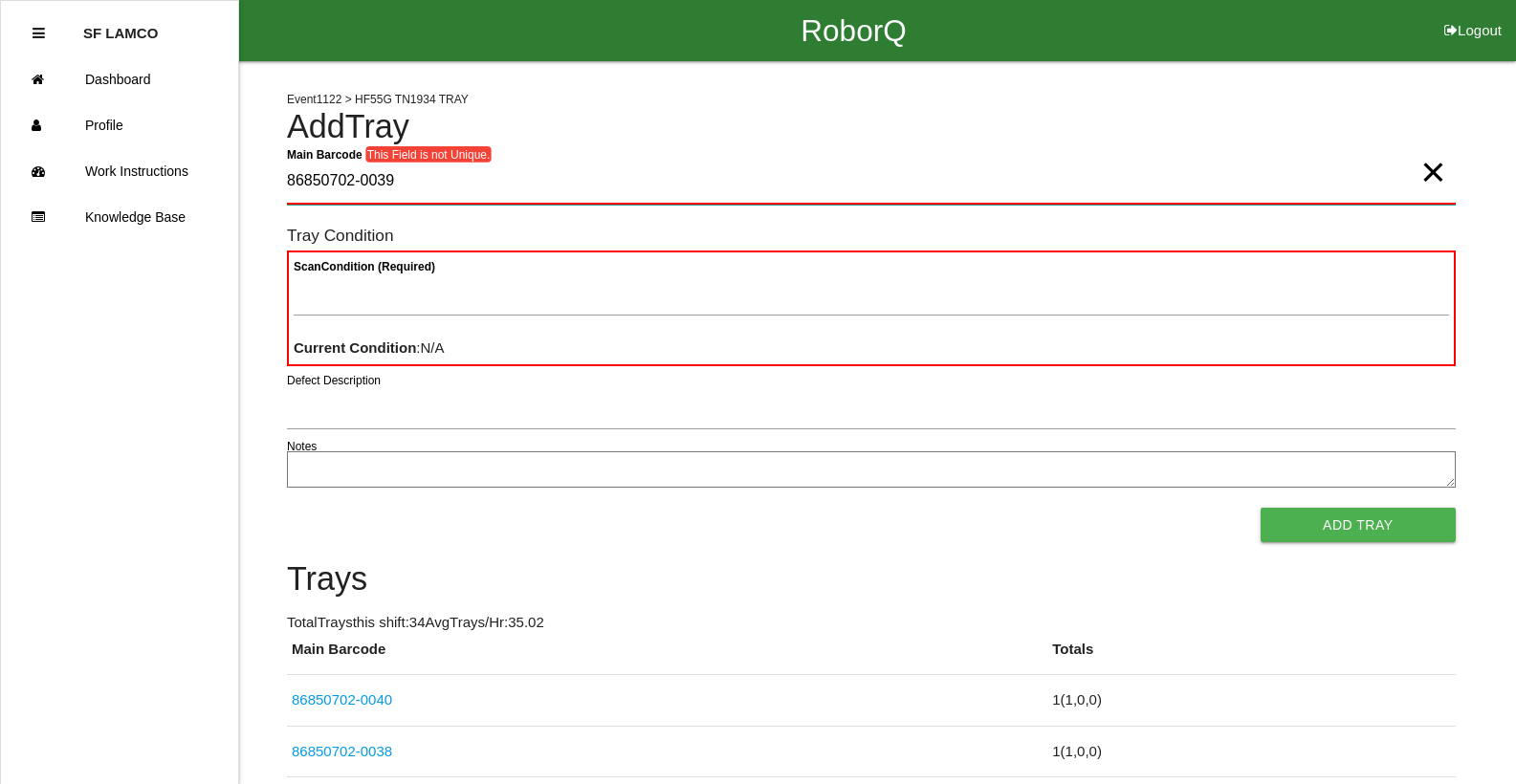
drag, startPoint x: 428, startPoint y: 167, endPoint x: 280, endPoint y: 183, distance: 148.9
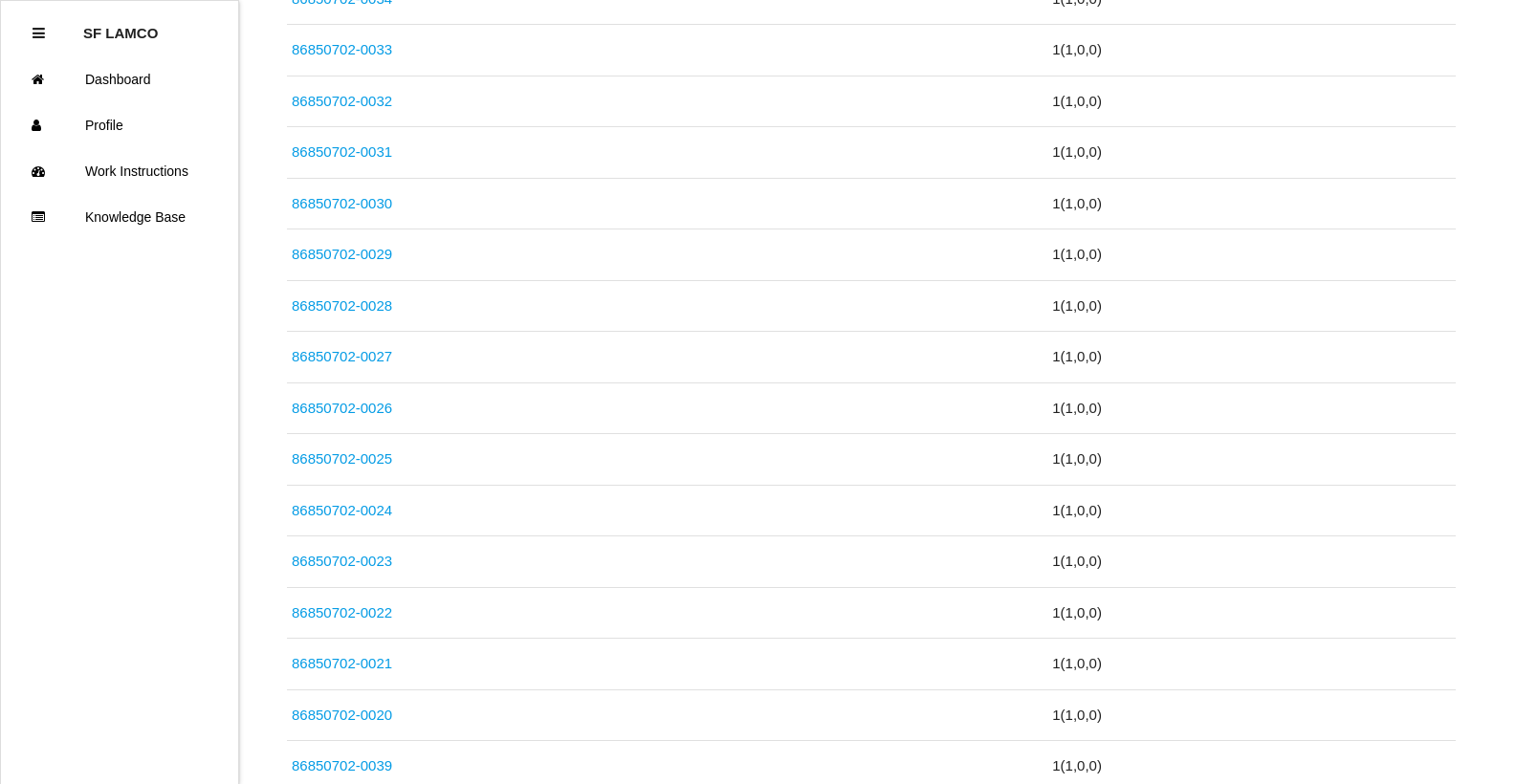
scroll to position [1147, 0]
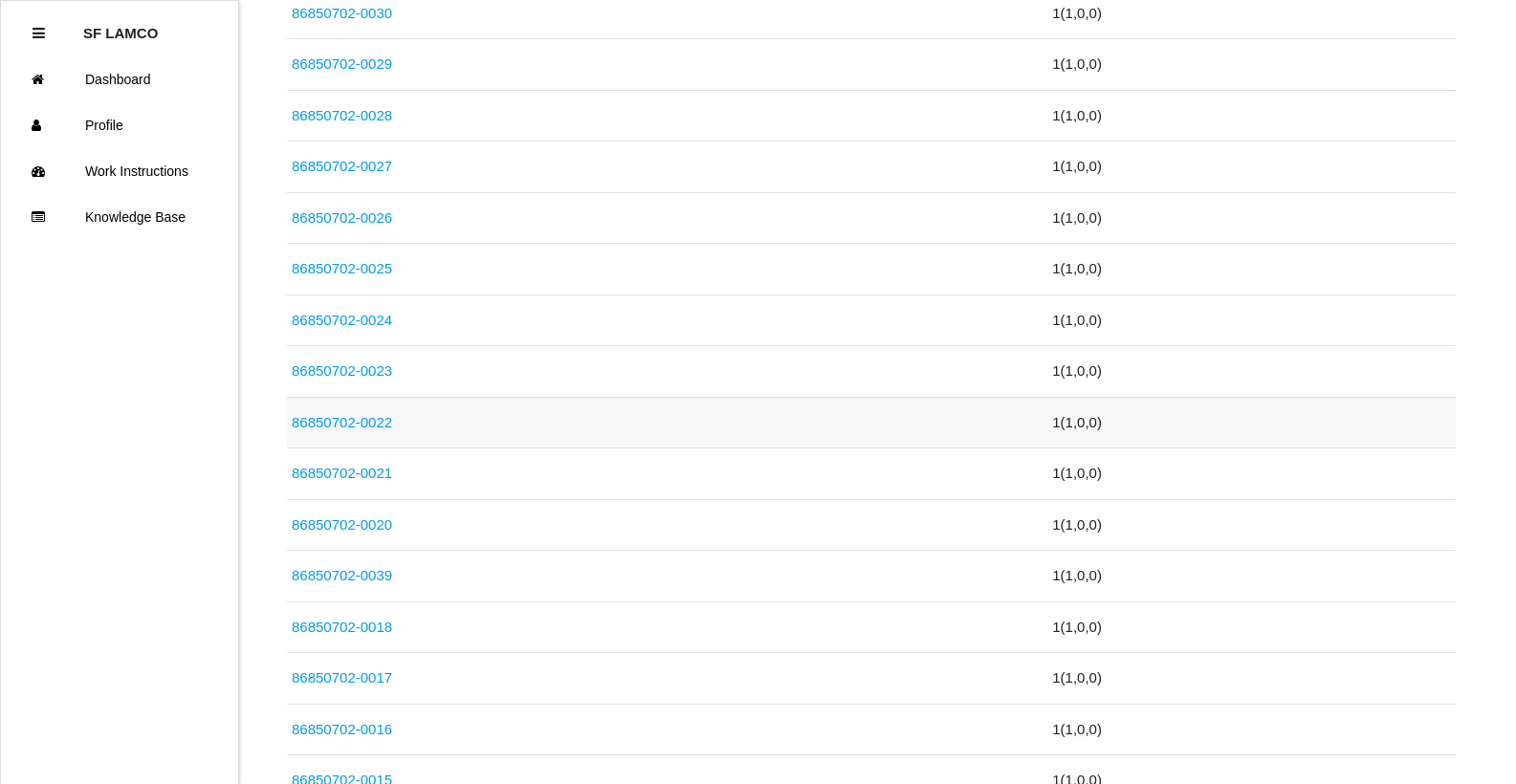
click at [350, 422] on link "86850702-0022" at bounding box center [341, 422] width 101 height 16
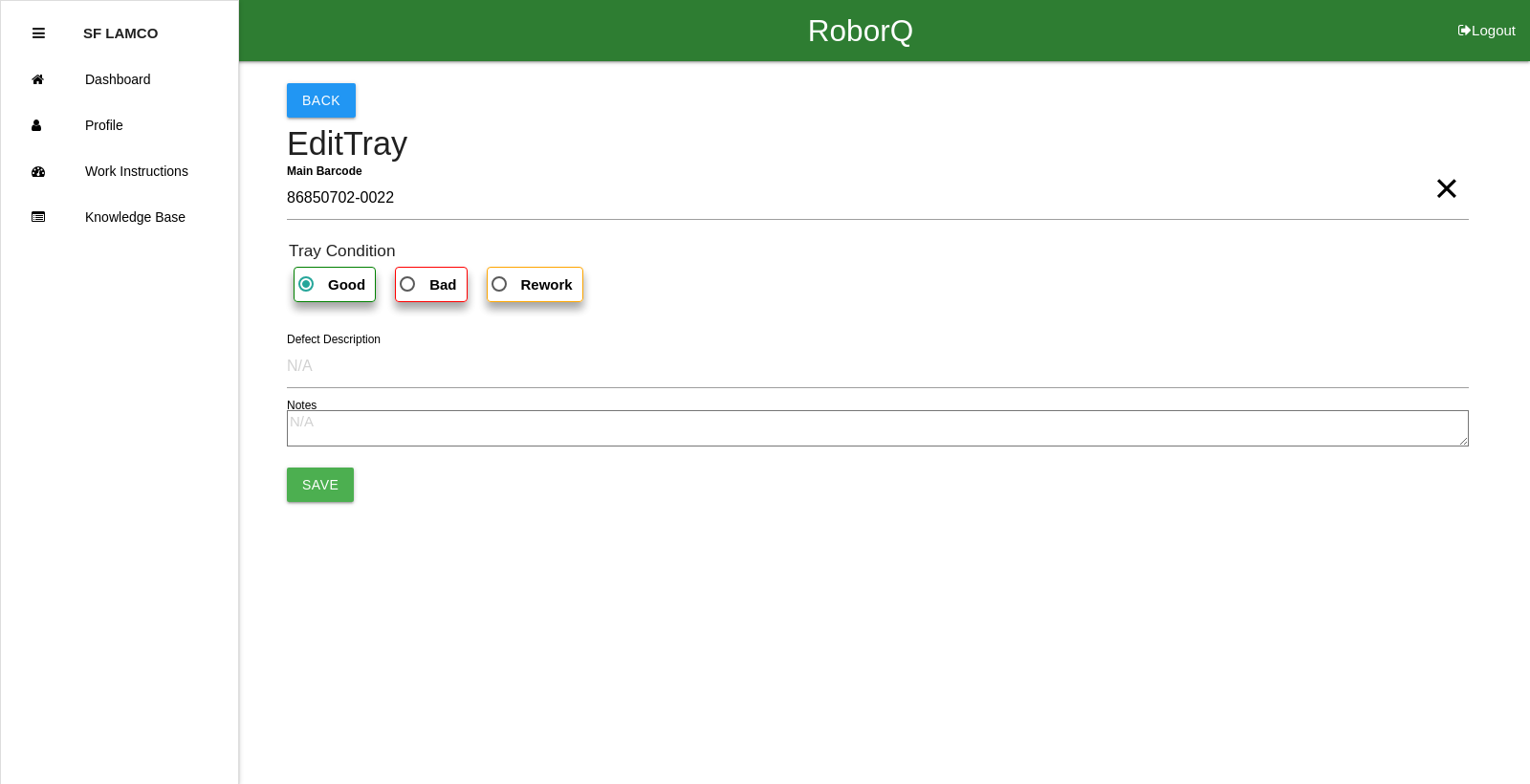
click at [444, 289] on b "Bad" at bounding box center [442, 285] width 27 height 16
click at [408, 285] on input "Bad" at bounding box center [402, 279] width 12 height 12
radio input "true"
click at [326, 481] on button "Save" at bounding box center [320, 485] width 67 height 35
